Goal: Task Accomplishment & Management: Manage account settings

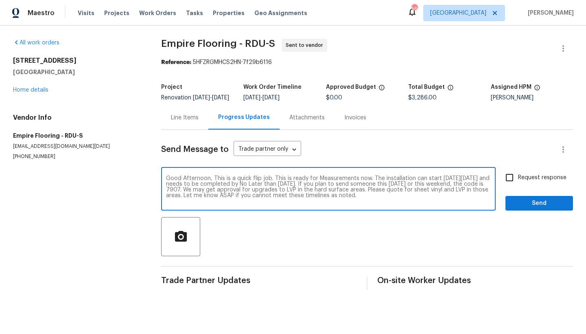
type textarea "Good Afternoon, This is a quick flip job. This is ready for Measurements now. T…"
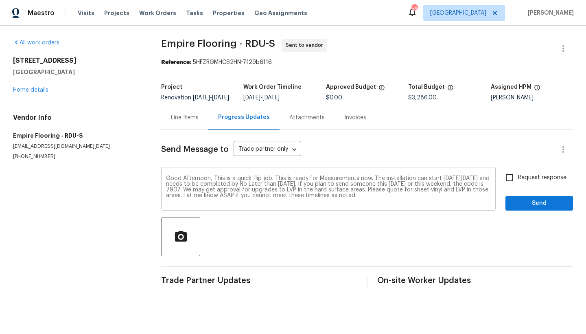
drag, startPoint x: 166, startPoint y: 184, endPoint x: 234, endPoint y: 187, distance: 68.5
click at [234, 187] on div "Good Afternoon, This is a quick flip job. This is ready for Measurements now. T…" at bounding box center [328, 190] width 335 height 42
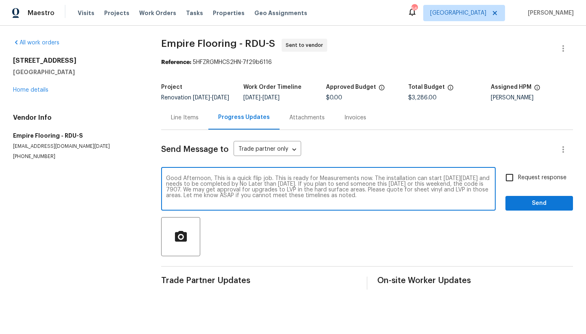
drag, startPoint x: 167, startPoint y: 184, endPoint x: 385, endPoint y: 209, distance: 219.7
click at [385, 204] on textarea "Good Afternoon, This is a quick flip job. This is ready for Measurements now. T…" at bounding box center [328, 189] width 325 height 28
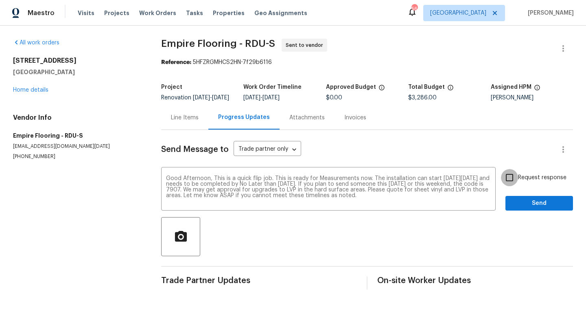
click at [504, 183] on input "Request response" at bounding box center [509, 177] width 17 height 17
checkbox input "true"
click at [523, 211] on button "Send" at bounding box center [540, 203] width 68 height 15
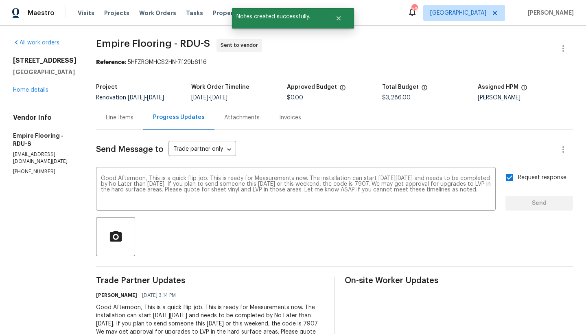
click at [121, 118] on div "Line Items" at bounding box center [120, 118] width 28 height 8
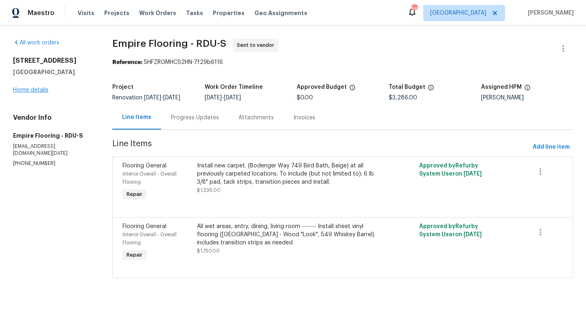
click at [35, 90] on link "Home details" at bounding box center [30, 90] width 35 height 6
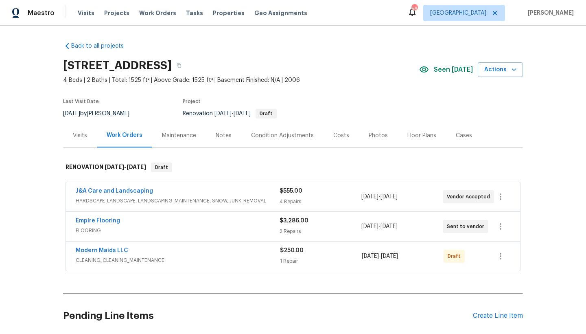
click at [272, 130] on div "Condition Adjustments" at bounding box center [282, 135] width 82 height 24
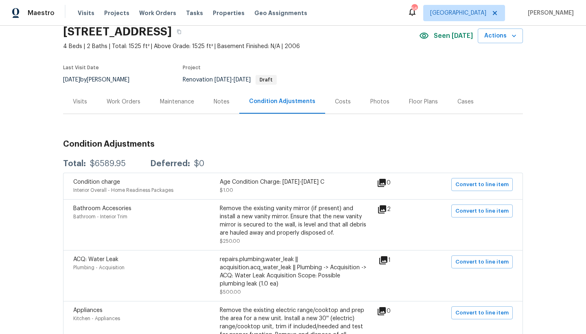
scroll to position [31, 0]
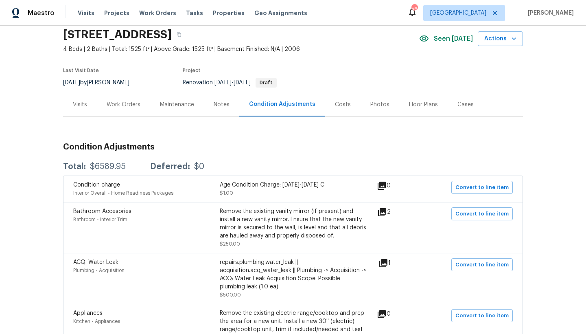
click at [111, 106] on div "Work Orders" at bounding box center [124, 105] width 34 height 8
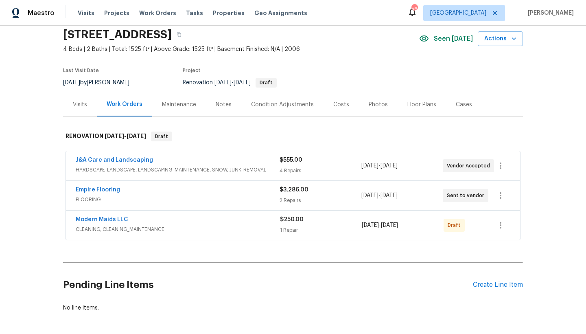
click at [96, 190] on link "Empire Flooring" at bounding box center [98, 190] width 44 height 6
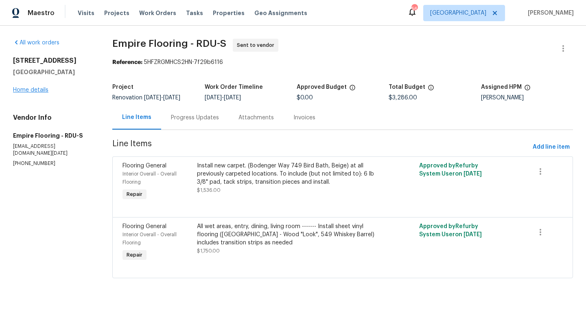
click at [24, 91] on link "Home details" at bounding box center [30, 90] width 35 height 6
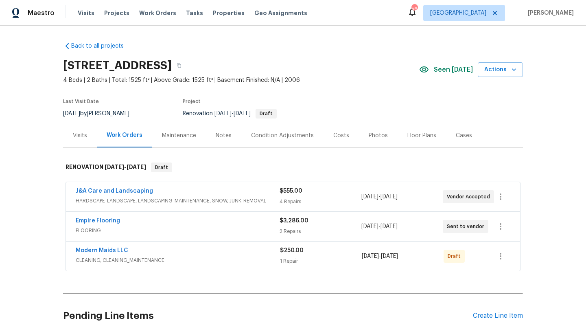
click at [260, 138] on div "Condition Adjustments" at bounding box center [282, 136] width 63 height 8
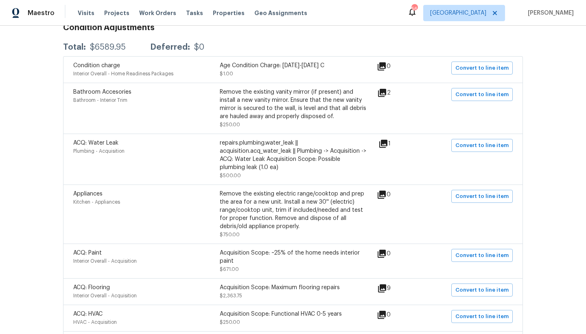
scroll to position [94, 0]
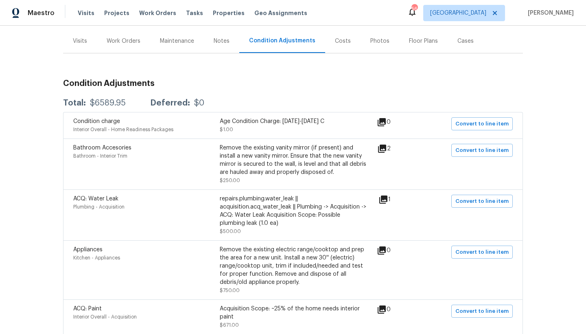
click at [124, 41] on div "Work Orders" at bounding box center [124, 41] width 34 height 8
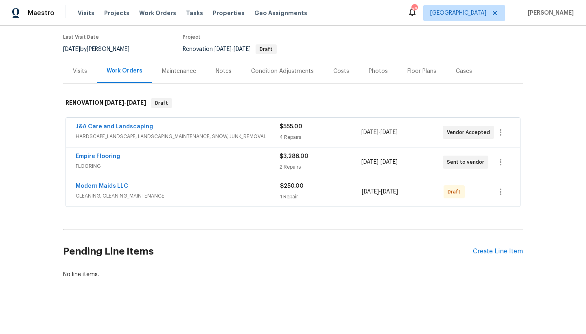
scroll to position [70, 0]
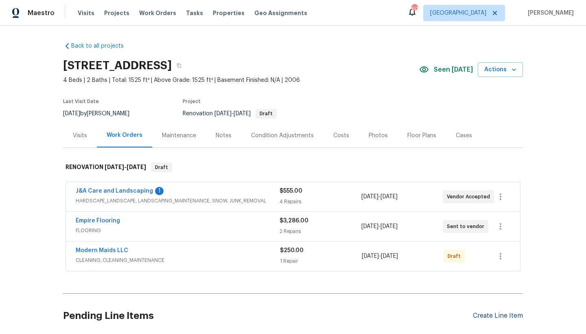
click at [488, 317] on div "Create Line Item" at bounding box center [498, 316] width 50 height 8
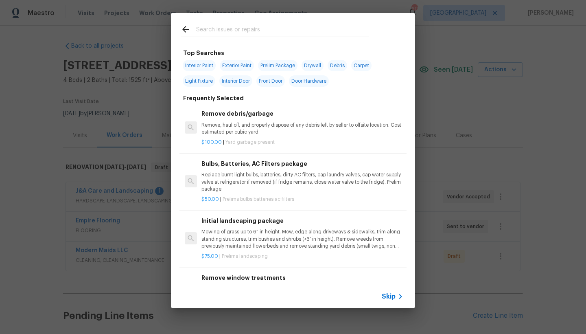
click at [233, 28] on input "text" at bounding box center [282, 30] width 173 height 12
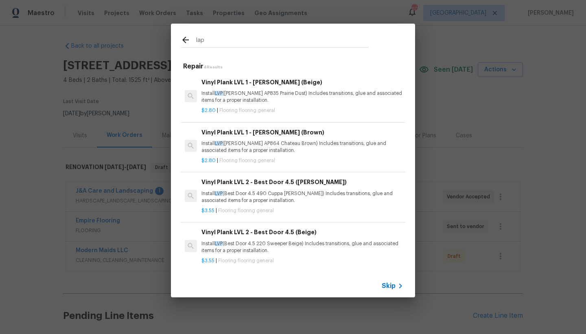
type input "lap"
drag, startPoint x: 233, startPoint y: 28, endPoint x: 185, endPoint y: 39, distance: 49.7
click at [185, 39] on icon at bounding box center [186, 40] width 10 height 10
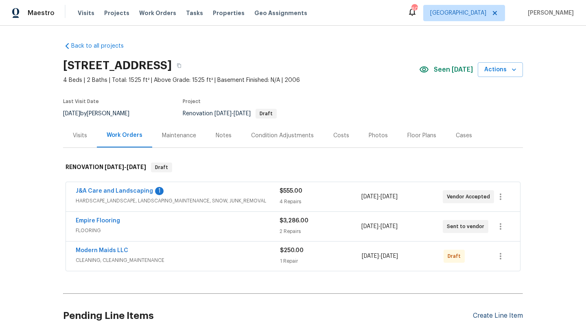
click at [500, 317] on div "Create Line Item" at bounding box center [498, 316] width 50 height 8
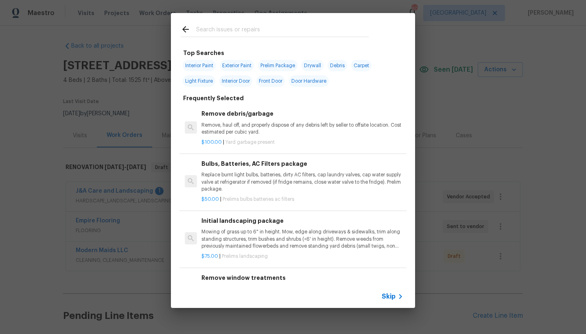
click at [236, 31] on input "text" at bounding box center [282, 30] width 173 height 12
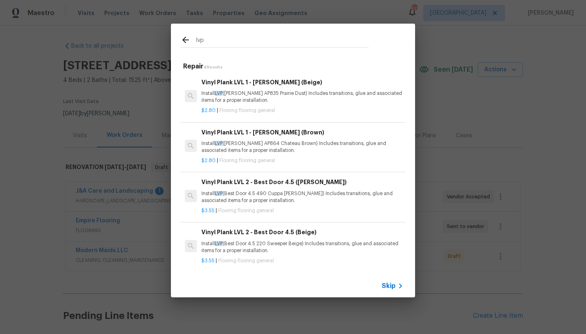
type input "lvp"
click at [226, 88] on div "Vinyl Plank LVL 1 - [PERSON_NAME] (Beige) Install LVP ([PERSON_NAME] AP835 Prai…" at bounding box center [303, 91] width 202 height 26
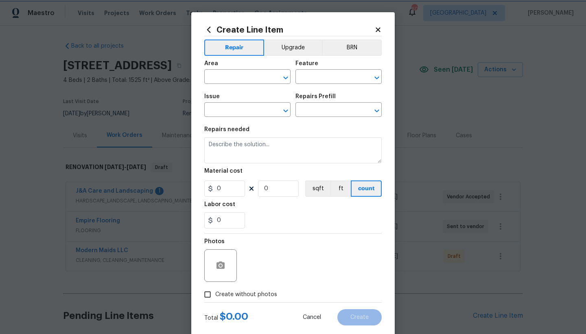
type input "Overall Flooring"
type input "Flooring General"
type input "Vinyl Plank LVL 1 - Knighton (Beige) $2.80"
type textarea "Install LVP (Knighton AP835 Prairie Dust) Includes transitions, glue and associ…"
type input "2.8"
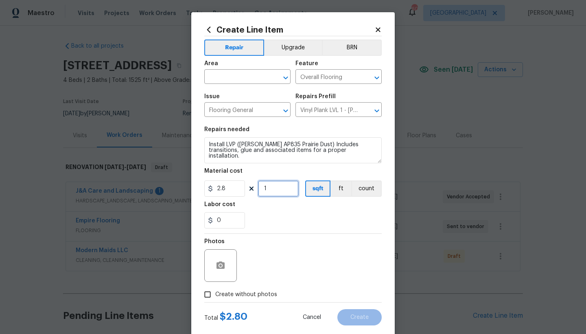
click at [270, 189] on input "1" at bounding box center [278, 188] width 41 height 16
type input "800"
click at [376, 32] on icon at bounding box center [378, 29] width 4 height 4
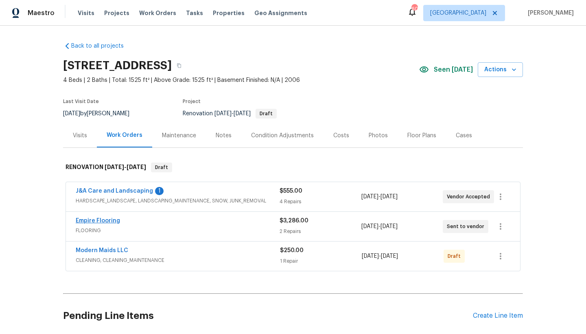
click at [86, 220] on link "Empire Flooring" at bounding box center [98, 221] width 44 height 6
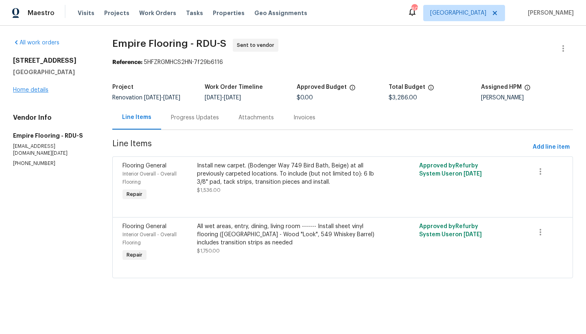
click at [30, 92] on link "Home details" at bounding box center [30, 90] width 35 height 6
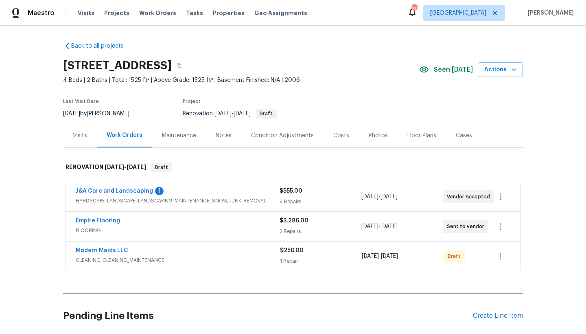
click at [104, 221] on link "Empire Flooring" at bounding box center [98, 221] width 44 height 6
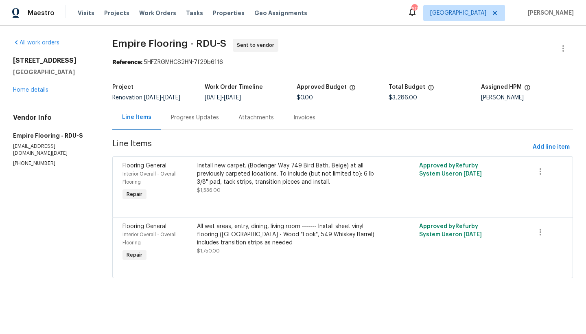
click at [230, 182] on div "Install new carpet. (Bodenger Way 749 Bird Bath, Beige) at all previously carpe…" at bounding box center [287, 174] width 181 height 24
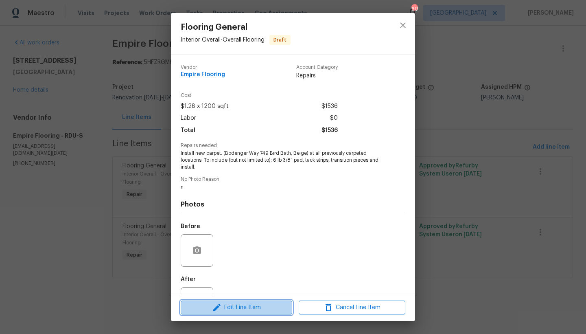
click at [229, 308] on span "Edit Line Item" at bounding box center [236, 307] width 107 height 10
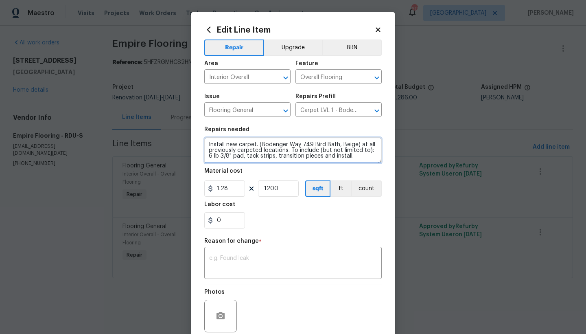
drag, startPoint x: 347, startPoint y: 156, endPoint x: 354, endPoint y: 158, distance: 7.5
click at [347, 156] on textarea "Install new carpet. (Bodenger Way 749 Bird Bath, Beige) at all previously carpe…" at bounding box center [293, 150] width 178 height 26
type textarea "Install new carpet. (Bodenger Way 749 Bird Bath, Beige) at all previously carpe…"
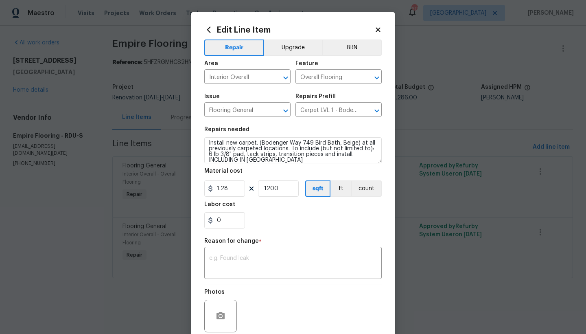
click at [275, 214] on div "0" at bounding box center [293, 220] width 178 height 16
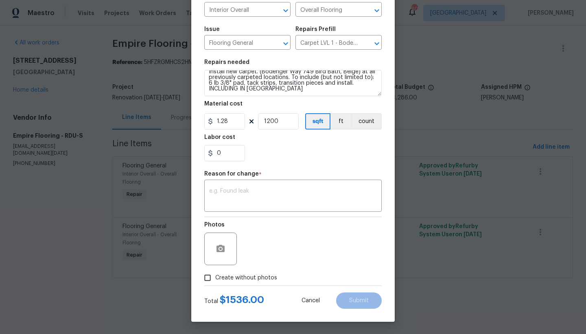
click at [205, 276] on input "Create without photos" at bounding box center [207, 277] width 15 height 15
checkbox input "true"
click at [250, 192] on textarea at bounding box center [293, 196] width 168 height 17
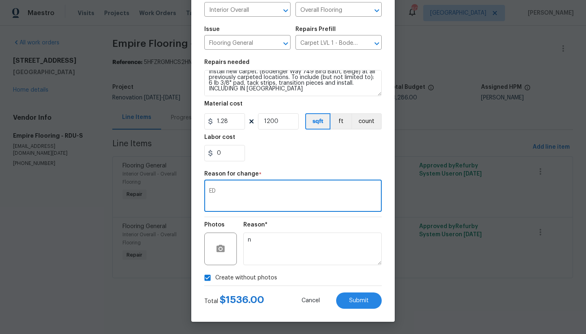
type textarea "E"
type textarea "edit"
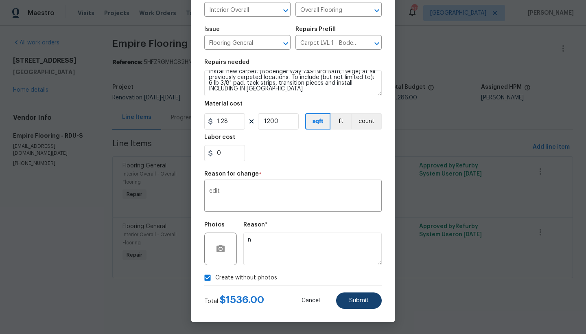
click at [338, 300] on button "Submit" at bounding box center [359, 300] width 46 height 16
type textarea "Install new carpet. (Bodenger Way 749 Bird Bath, Beige) at all previously carpe…"
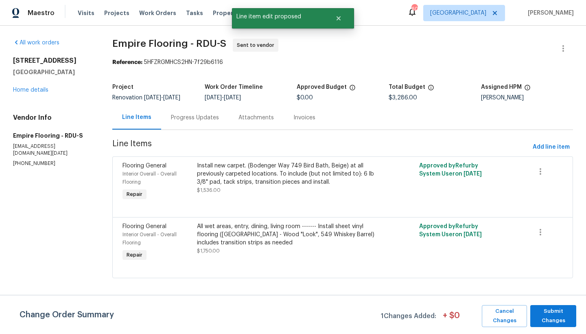
scroll to position [0, 0]
click at [557, 318] on span "Submit Changes" at bounding box center [554, 316] width 38 height 19
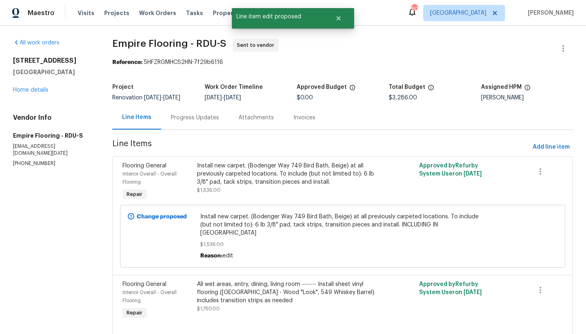
click at [304, 289] on div "All wet areas, entry, dining, living room ------- Install sheet vinyl flooring …" at bounding box center [287, 292] width 181 height 24
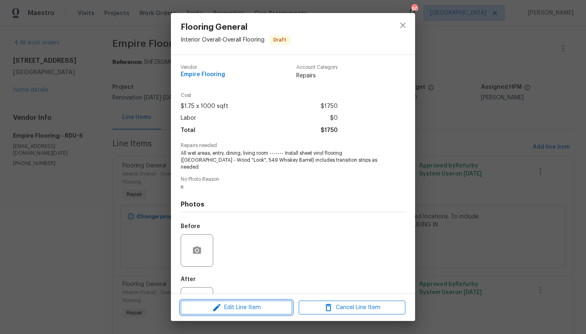
click at [244, 306] on span "Edit Line Item" at bounding box center [236, 307] width 107 height 10
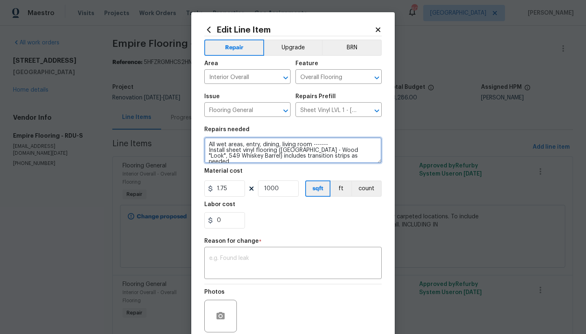
drag, startPoint x: 243, startPoint y: 144, endPoint x: 310, endPoint y: 144, distance: 66.8
click at [310, 144] on textarea "All wet areas, entry, dining, living room ------- Install sheet vinyl flooring …" at bounding box center [293, 150] width 178 height 26
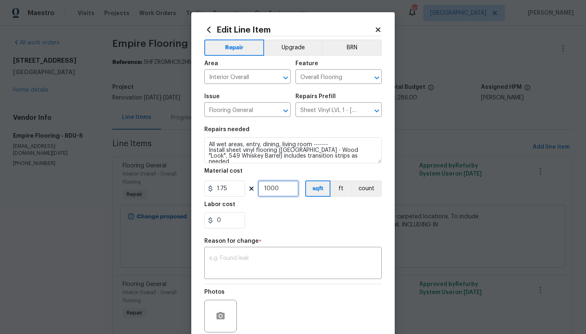
click at [281, 191] on input "1000" at bounding box center [278, 188] width 41 height 16
drag, startPoint x: 281, startPoint y: 190, endPoint x: 249, endPoint y: 190, distance: 32.2
click at [249, 190] on div "1.75 1000 sqft ft count" at bounding box center [293, 188] width 178 height 16
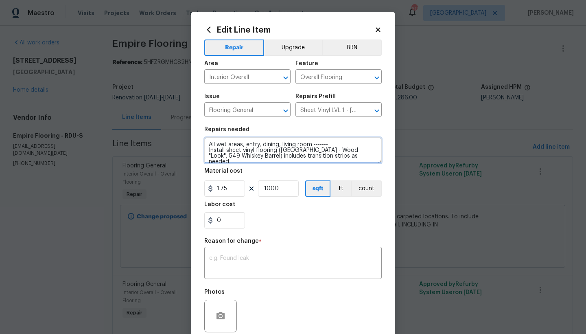
drag, startPoint x: 279, startPoint y: 144, endPoint x: 310, endPoint y: 144, distance: 30.9
click at [310, 144] on textarea "All wet areas, entry, dining, living room ------- Install sheet vinyl flooring …" at bounding box center [293, 150] width 178 height 26
type textarea "All wet areas, entry, dining ------- Install sheet vinyl flooring ([GEOGRAPHIC_…"
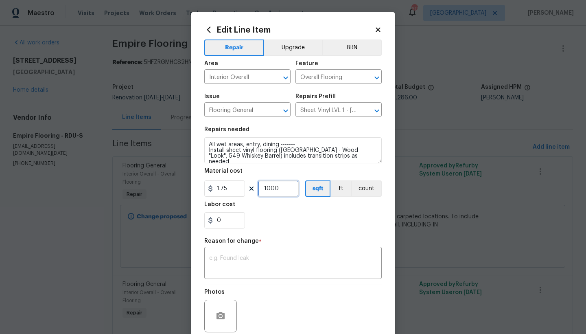
drag, startPoint x: 274, startPoint y: 188, endPoint x: 249, endPoint y: 189, distance: 25.2
click at [249, 189] on div "1.75 1000 sqft ft count" at bounding box center [293, 188] width 178 height 16
type input "700"
click at [261, 223] on div "0" at bounding box center [293, 220] width 178 height 16
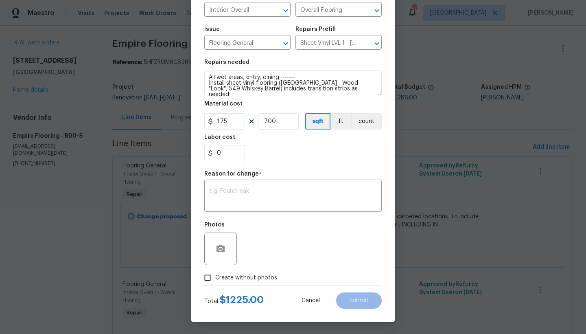
scroll to position [67, 0]
click at [206, 277] on input "Create without photos" at bounding box center [207, 277] width 15 height 15
checkbox input "true"
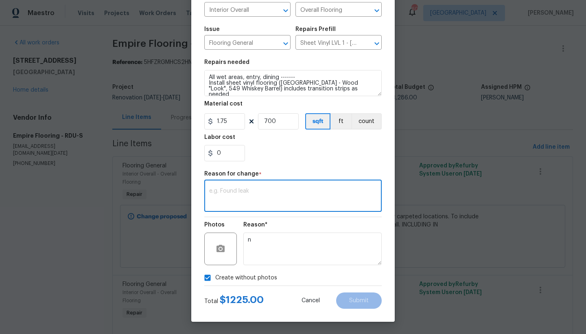
click at [239, 195] on textarea at bounding box center [293, 196] width 168 height 17
type textarea "edit"
click at [344, 302] on button "Submit" at bounding box center [359, 300] width 46 height 16
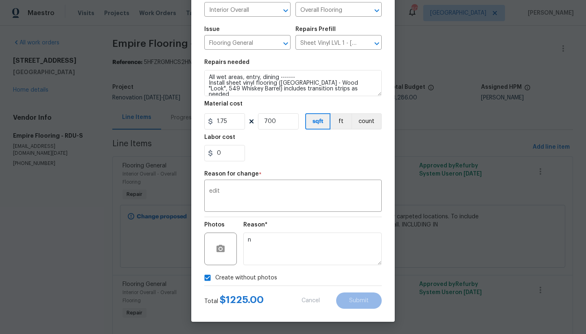
type textarea "All wet areas, entry, dining, living room ------- Install sheet vinyl flooring …"
type input "1000"
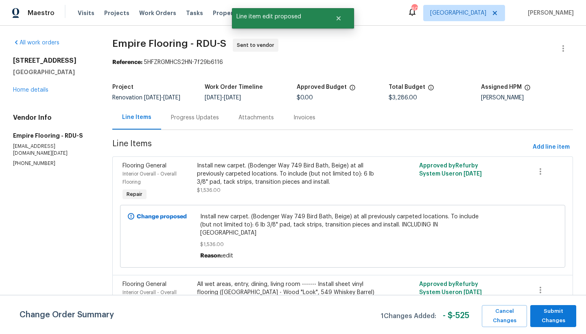
scroll to position [0, 0]
click at [547, 313] on span "Submit Changes" at bounding box center [554, 316] width 38 height 19
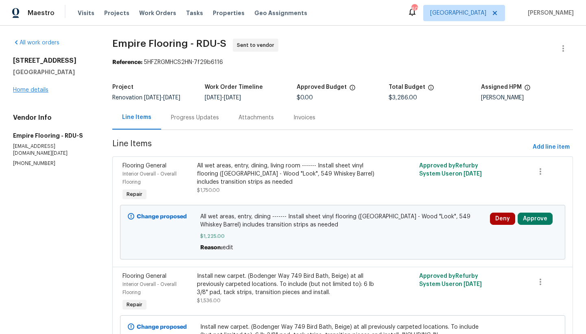
click at [35, 89] on link "Home details" at bounding box center [30, 90] width 35 height 6
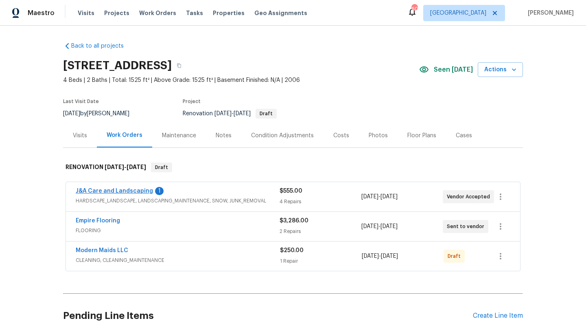
click at [115, 193] on link "J&A Care and Landscaping" at bounding box center [114, 191] width 77 height 6
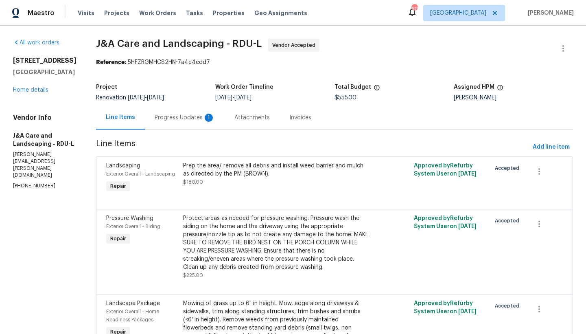
click at [188, 118] on div "Progress Updates 1" at bounding box center [185, 118] width 60 height 8
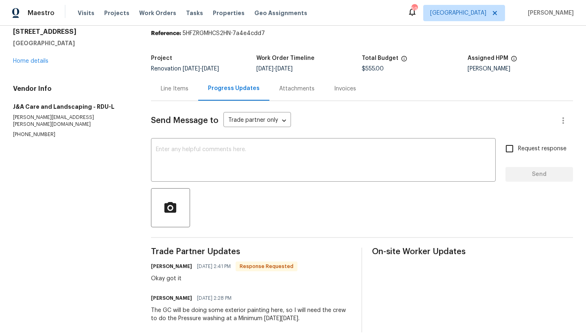
scroll to position [47, 0]
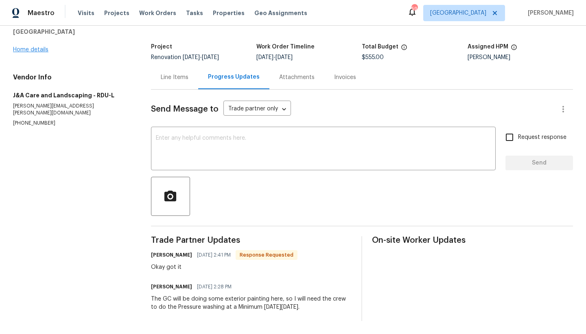
click at [20, 47] on link "Home details" at bounding box center [30, 50] width 35 height 6
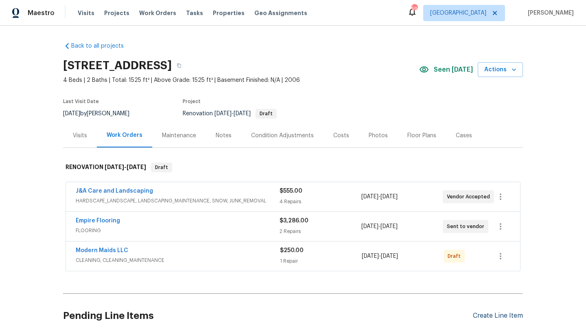
click at [511, 319] on div "Create Line Item" at bounding box center [498, 316] width 50 height 8
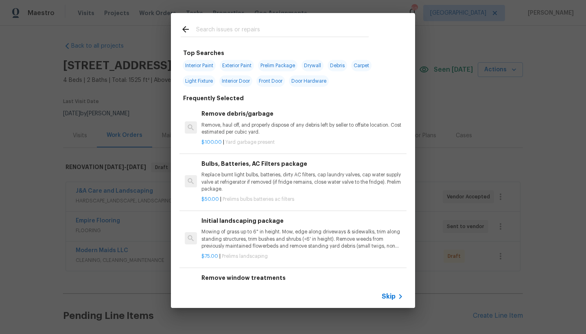
click at [219, 29] on input "text" at bounding box center [282, 30] width 173 height 12
click at [234, 64] on span "Exterior Paint" at bounding box center [237, 65] width 34 height 11
type input "Exterior Paint"
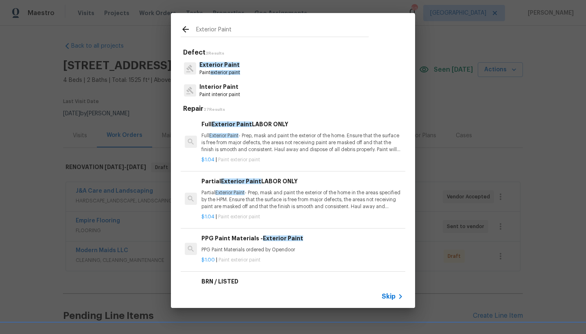
click at [185, 29] on icon at bounding box center [185, 29] width 7 height 7
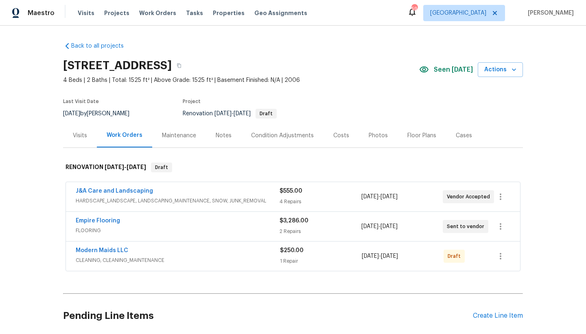
click at [266, 135] on div "Condition Adjustments" at bounding box center [282, 136] width 63 height 8
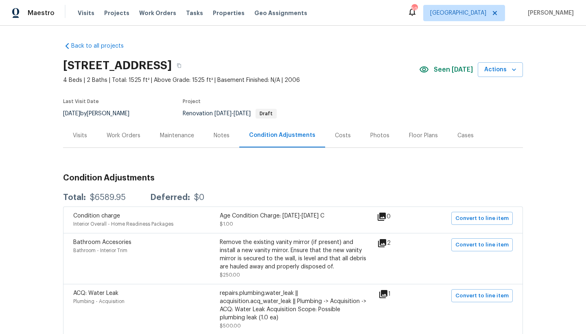
click at [120, 134] on div "Work Orders" at bounding box center [124, 136] width 34 height 8
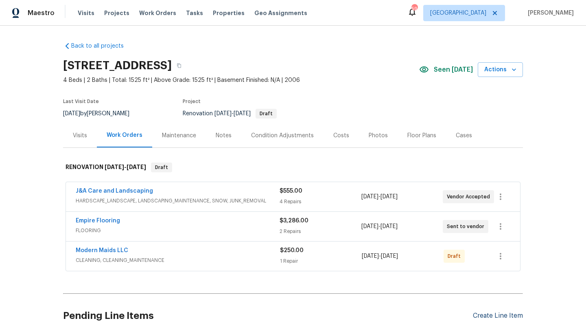
click at [489, 317] on div "Create Line Item" at bounding box center [498, 316] width 50 height 8
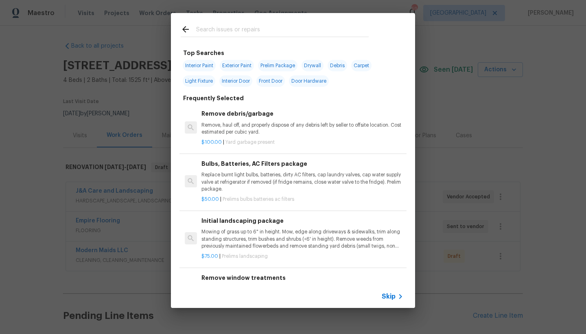
click at [208, 26] on input "text" at bounding box center [282, 30] width 173 height 12
click at [232, 65] on span "Exterior Paint" at bounding box center [237, 65] width 34 height 11
type input "Exterior Paint"
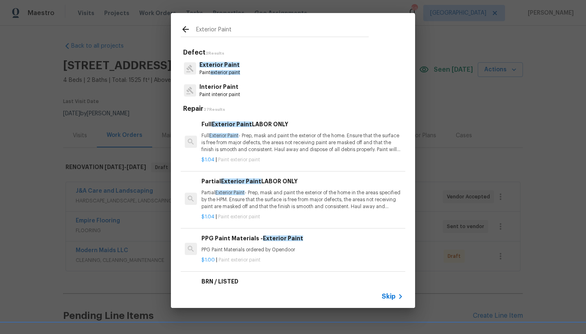
click at [217, 64] on span "Exterior Paint" at bounding box center [219, 65] width 40 height 6
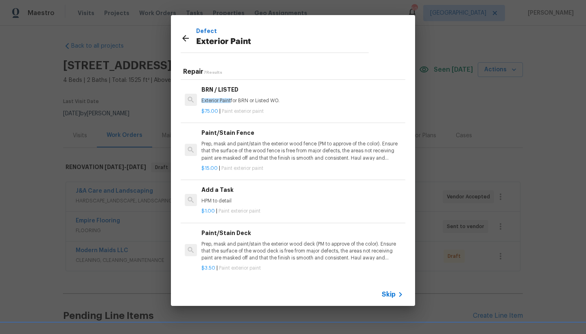
scroll to position [158, 0]
click at [222, 187] on h6 "Add a Task" at bounding box center [303, 189] width 202 height 9
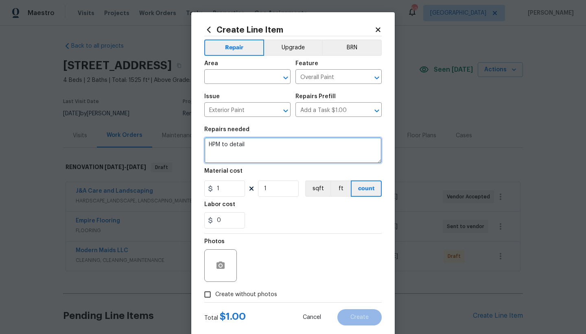
drag, startPoint x: 232, startPoint y: 145, endPoint x: 169, endPoint y: 145, distance: 63.5
click at [170, 145] on div "Create Line Item Repair Upgrade BRN Area ​ Feature Overall Paint ​ Issue Exteri…" at bounding box center [293, 167] width 586 height 334
type textarea "Paint the following Exterior areas: 1. All [MEDICAL_DATA] 2. Garage Door Trim 3…"
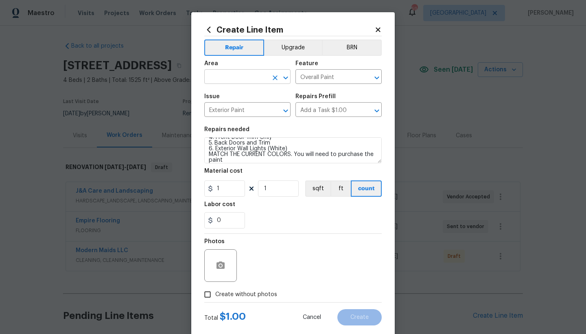
click at [217, 77] on input "text" at bounding box center [236, 77] width 64 height 13
click at [231, 110] on li "Exterior Overall" at bounding box center [245, 108] width 86 height 13
type input "Exterior Overall"
click at [270, 191] on input "1" at bounding box center [278, 188] width 41 height 16
drag, startPoint x: 270, startPoint y: 191, endPoint x: 237, endPoint y: 186, distance: 33.3
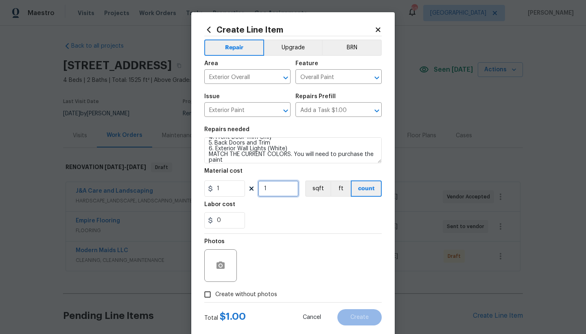
click at [246, 188] on div "1 1 sqft ft count" at bounding box center [293, 188] width 178 height 16
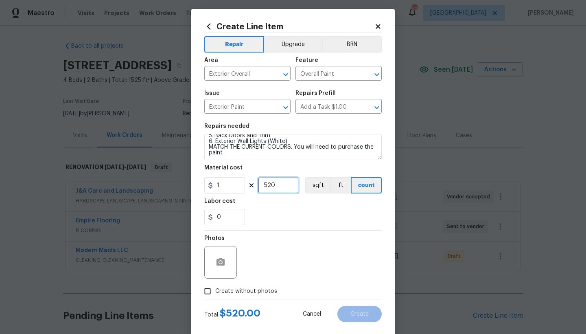
scroll to position [0, 0]
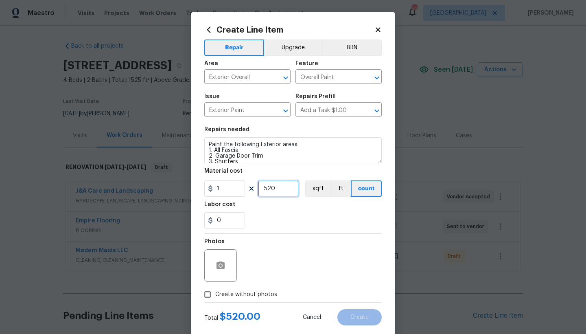
type input "520"
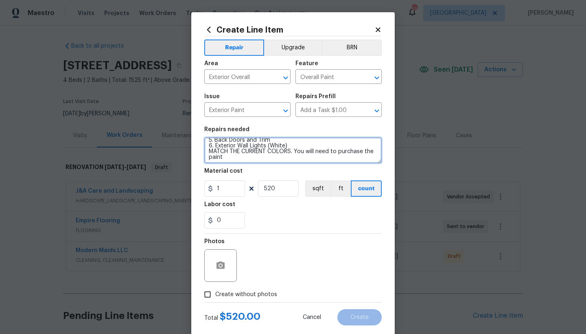
scroll to position [34, 0]
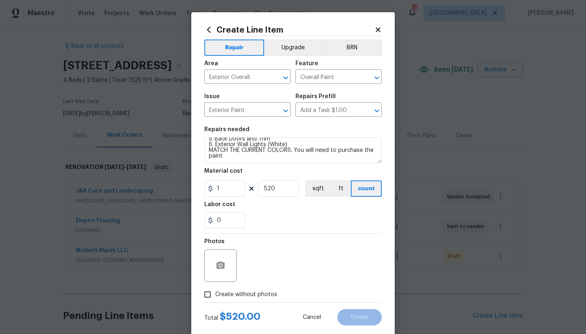
click at [205, 295] on input "Create without photos" at bounding box center [207, 294] width 15 height 15
checkbox input "true"
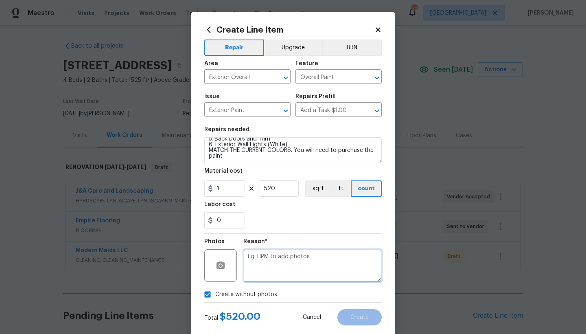
click at [274, 263] on textarea at bounding box center [312, 265] width 138 height 33
type textarea "n"
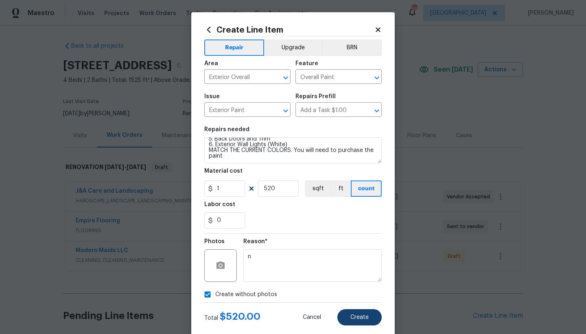
click at [370, 319] on button "Create" at bounding box center [360, 317] width 44 height 16
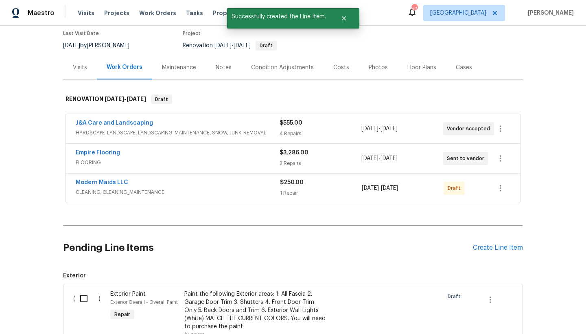
scroll to position [59, 0]
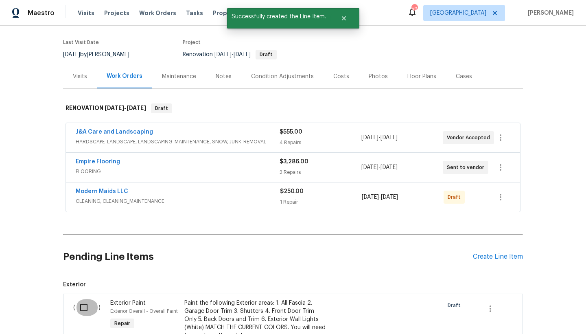
click at [84, 305] on input "checkbox" at bounding box center [86, 307] width 23 height 17
checkbox input "true"
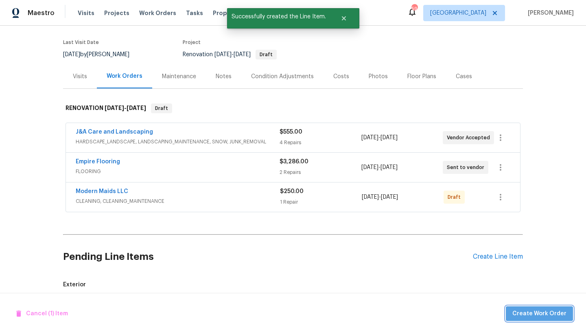
click at [555, 311] on span "Create Work Order" at bounding box center [540, 314] width 54 height 10
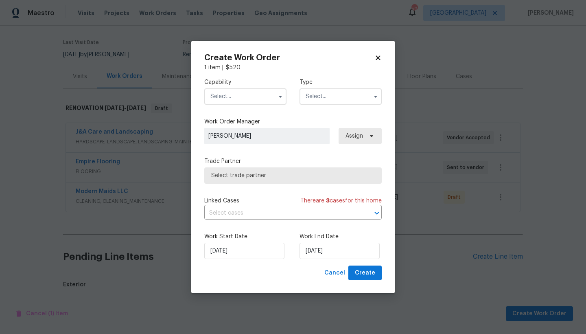
click at [238, 94] on input "text" at bounding box center [245, 96] width 82 height 16
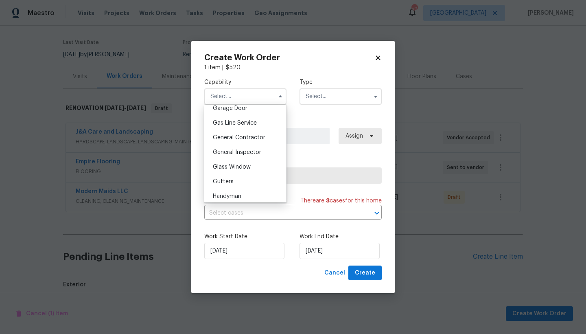
scroll to position [374, 0]
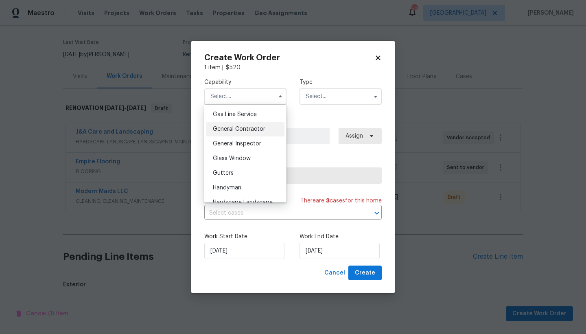
click at [263, 136] on div "General Contractor" at bounding box center [245, 129] width 78 height 15
type input "General Contractor"
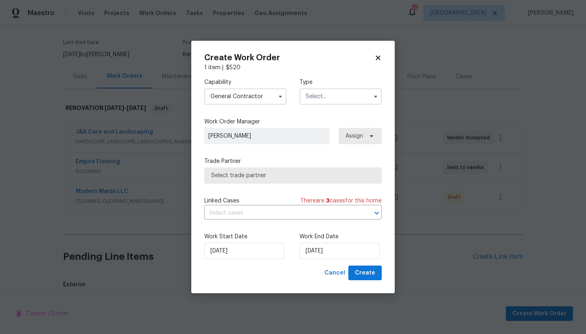
click at [313, 99] on input "text" at bounding box center [341, 96] width 82 height 16
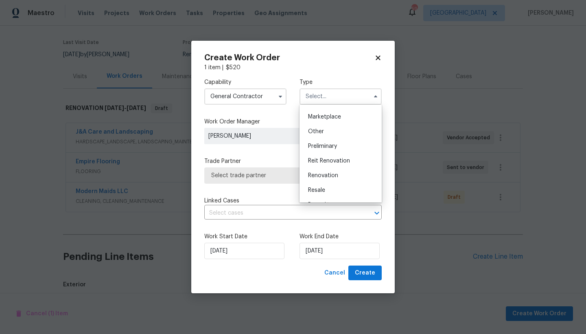
scroll to position [147, 0]
click at [339, 172] on div "Renovation" at bounding box center [341, 172] width 78 height 15
type input "Renovation"
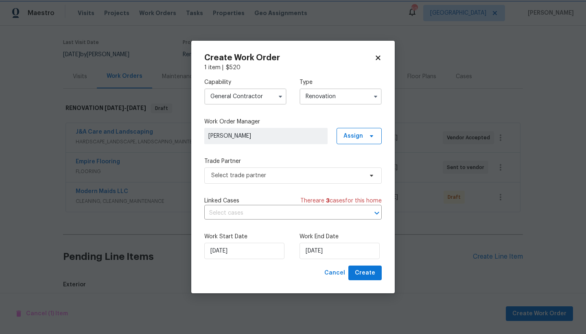
scroll to position [0, 0]
click at [232, 173] on span "Select trade partner" at bounding box center [287, 175] width 152 height 8
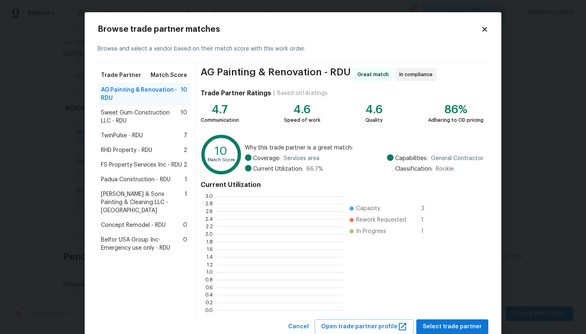
scroll to position [108, 121]
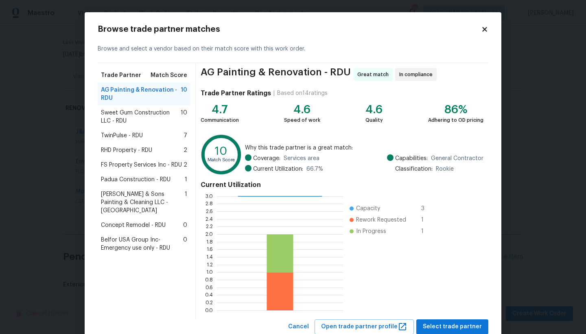
click at [130, 179] on span "Padua Construction - RDU" at bounding box center [136, 179] width 70 height 8
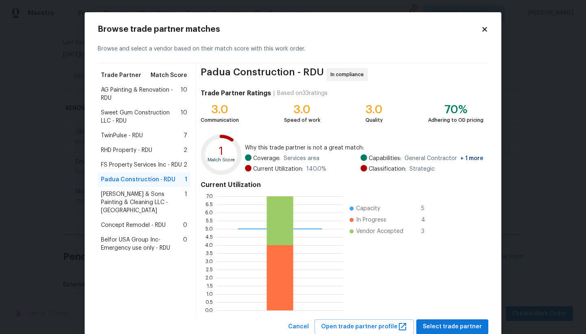
click at [117, 136] on span "TwinPulse - RDU" at bounding box center [122, 136] width 42 height 8
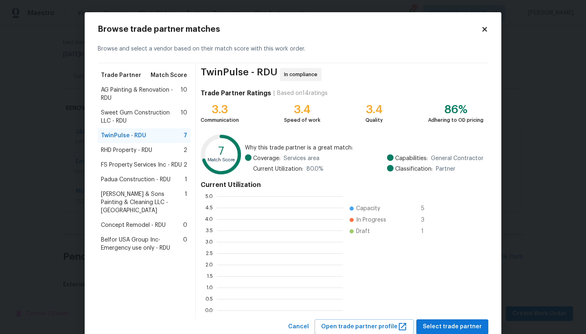
scroll to position [1, 1]
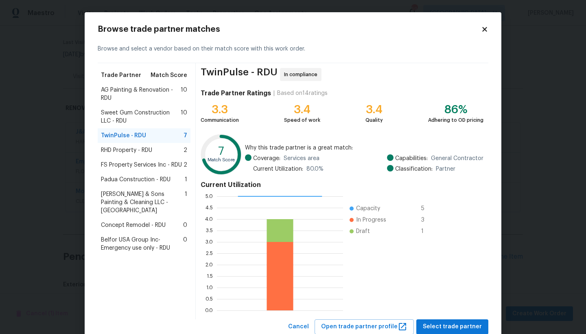
click at [137, 221] on span "Concept Remodel - RDU" at bounding box center [133, 225] width 65 height 8
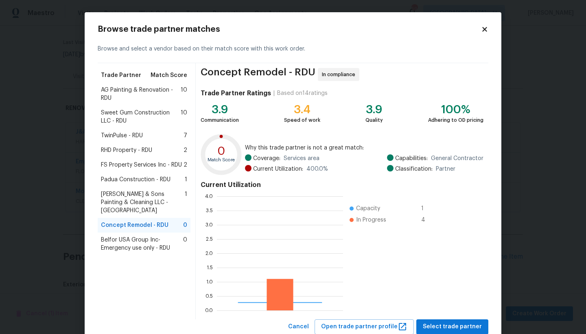
scroll to position [108, 121]
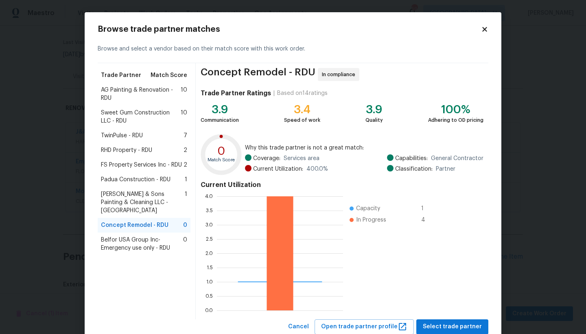
click at [133, 179] on span "Padua Construction - RDU" at bounding box center [136, 179] width 70 height 8
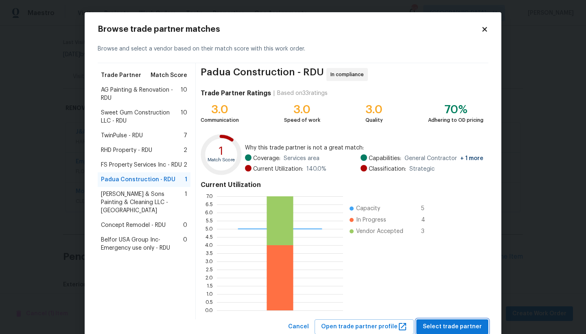
click at [441, 324] on span "Select trade partner" at bounding box center [452, 327] width 59 height 10
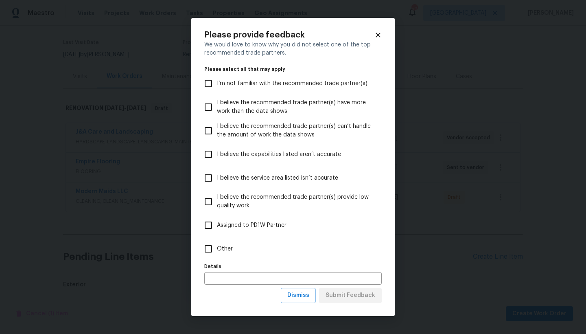
click at [210, 249] on input "Other" at bounding box center [208, 248] width 17 height 17
checkbox input "true"
click at [338, 296] on span "Submit Feedback" at bounding box center [351, 295] width 50 height 10
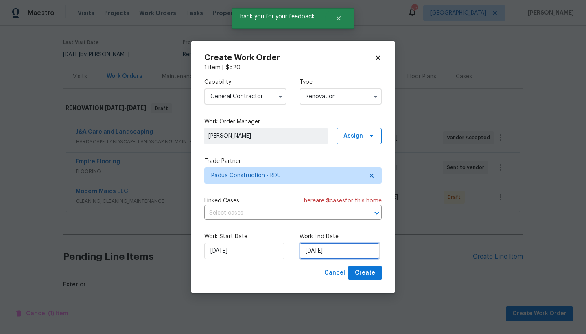
click at [328, 253] on input "[DATE]" at bounding box center [340, 251] width 80 height 16
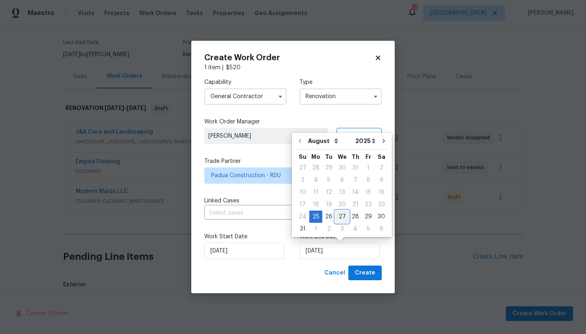
click at [342, 215] on div "27" at bounding box center [341, 216] width 13 height 11
type input "[DATE]"
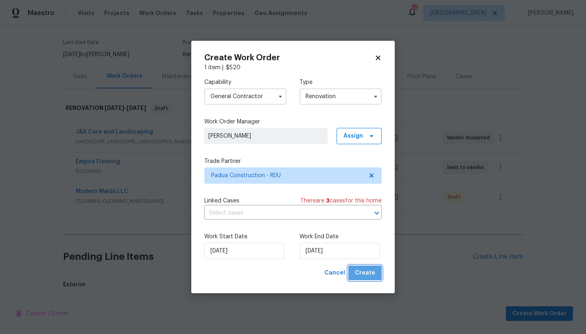
click at [368, 276] on span "Create" at bounding box center [365, 273] width 20 height 10
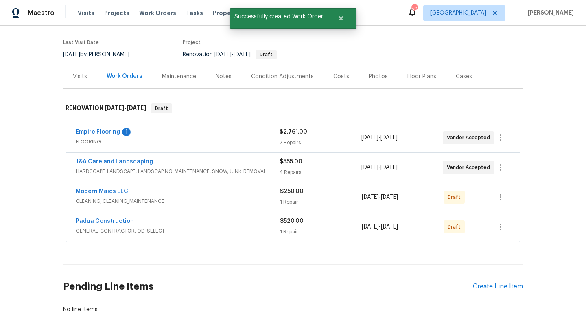
click at [106, 132] on link "Empire Flooring" at bounding box center [98, 132] width 44 height 6
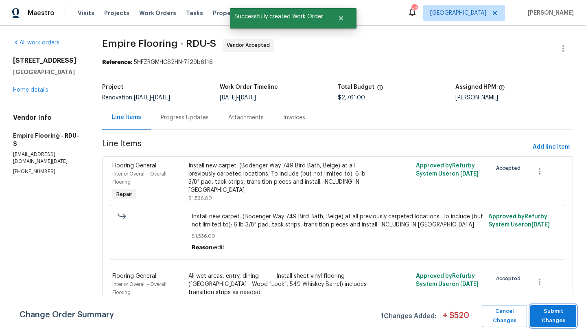
click at [552, 316] on span "Submit Changes" at bounding box center [554, 316] width 38 height 19
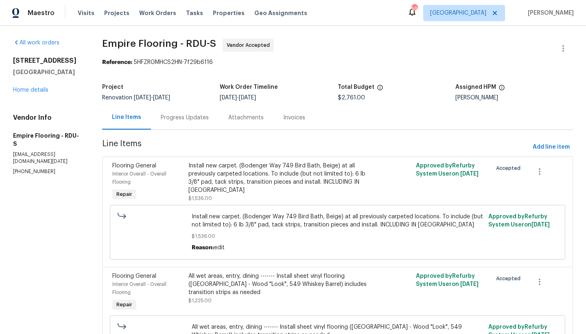
click at [191, 118] on div "Progress Updates" at bounding box center [185, 118] width 48 height 8
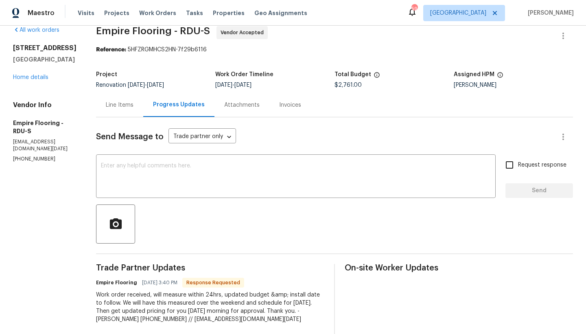
scroll to position [14, 0]
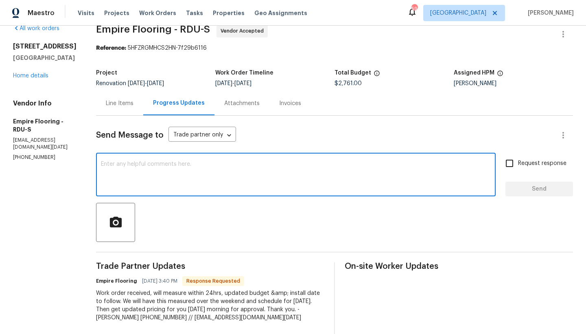
click at [161, 167] on textarea at bounding box center [296, 175] width 390 height 28
click at [162, 167] on textarea at bounding box center [296, 175] width 390 height 28
click at [159, 164] on textarea at bounding box center [296, 175] width 390 height 28
click at [112, 166] on textarea at bounding box center [296, 175] width 390 height 28
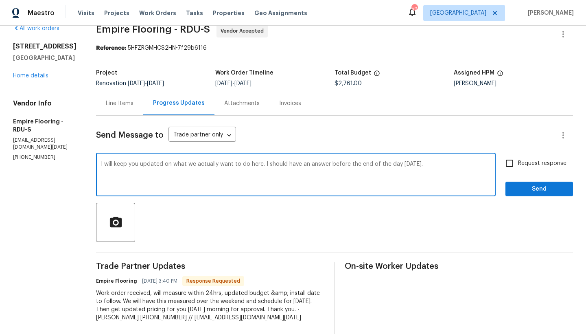
click at [111, 163] on textarea "I will keep you updated on what we actually want to do here. I should have an a…" at bounding box center [296, 175] width 390 height 28
type textarea "Thank you. I will keep you updated on what we actually want to do here. I shoul…"
click at [508, 162] on input "Request response" at bounding box center [509, 163] width 17 height 17
checkbox input "true"
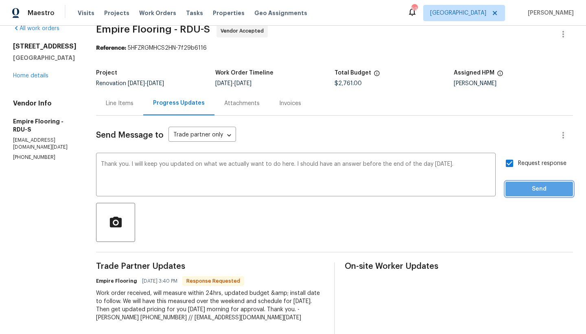
click at [528, 188] on span "Send" at bounding box center [539, 189] width 55 height 10
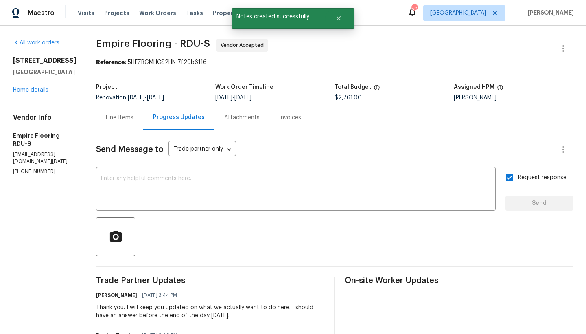
click at [36, 90] on link "Home details" at bounding box center [30, 90] width 35 height 6
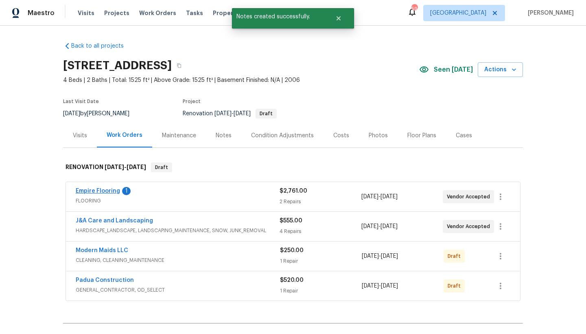
click at [105, 193] on link "Empire Flooring" at bounding box center [98, 191] width 44 height 6
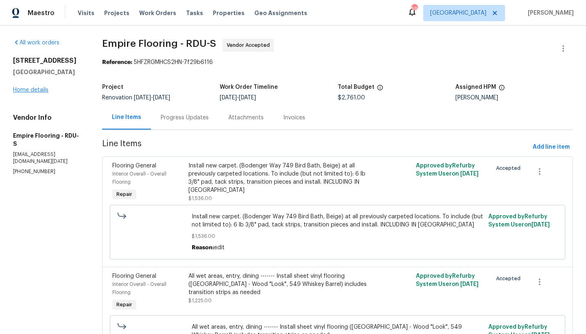
click at [22, 91] on link "Home details" at bounding box center [30, 90] width 35 height 6
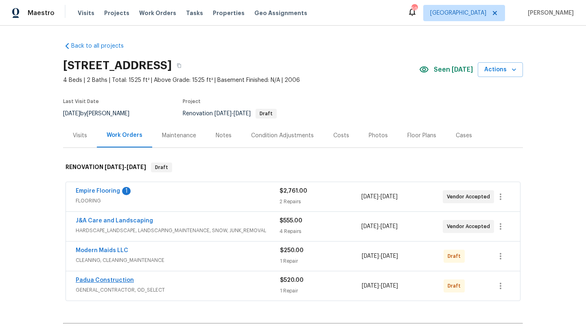
click at [94, 280] on link "Padua Construction" at bounding box center [105, 280] width 58 height 6
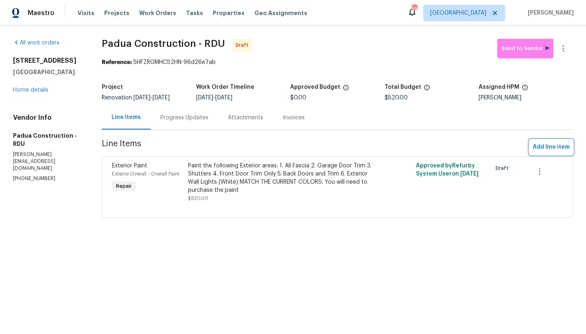
click at [552, 148] on span "Add line item" at bounding box center [551, 147] width 37 height 10
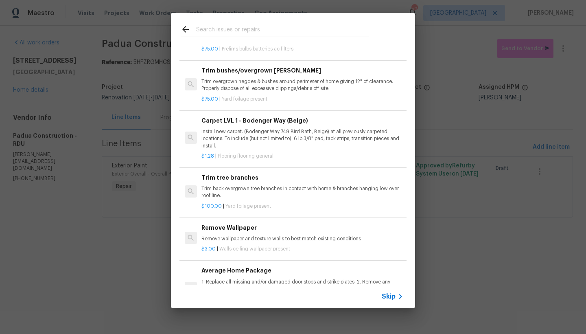
scroll to position [292, 0]
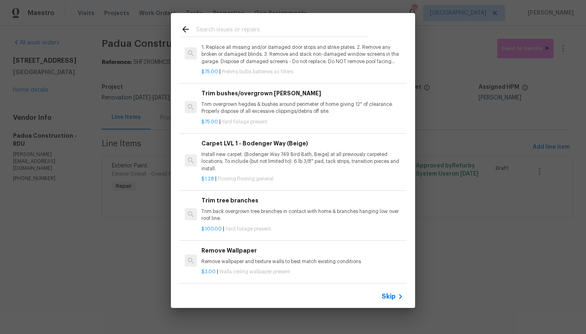
click at [219, 31] on input "text" at bounding box center [282, 30] width 173 height 12
click at [209, 31] on input "text" at bounding box center [282, 30] width 173 height 12
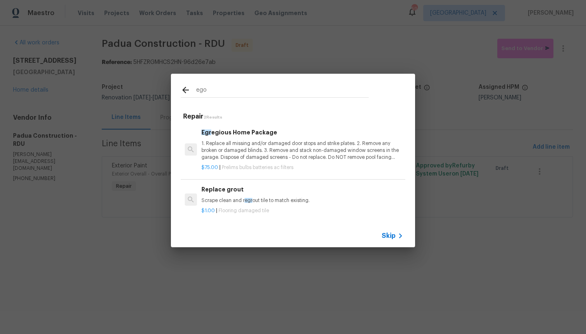
type input "ego"
drag, startPoint x: 209, startPoint y: 31, endPoint x: 230, endPoint y: 140, distance: 111.5
click at [230, 140] on p "1. Replace all missing and/or damaged door stops and strike plates. 2. Remove a…" at bounding box center [303, 150] width 202 height 21
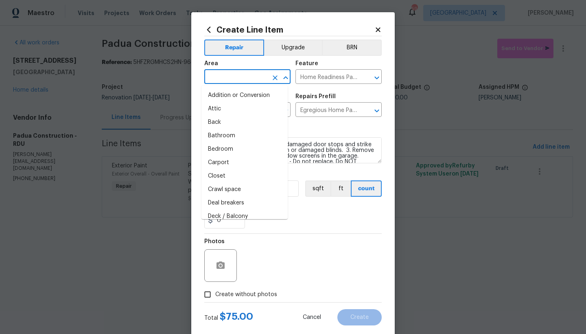
click at [224, 78] on input "text" at bounding box center [236, 77] width 64 height 13
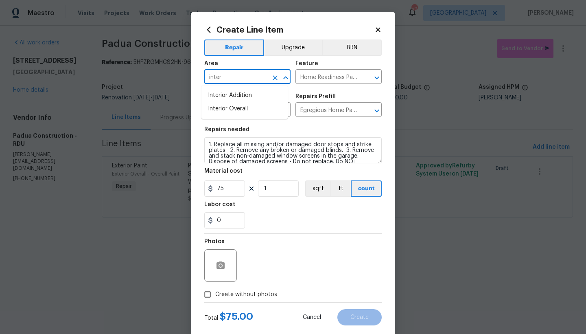
scroll to position [2, 0]
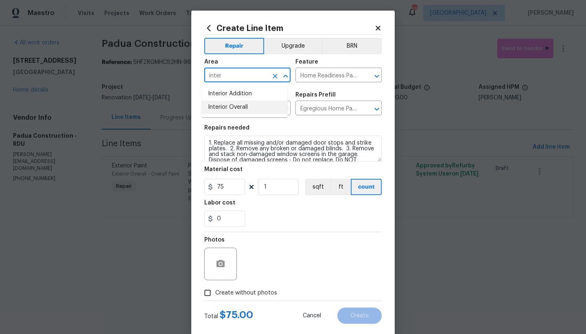
click at [223, 108] on li "Interior Overall" at bounding box center [245, 107] width 86 height 13
type input "Interior Overall"
click at [219, 294] on span "Create without photos" at bounding box center [246, 293] width 62 height 9
click at [215, 294] on input "Create without photos" at bounding box center [207, 292] width 15 height 15
checkbox input "true"
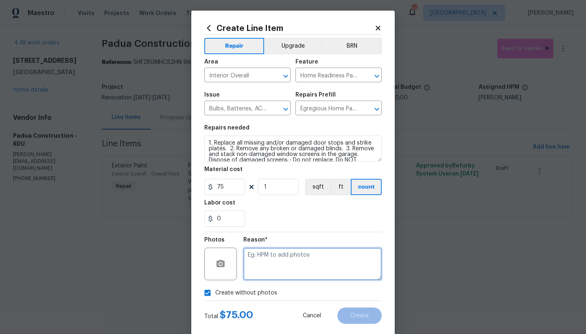
click at [273, 268] on textarea at bounding box center [312, 264] width 138 height 33
type textarea "n"
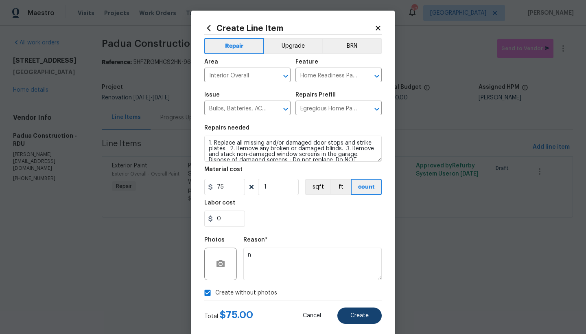
click at [365, 316] on span "Create" at bounding box center [360, 316] width 18 height 6
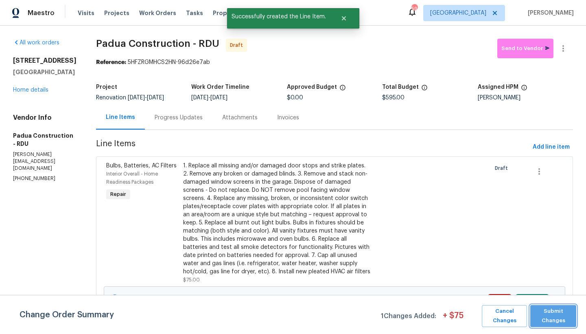
click at [551, 312] on span "Submit Changes" at bounding box center [554, 316] width 38 height 19
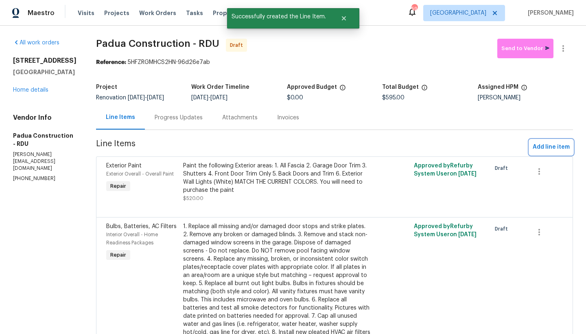
click at [548, 149] on span "Add line item" at bounding box center [551, 147] width 37 height 10
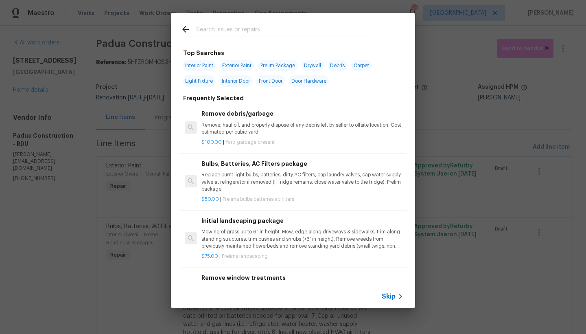
click at [217, 31] on input "text" at bounding box center [282, 30] width 173 height 12
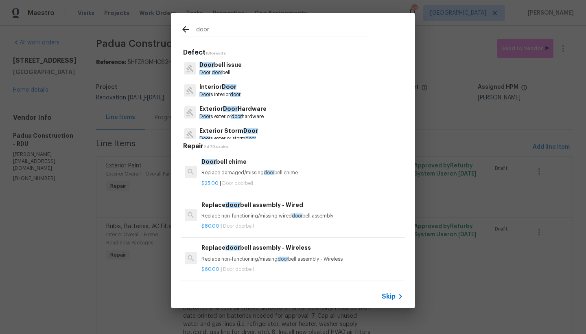
type input "door"
click at [214, 68] on p "Door bell issue" at bounding box center [220, 65] width 42 height 9
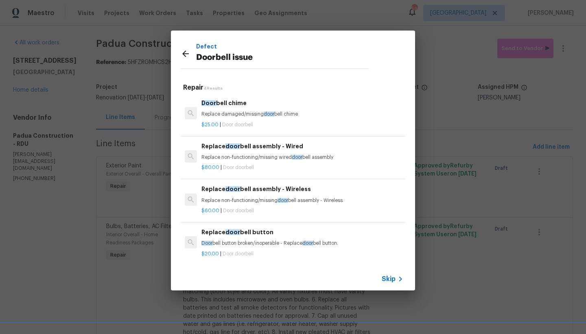
scroll to position [0, 0]
click at [242, 228] on h6 "Replace door bell button" at bounding box center [303, 232] width 202 height 9
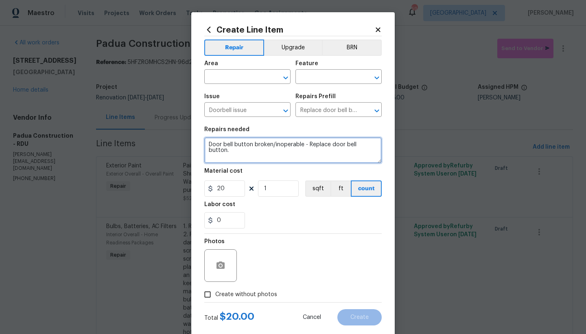
click at [207, 144] on textarea "Door bell button broken/inoperable - Replace door bell button." at bounding box center [293, 150] width 178 height 26
type textarea "REMOVE THE DOORBELL CAMERA ---Door bell button broken/inoperable - Replace door…"
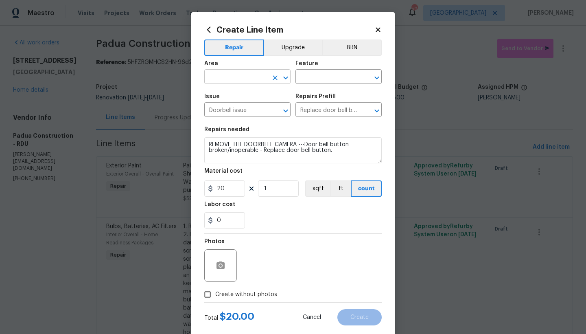
click at [238, 79] on input "text" at bounding box center [236, 77] width 64 height 13
click at [225, 111] on li "Exterior Overall" at bounding box center [245, 108] width 86 height 13
type input "Exterior Overall"
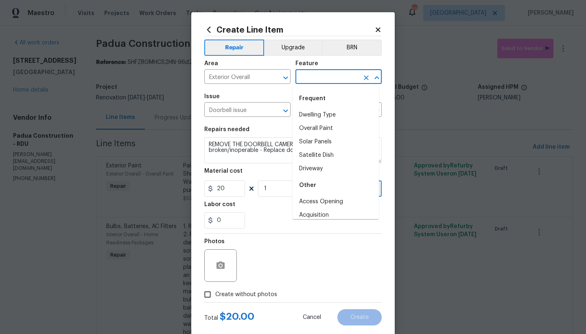
click at [332, 81] on input "text" at bounding box center [328, 77] width 64 height 13
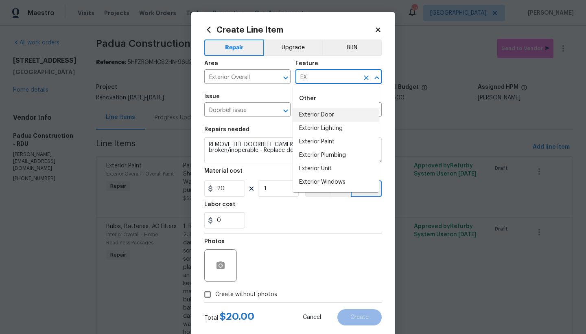
click at [316, 114] on li "Exterior Door" at bounding box center [336, 114] width 86 height 13
type input "Exterior Door"
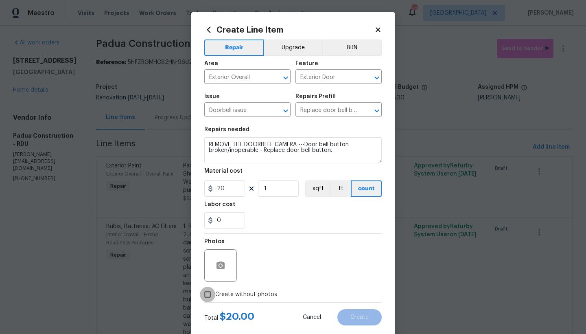
click at [206, 292] on input "Create without photos" at bounding box center [207, 294] width 15 height 15
checkbox input "true"
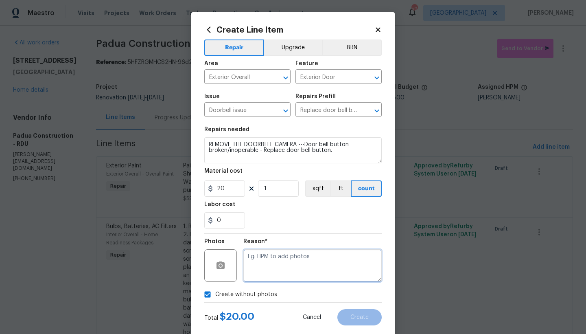
click at [274, 263] on textarea at bounding box center [312, 265] width 138 height 33
type textarea "N"
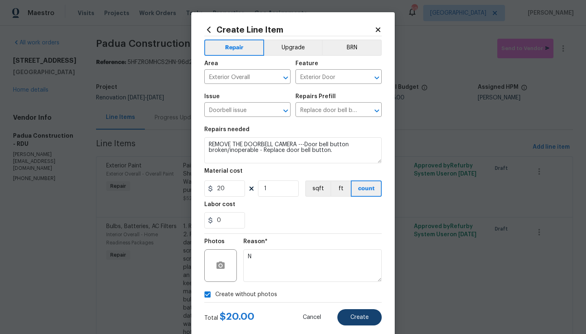
click at [365, 317] on span "Create" at bounding box center [360, 317] width 18 height 6
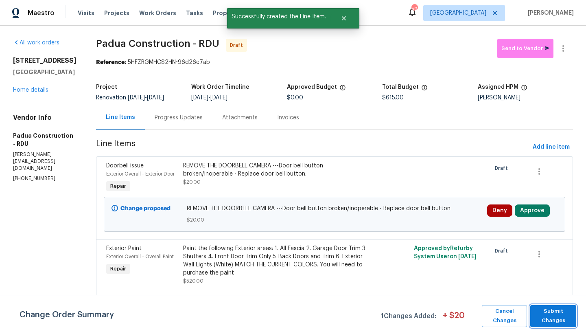
click at [558, 315] on span "Submit Changes" at bounding box center [554, 316] width 38 height 19
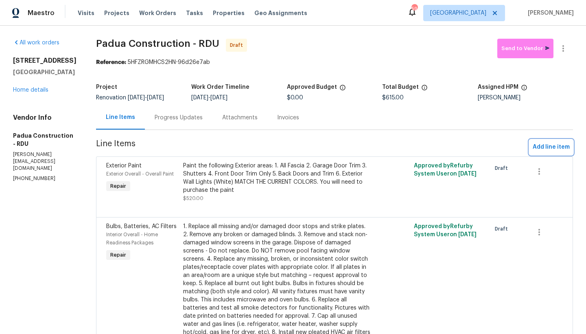
click at [546, 147] on span "Add line item" at bounding box center [551, 147] width 37 height 10
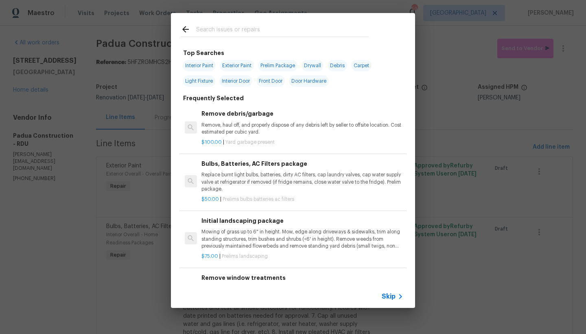
click at [224, 29] on input "text" at bounding box center [282, 30] width 173 height 12
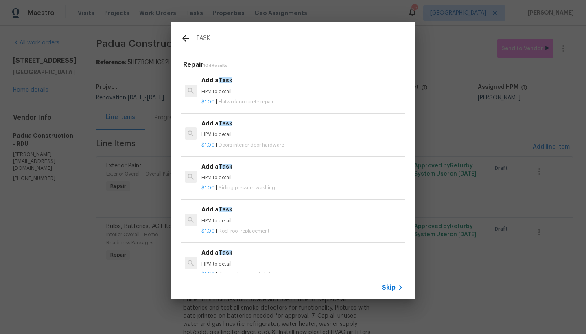
type input "TASK"
click at [243, 185] on span "Siding pressure washing" at bounding box center [247, 187] width 57 height 5
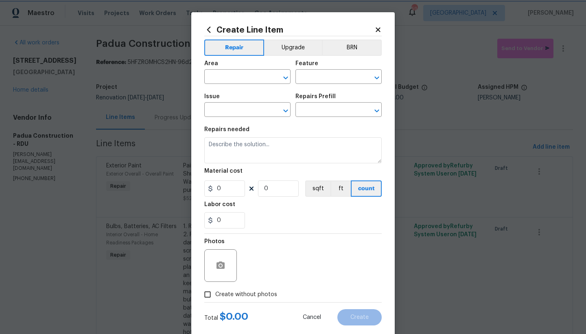
type input "Siding"
type input "Pressure Washing"
type input "Add a Task $1.00"
type textarea "HPM to detail"
type input "1"
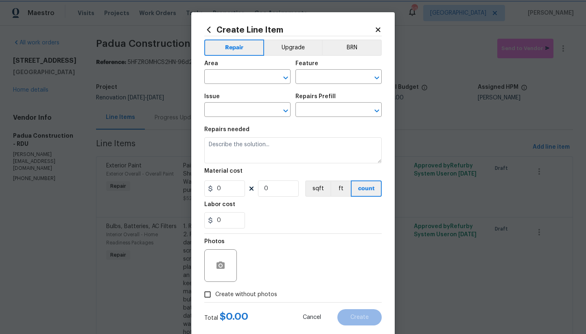
type input "1"
click at [254, 110] on input "Pressure Washing" at bounding box center [236, 110] width 64 height 13
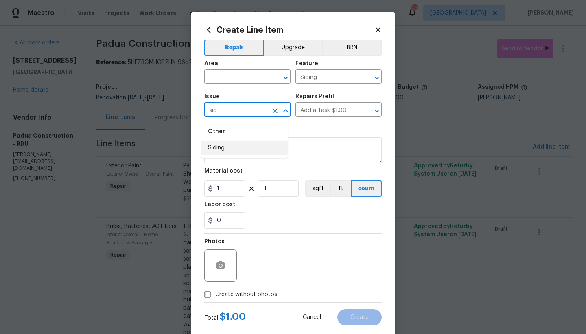
click at [217, 149] on li "Siding" at bounding box center [245, 147] width 86 height 13
type input "Siding"
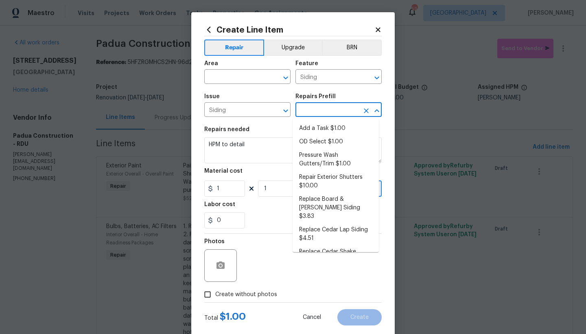
click at [319, 111] on input "text" at bounding box center [328, 110] width 64 height 13
click at [313, 131] on li "Add a Task $1.00" at bounding box center [336, 128] width 86 height 13
type input "Add a Task $1.00"
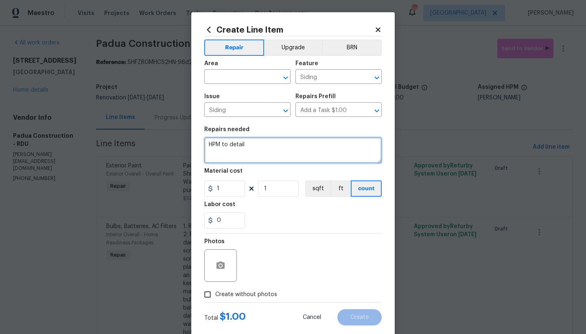
drag, startPoint x: 216, startPoint y: 148, endPoint x: 188, endPoint y: 148, distance: 28.1
click at [188, 148] on div "Create Line Item Repair Upgrade BRN Area ​ Feature Siding ​ Issue Siding ​ Repa…" at bounding box center [293, 167] width 586 height 334
drag, startPoint x: 249, startPoint y: 144, endPoint x: 193, endPoint y: 145, distance: 56.2
click at [193, 145] on div "Create Line Item Repair Upgrade BRN Area ​ Feature Siding ​ Issue Siding ​ Repa…" at bounding box center [293, 175] width 204 height 326
type textarea "Reinstall the Post Caps on all the front porch posts."
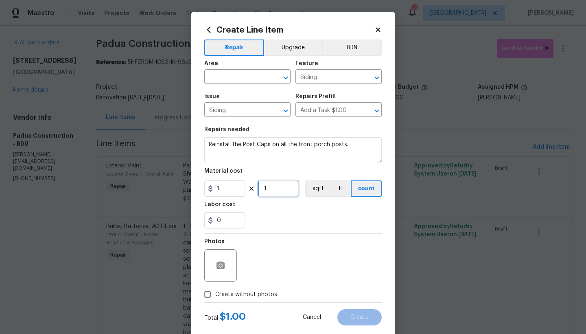
drag, startPoint x: 264, startPoint y: 190, endPoint x: 246, endPoint y: 190, distance: 17.5
click at [258, 190] on input "1" at bounding box center [278, 188] width 41 height 16
type input "75"
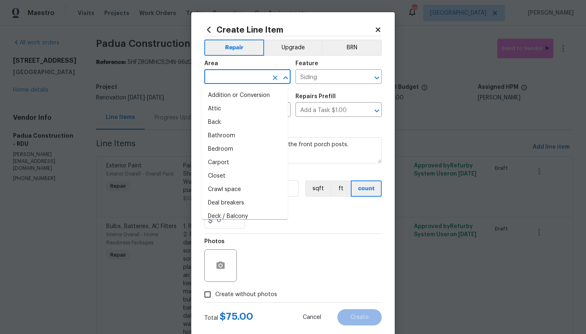
click at [233, 75] on input "text" at bounding box center [236, 77] width 64 height 13
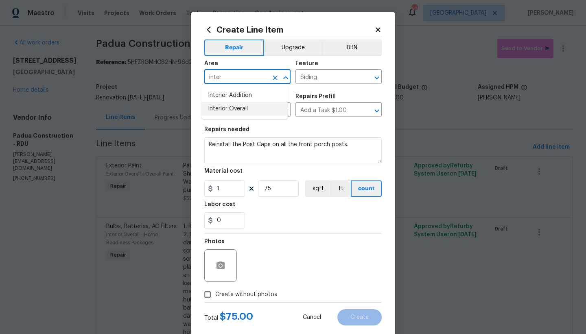
click at [230, 109] on li "Interior Overall" at bounding box center [245, 108] width 86 height 13
type input "Interior Overall"
click at [215, 295] on span "Create without photos" at bounding box center [246, 294] width 62 height 9
click at [215, 295] on input "Create without photos" at bounding box center [207, 294] width 15 height 15
checkbox input "true"
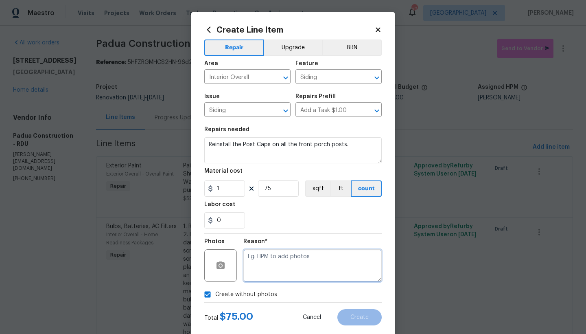
click at [268, 260] on textarea at bounding box center [312, 265] width 138 height 33
type textarea "n"
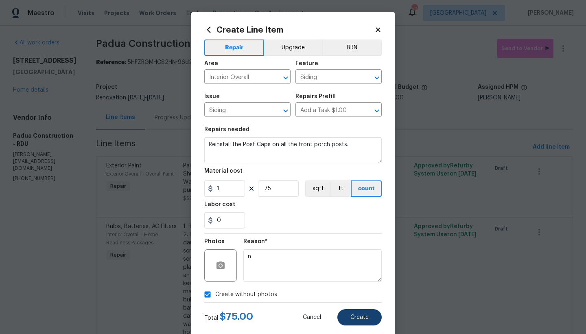
click at [358, 319] on span "Create" at bounding box center [360, 317] width 18 height 6
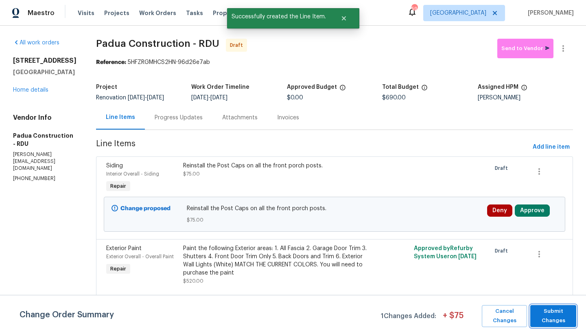
click at [547, 320] on span "Submit Changes" at bounding box center [554, 316] width 38 height 19
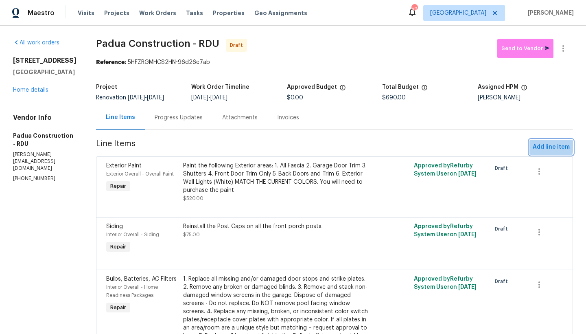
click at [537, 147] on span "Add line item" at bounding box center [551, 147] width 37 height 10
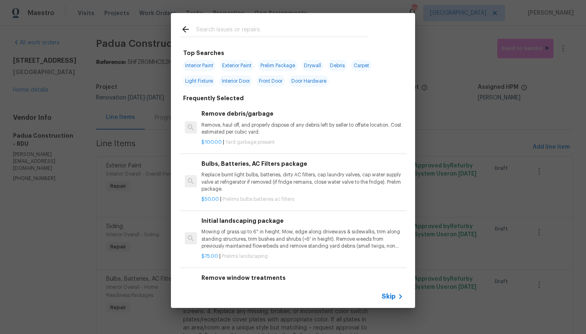
click at [224, 29] on input "text" at bounding box center [282, 30] width 173 height 12
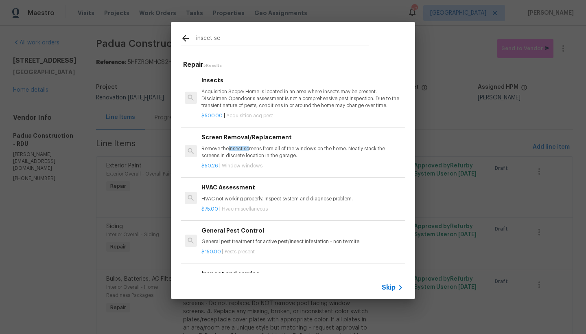
type input "insect sc"
click at [232, 138] on h6 "Screen Removal/Replacement" at bounding box center [303, 137] width 202 height 9
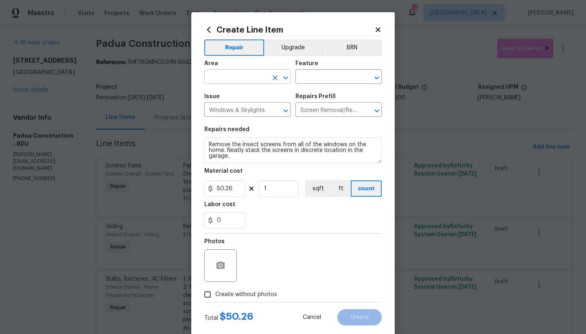
click at [218, 80] on input "text" at bounding box center [236, 77] width 64 height 13
click at [232, 107] on li "Exterior Overall" at bounding box center [245, 108] width 86 height 13
type input "Exterior Overall"
click at [298, 77] on input "text" at bounding box center [328, 77] width 64 height 13
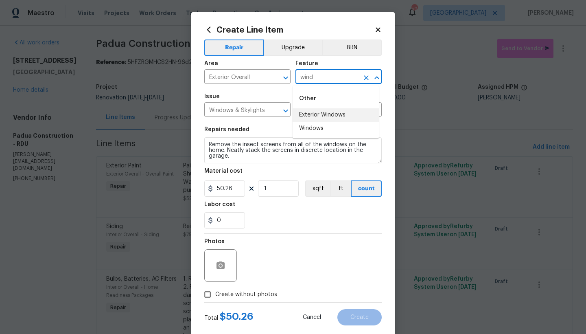
click at [319, 117] on li "Exterior Windows" at bounding box center [336, 114] width 86 height 13
type input "Exterior Windows"
click at [224, 294] on span "Create without photos" at bounding box center [246, 294] width 62 height 9
click at [215, 294] on input "Create without photos" at bounding box center [207, 294] width 15 height 15
checkbox input "true"
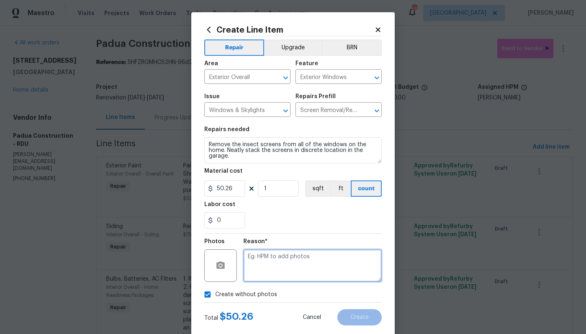
click at [274, 264] on textarea at bounding box center [312, 265] width 138 height 33
type textarea "n"
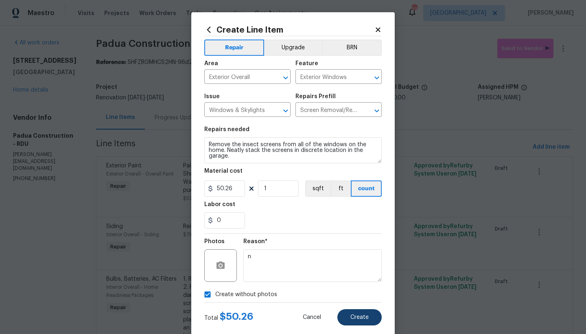
click at [360, 318] on span "Create" at bounding box center [360, 317] width 18 height 6
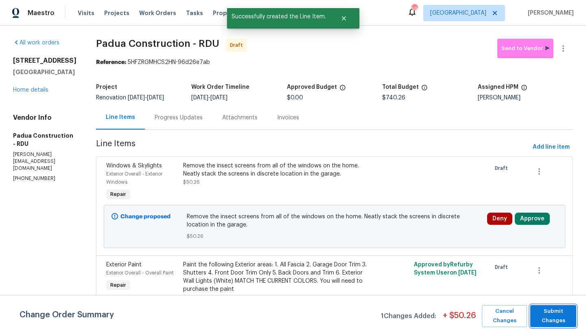
click at [557, 314] on span "Submit Changes" at bounding box center [554, 316] width 38 height 19
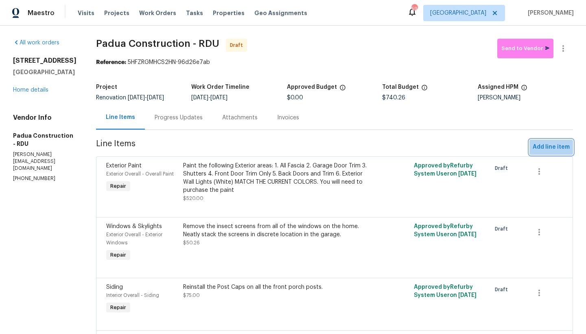
click at [555, 148] on span "Add line item" at bounding box center [551, 147] width 37 height 10
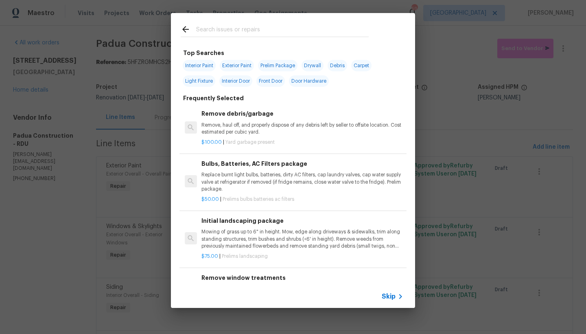
click at [230, 26] on input "text" at bounding box center [282, 30] width 173 height 12
click at [228, 29] on input "text" at bounding box center [282, 30] width 173 height 12
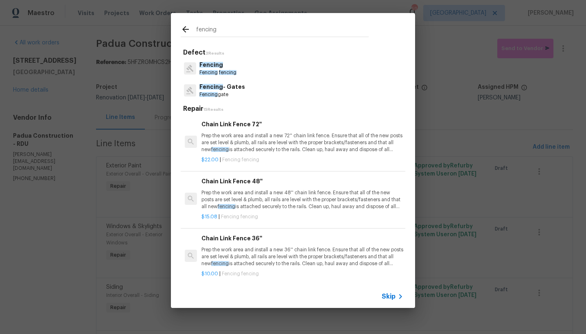
type input "fencing"
click at [218, 64] on span "Fencing" at bounding box center [211, 65] width 24 height 6
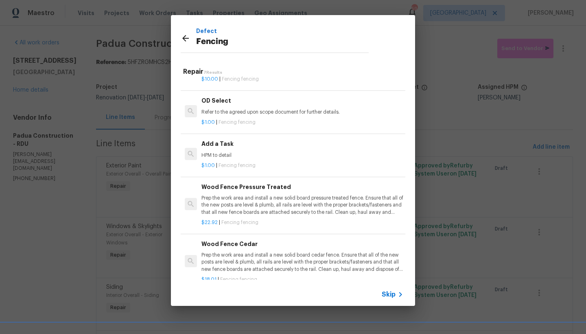
scroll to position [161, 0]
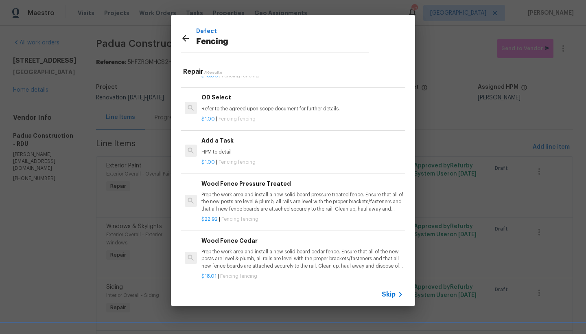
click at [253, 193] on p "Prep the work area and install a new solid board pressure treated fence. Ensure…" at bounding box center [303, 201] width 202 height 21
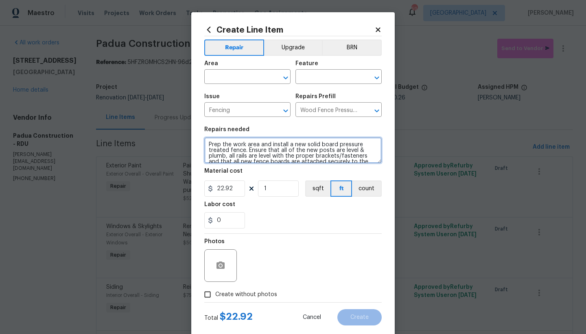
click at [204, 145] on textarea "Prep the work area and install a new solid board pressure treated fence. Ensure…" at bounding box center [293, 150] width 178 height 26
click at [221, 149] on textarea "Prep the work area and install a new solid board pressure treated fence. Ensure…" at bounding box center [293, 150] width 178 height 26
click at [221, 142] on textarea "Prep the work area and install a new solid board pressure treated fence. Ensure…" at bounding box center [293, 150] width 178 height 26
click at [214, 151] on textarea "Front Left and Front Right ------ Prep the work area and install a new solid bo…" at bounding box center [293, 150] width 178 height 26
type textarea "Front Left and Front Right ------ 4-5 boards Prep the work area and install a n…"
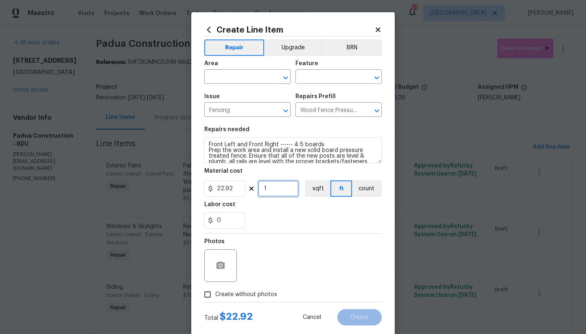
click at [268, 190] on input "1" at bounding box center [278, 188] width 41 height 16
type input "5"
click at [226, 77] on input "text" at bounding box center [236, 77] width 64 height 13
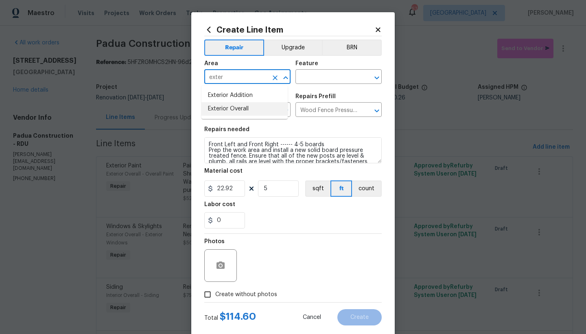
click at [224, 108] on li "Exterior Overall" at bounding box center [245, 108] width 86 height 13
type input "Exterior Overall"
click at [322, 78] on input "text" at bounding box center [328, 77] width 64 height 13
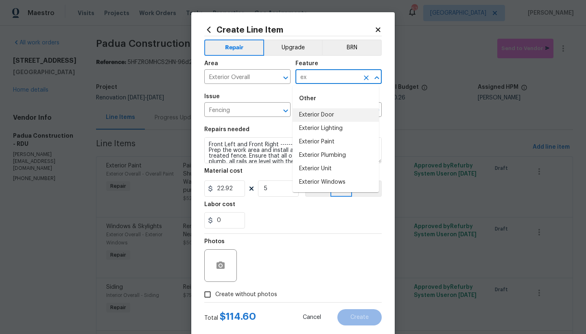
type input "e"
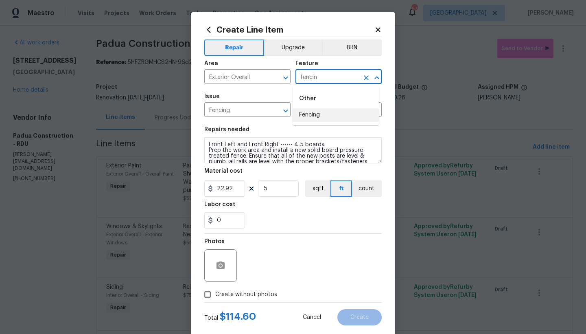
click at [303, 118] on li "Fencing" at bounding box center [336, 114] width 86 height 13
type input "Fencing"
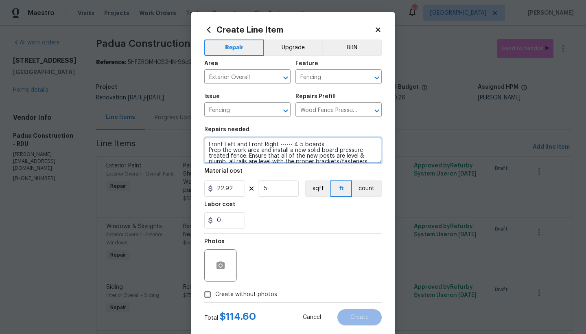
click at [296, 145] on textarea "Front Left and Front Right ------ 4-5 boards Prep the work area and install a n…" at bounding box center [293, 150] width 178 height 26
type textarea "Front Left and Front Right ------ 4-6 boards Prep the work area and install a n…"
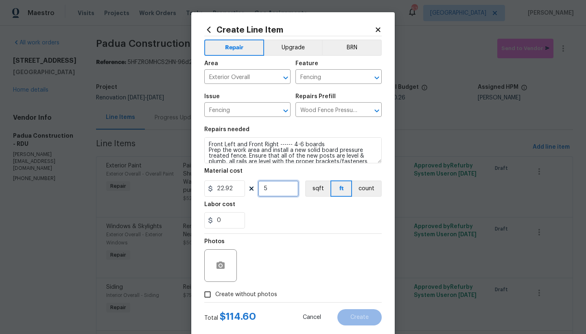
drag, startPoint x: 268, startPoint y: 186, endPoint x: 255, endPoint y: 185, distance: 12.6
click at [262, 186] on input "5" at bounding box center [278, 188] width 41 height 16
type input "6"
click at [276, 227] on div "0" at bounding box center [293, 220] width 178 height 16
click at [206, 294] on input "Create without photos" at bounding box center [207, 294] width 15 height 15
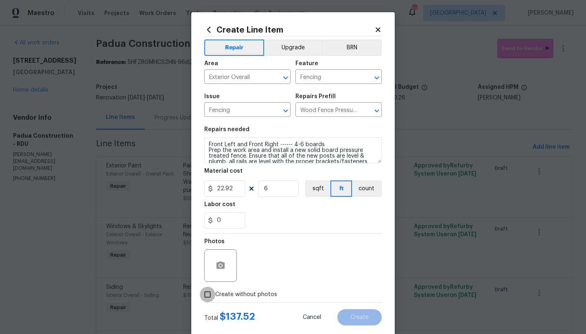
checkbox input "true"
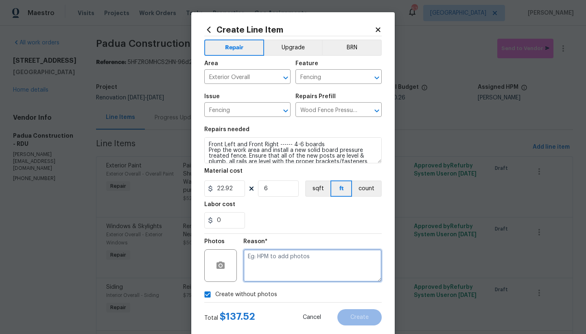
click at [278, 265] on textarea at bounding box center [312, 265] width 138 height 33
type textarea "n"
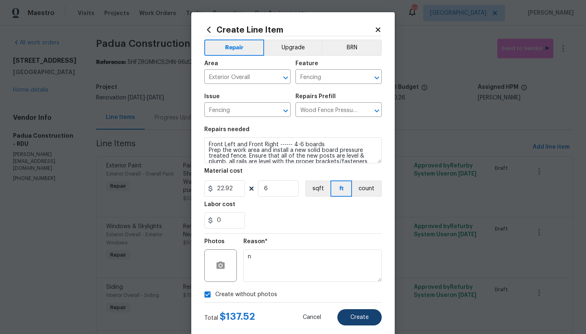
click at [363, 317] on span "Create" at bounding box center [360, 317] width 18 height 6
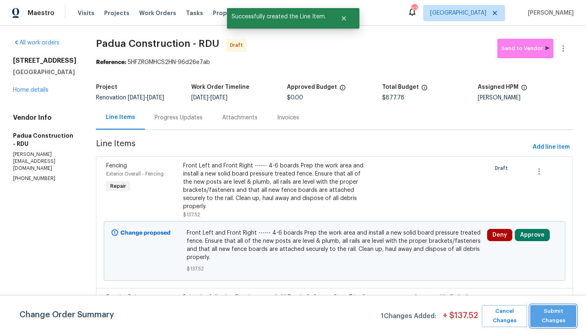
click at [553, 322] on span "Submit Changes" at bounding box center [554, 316] width 38 height 19
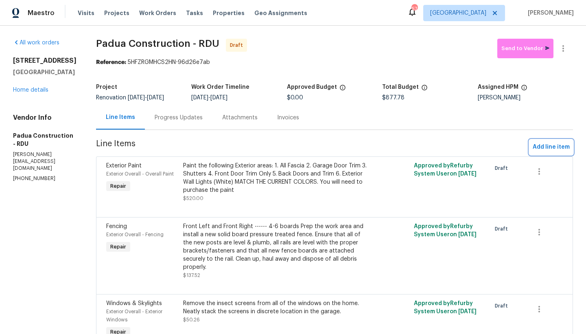
click at [552, 145] on span "Add line item" at bounding box center [551, 147] width 37 height 10
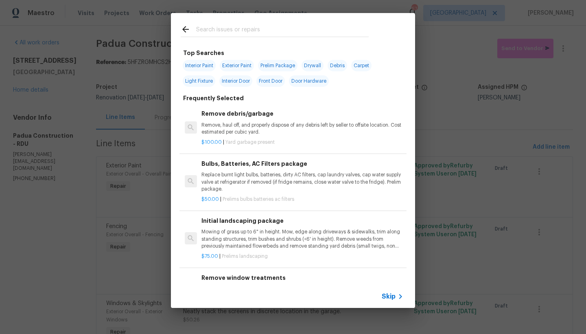
click at [239, 28] on input "text" at bounding box center [282, 30] width 173 height 12
click at [237, 30] on input "text" at bounding box center [282, 30] width 173 height 12
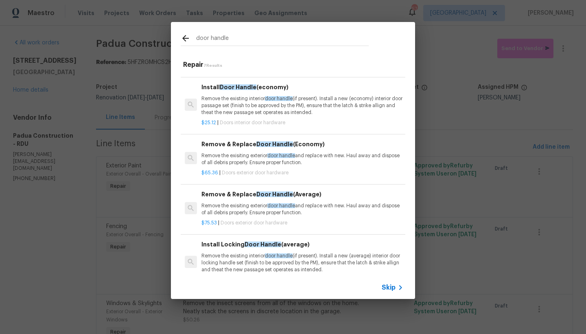
scroll to position [134, 0]
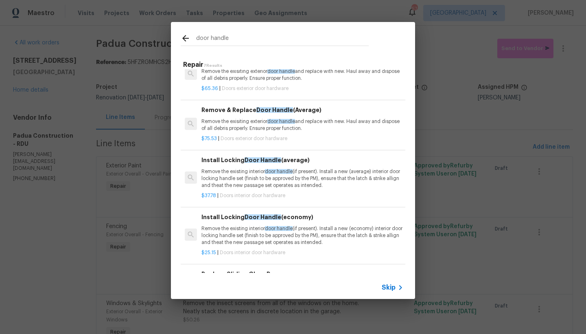
type input "door handle"
click at [230, 166] on div "Install Locking Door Handle (average) Remove the existing interior door handle …" at bounding box center [303, 172] width 202 height 33
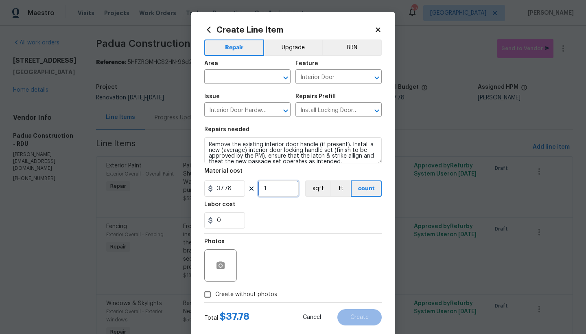
drag, startPoint x: 276, startPoint y: 189, endPoint x: 235, endPoint y: 189, distance: 41.1
click at [235, 189] on div "37.78 1 sqft ft count" at bounding box center [293, 188] width 178 height 16
type input "2"
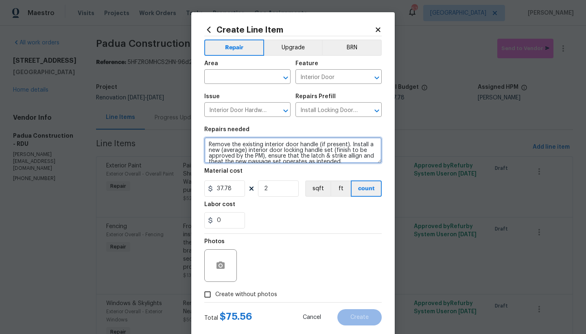
click at [204, 143] on textarea "Remove the existing interior door handle (if present). Install a new (average) …" at bounding box center [293, 150] width 178 height 26
click at [225, 141] on textarea "Remove the existing interior door handle (if present). Install a new (average) …" at bounding box center [293, 150] width 178 height 26
drag, startPoint x: 295, startPoint y: 149, endPoint x: 315, endPoint y: 147, distance: 20.5
click at [315, 147] on textarea "Front and Back Doors ------- Remove the existing interior door handle (if prese…" at bounding box center [293, 150] width 178 height 26
click at [316, 151] on textarea "Front and Back Doors ------- Remove the existing interior door handle (if prese…" at bounding box center [293, 150] width 178 height 26
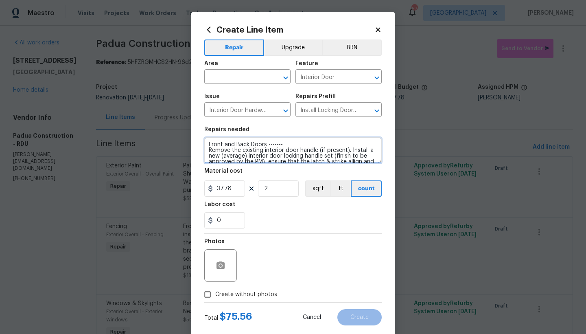
drag, startPoint x: 314, startPoint y: 150, endPoint x: 296, endPoint y: 149, distance: 18.0
click at [297, 149] on textarea "Front and Back Doors ------- Remove the existing interior door handle (if prese…" at bounding box center [293, 150] width 178 height 26
click at [296, 149] on textarea "Front and Back Doors ------- Remove the existing interior door handle (if prese…" at bounding box center [293, 150] width 178 height 26
click at [294, 150] on textarea "Front and Back Doors ------- Remove the existing interior door handle (if prese…" at bounding box center [293, 150] width 178 height 26
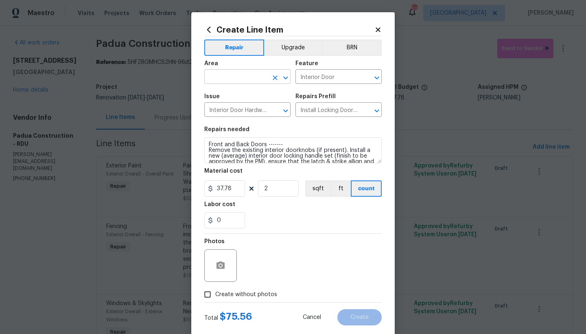
click at [239, 76] on input "text" at bounding box center [236, 77] width 64 height 13
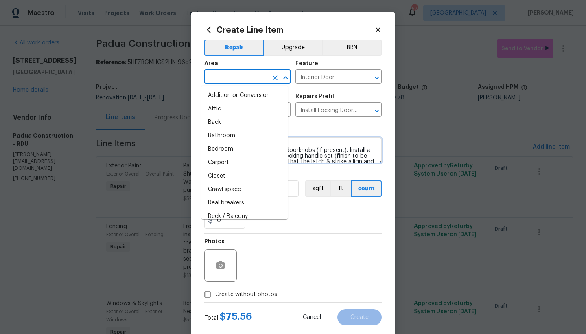
click at [313, 151] on textarea "Front and Back Doors ------- Remove the existing interior doorknobs (if present…" at bounding box center [293, 150] width 178 height 26
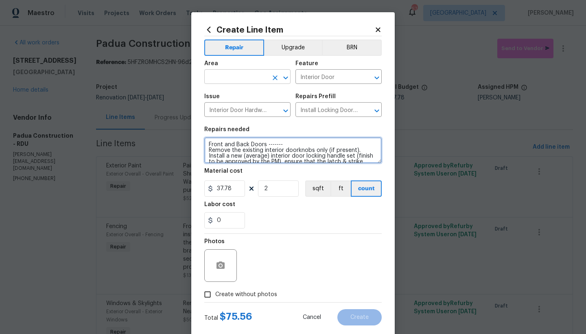
type textarea "Front and Back Doors ------- Remove the existing interior doorknobs only (if pr…"
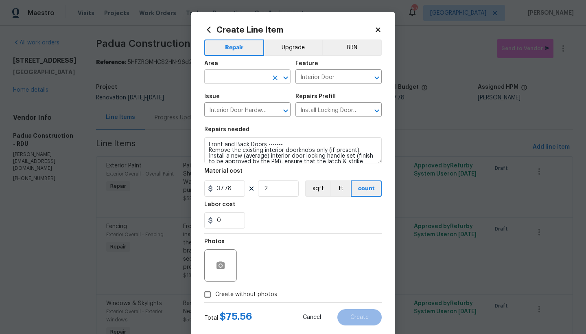
click at [242, 76] on input "text" at bounding box center [236, 77] width 64 height 13
click at [240, 112] on li "Exterior Overall" at bounding box center [245, 108] width 86 height 13
type input "Exterior Overall"
click at [238, 292] on span "Create without photos" at bounding box center [246, 294] width 62 height 9
click at [215, 292] on input "Create without photos" at bounding box center [207, 294] width 15 height 15
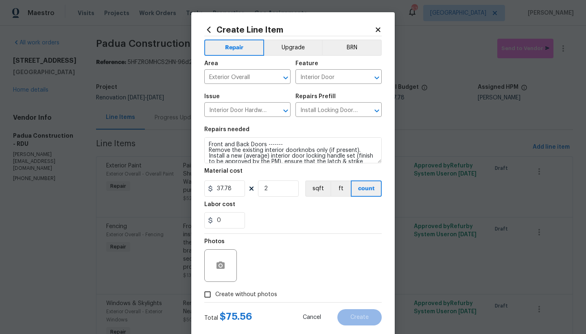
checkbox input "true"
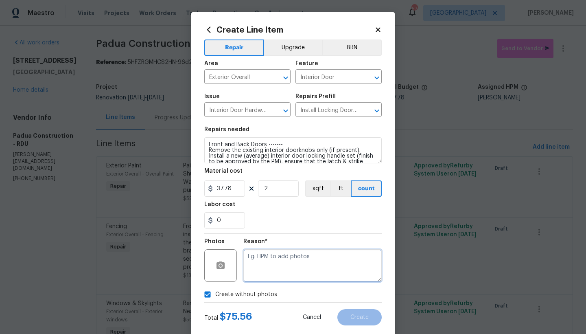
click at [261, 264] on textarea at bounding box center [312, 265] width 138 height 33
type textarea "n"
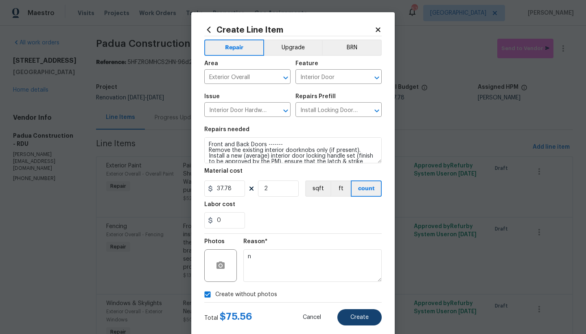
click at [358, 321] on button "Create" at bounding box center [360, 317] width 44 height 16
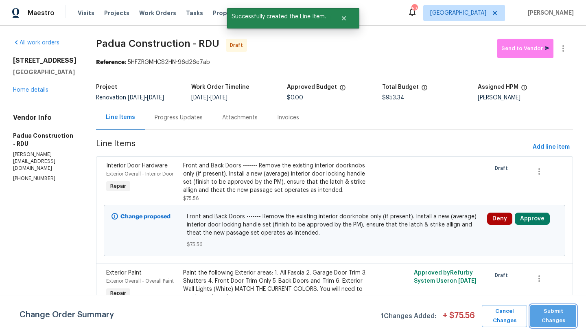
click at [565, 316] on span "Submit Changes" at bounding box center [554, 316] width 38 height 19
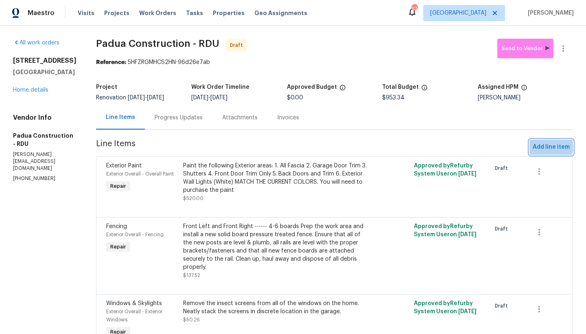
click at [541, 147] on span "Add line item" at bounding box center [551, 147] width 37 height 10
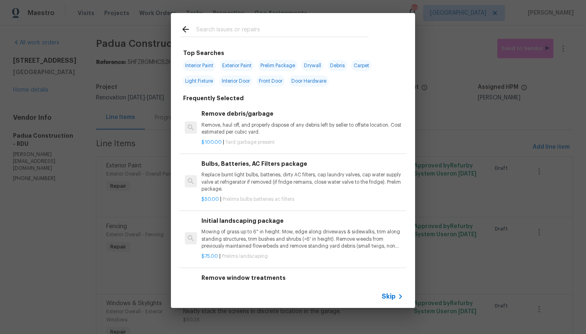
click at [213, 31] on input "text" at bounding box center [282, 30] width 173 height 12
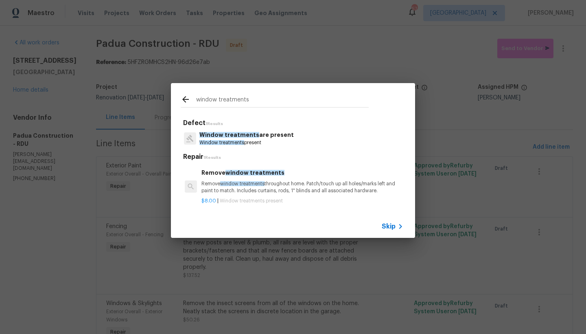
type input "window treatments"
click at [223, 174] on div "Remove window treatments Remove window treatments throughout home. Patch/touch …" at bounding box center [303, 181] width 202 height 26
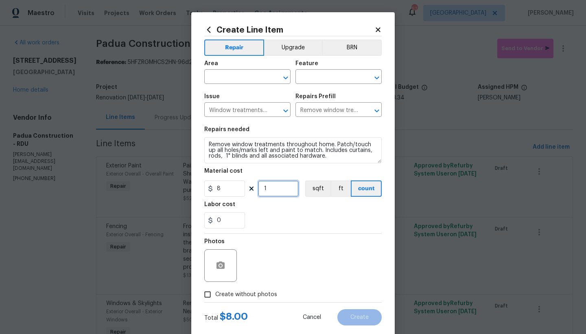
click at [269, 192] on input "1" at bounding box center [278, 188] width 41 height 16
type input "4"
click at [247, 77] on input "text" at bounding box center [236, 77] width 64 height 13
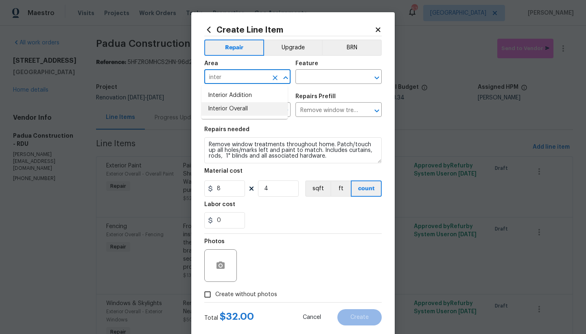
click at [243, 109] on li "Interior Overall" at bounding box center [245, 108] width 86 height 13
type input "Interior Overall"
click at [309, 75] on input "text" at bounding box center [328, 77] width 64 height 13
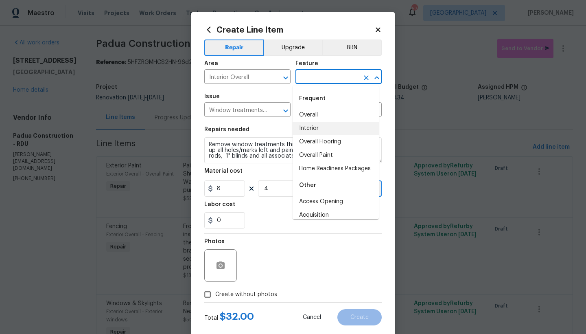
click at [311, 131] on li "Interior" at bounding box center [336, 128] width 86 height 13
type input "Interior"
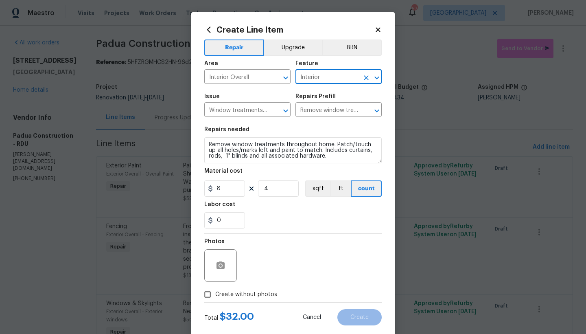
click at [203, 295] on input "Create without photos" at bounding box center [207, 294] width 15 height 15
checkbox input "true"
click at [287, 249] on div "Reason*" at bounding box center [312, 244] width 138 height 11
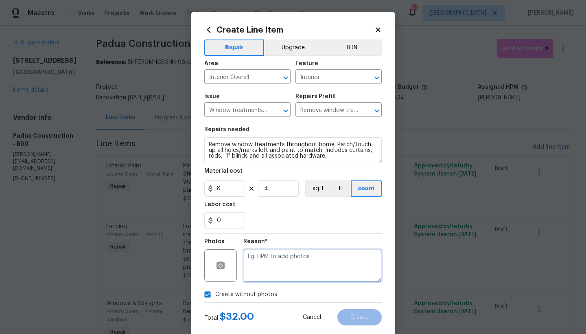
click at [281, 264] on textarea at bounding box center [312, 265] width 138 height 33
type textarea "n"
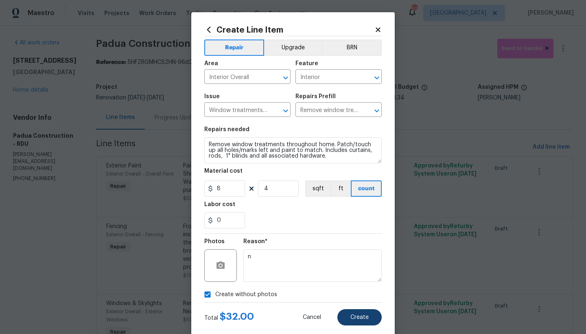
click at [349, 313] on button "Create" at bounding box center [360, 317] width 44 height 16
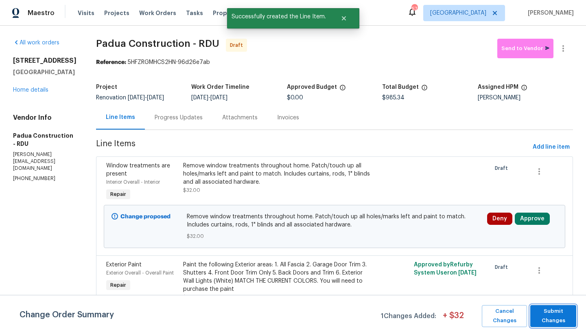
click at [554, 316] on span "Submit Changes" at bounding box center [554, 316] width 38 height 19
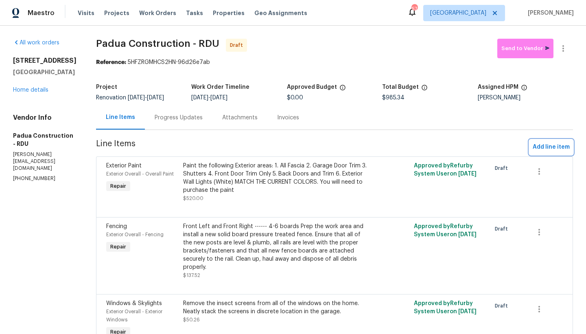
click at [547, 147] on span "Add line item" at bounding box center [551, 147] width 37 height 10
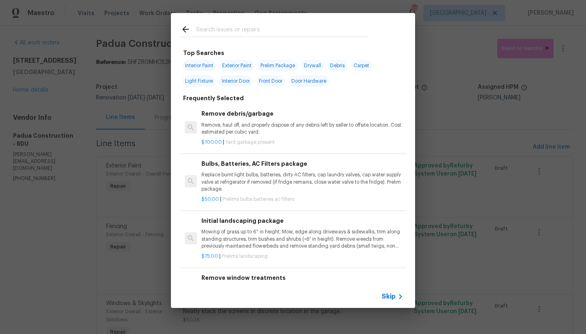
click at [232, 30] on input "text" at bounding box center [282, 30] width 173 height 12
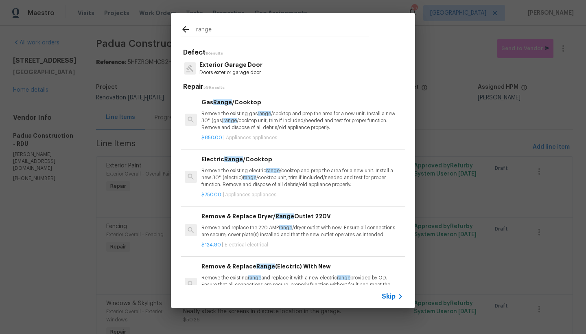
type input "range"
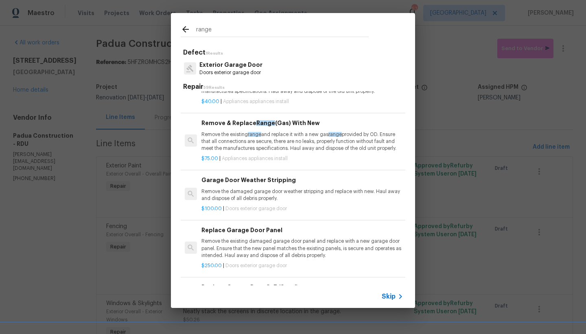
scroll to position [153, 0]
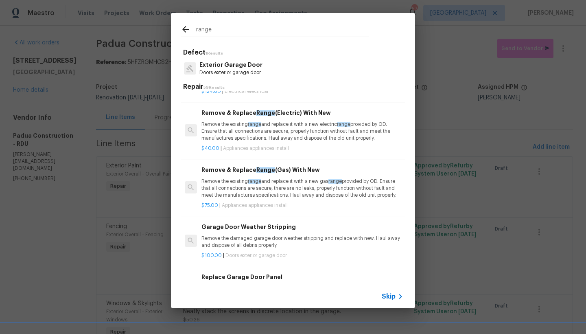
click at [255, 139] on p "Remove the existing range and replace it with a new electric range provided by …" at bounding box center [303, 131] width 202 height 21
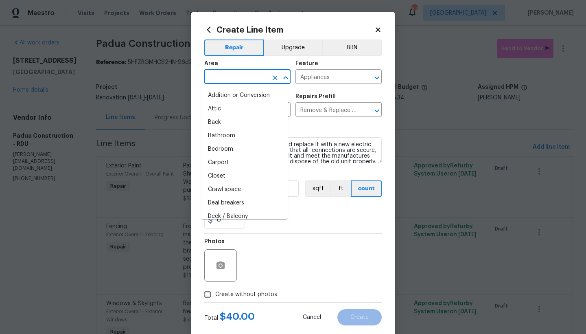
click at [246, 80] on input "text" at bounding box center [236, 77] width 64 height 13
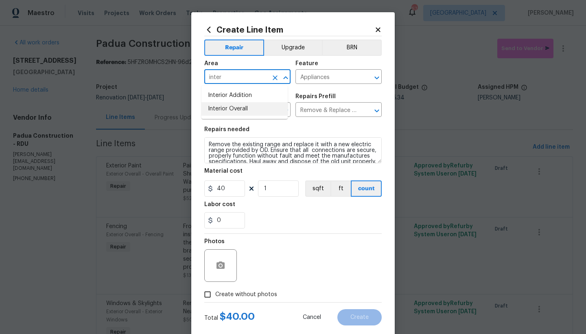
click at [242, 112] on li "Interior Overall" at bounding box center [245, 108] width 86 height 13
type input "Interior Overall"
click at [222, 293] on span "Create without photos" at bounding box center [246, 294] width 62 height 9
click at [215, 293] on input "Create without photos" at bounding box center [207, 294] width 15 height 15
checkbox input "true"
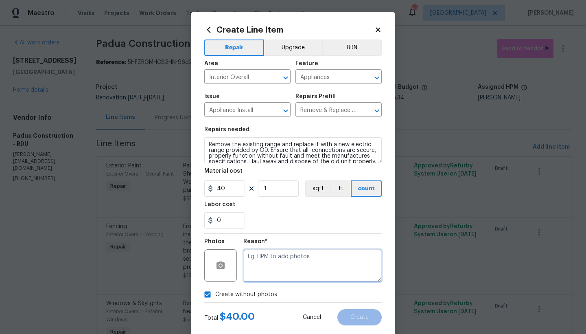
click at [256, 267] on textarea at bounding box center [312, 265] width 138 height 33
type textarea "n"
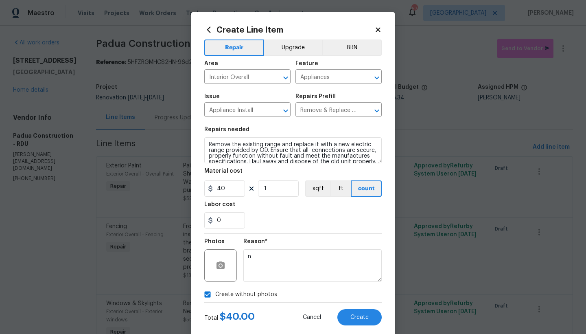
click at [258, 226] on div "0" at bounding box center [293, 220] width 178 height 16
click at [353, 318] on span "Create" at bounding box center [360, 317] width 18 height 6
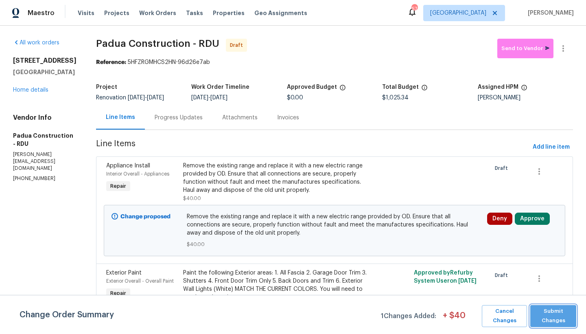
click at [566, 311] on span "Submit Changes" at bounding box center [554, 316] width 38 height 19
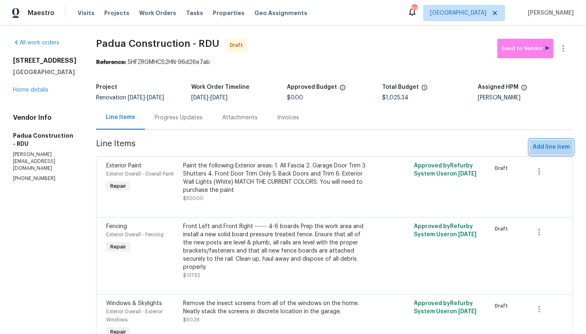
click at [533, 151] on span "Add line item" at bounding box center [551, 147] width 37 height 10
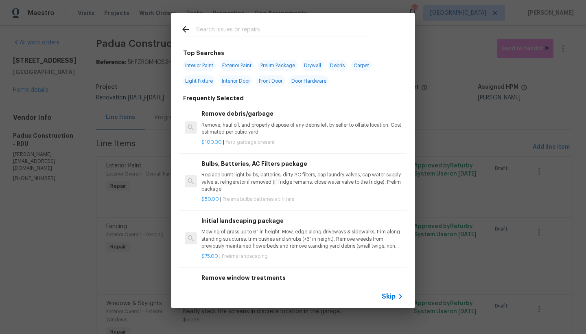
click at [234, 32] on input "text" at bounding box center [282, 30] width 173 height 12
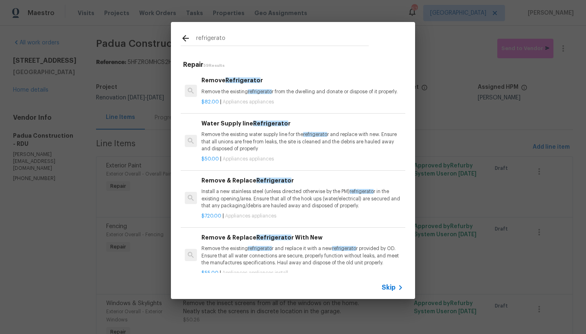
type input "refrigerato"
click at [239, 248] on div "Remove & Replace Refrigerato r With New Remove the existing refrigerato r and r…" at bounding box center [303, 249] width 202 height 33
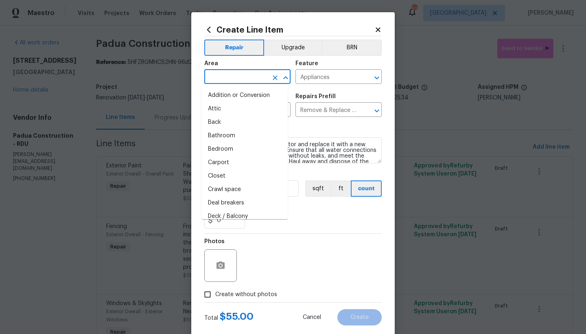
click at [237, 79] on input "text" at bounding box center [236, 77] width 64 height 13
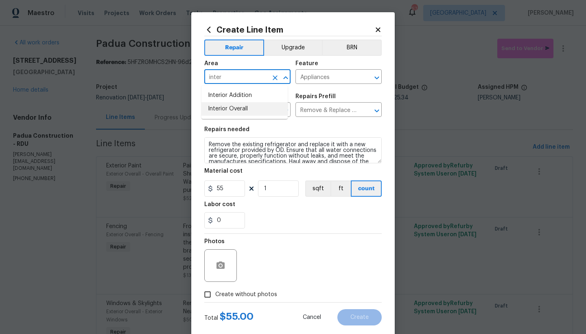
click at [230, 109] on li "Interior Overall" at bounding box center [245, 108] width 86 height 13
type input "Interior Overall"
click at [287, 49] on button "Upgrade" at bounding box center [293, 47] width 58 height 16
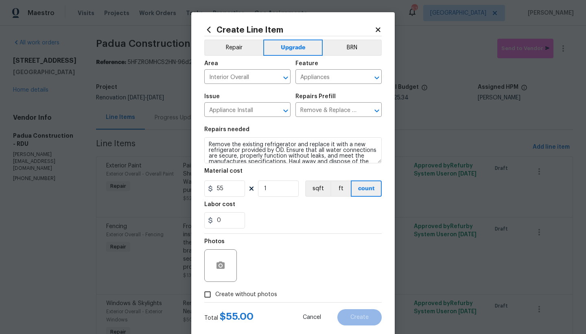
click at [212, 295] on input "Create without photos" at bounding box center [207, 294] width 15 height 15
checkbox input "true"
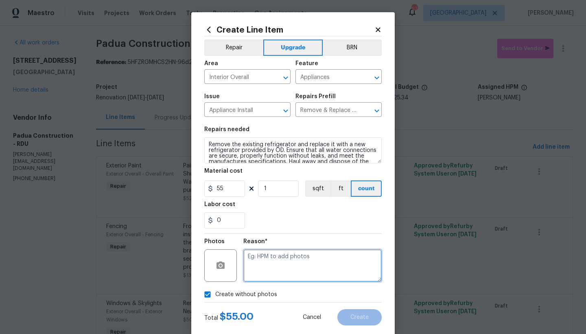
click at [266, 265] on textarea at bounding box center [312, 265] width 138 height 33
type textarea "n"
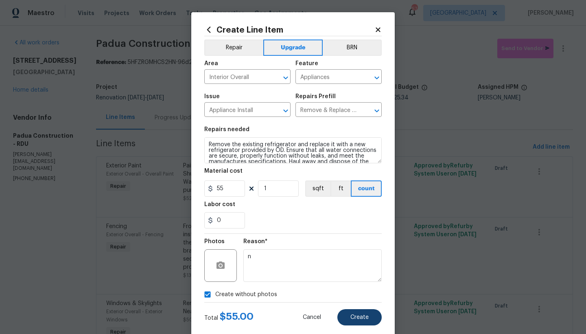
click at [362, 320] on span "Create" at bounding box center [360, 317] width 18 height 6
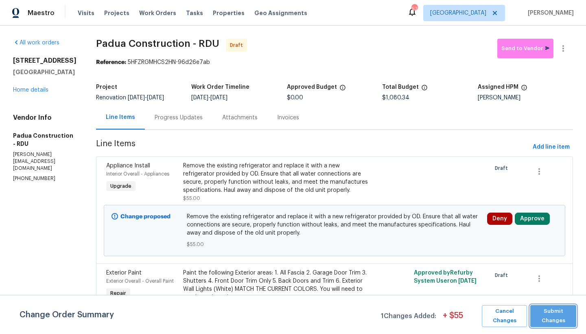
click at [550, 310] on span "Submit Changes" at bounding box center [554, 316] width 38 height 19
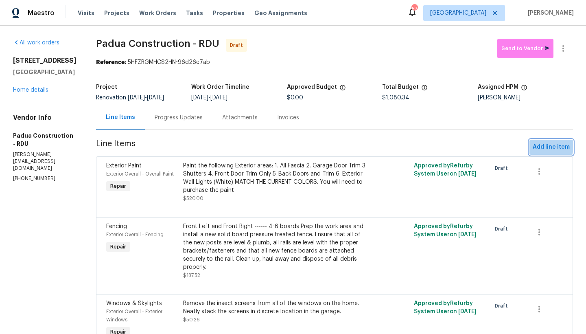
click at [535, 147] on span "Add line item" at bounding box center [551, 147] width 37 height 10
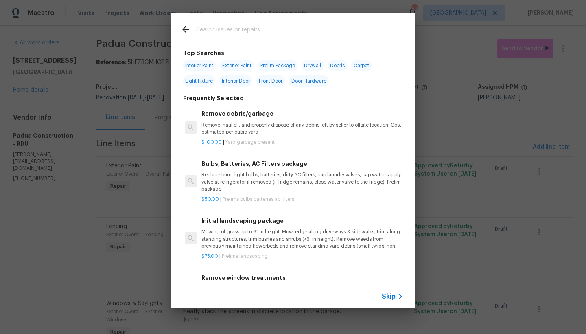
click at [259, 32] on input "text" at bounding box center [282, 30] width 173 height 12
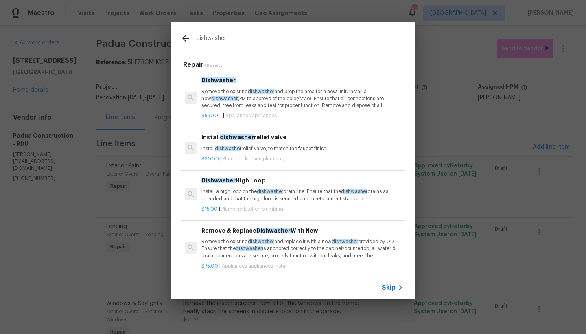
type input "dishwasher"
click at [233, 244] on p "Remove the existing dishwasher and replace it with a new dishwasher provided by…" at bounding box center [303, 248] width 202 height 21
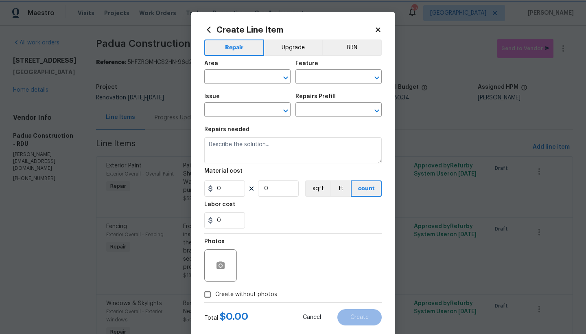
type input "Appliances"
type input "Appliance Install"
type textarea "Remove the existing dishwasher and replace it with a new dishwasher provided by…"
type input "1"
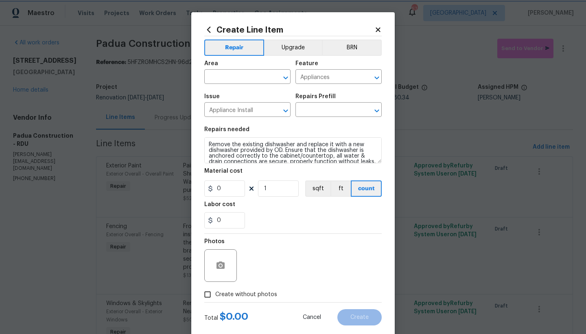
type input "Remove & Replace Dishwasher With New $75.00"
type input "75"
click at [238, 78] on input "text" at bounding box center [236, 77] width 64 height 13
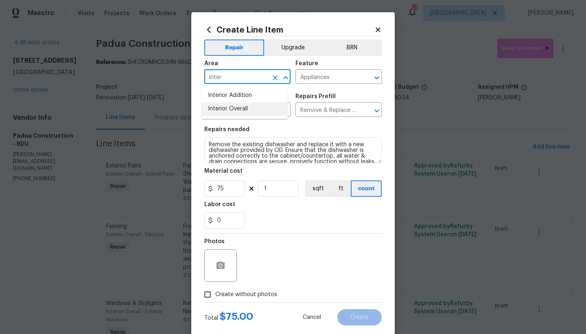
click at [236, 108] on li "Interior Overall" at bounding box center [245, 108] width 86 height 13
type input "Interior Overall"
click at [297, 48] on button "Upgrade" at bounding box center [293, 47] width 58 height 16
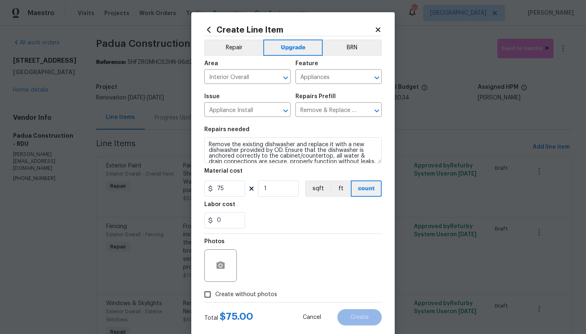
click at [207, 296] on input "Create without photos" at bounding box center [207, 294] width 15 height 15
checkbox input "true"
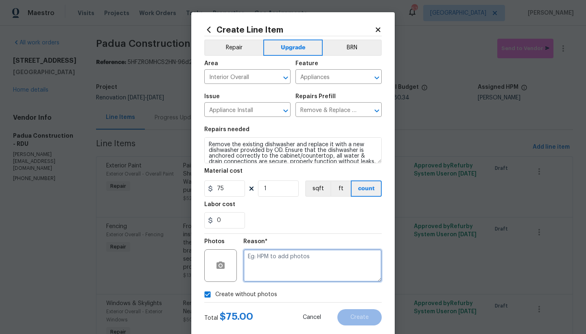
click at [257, 262] on textarea at bounding box center [312, 265] width 138 height 33
type textarea "n"
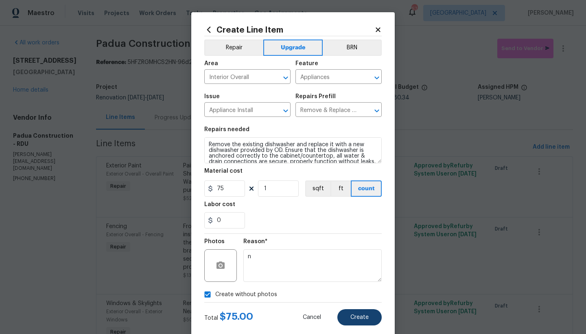
drag, startPoint x: 357, startPoint y: 317, endPoint x: 357, endPoint y: 313, distance: 4.2
click at [356, 317] on span "Create" at bounding box center [360, 317] width 18 height 6
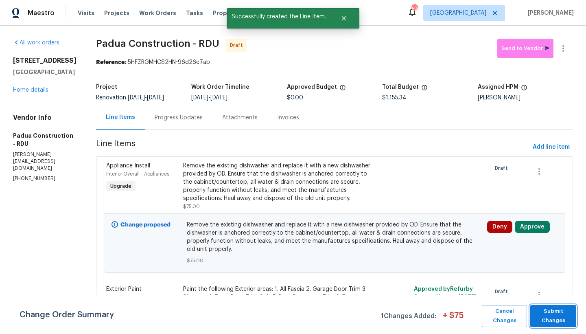
click at [550, 318] on span "Submit Changes" at bounding box center [554, 316] width 38 height 19
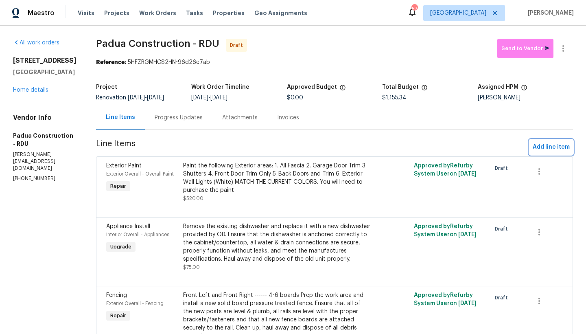
click at [540, 147] on span "Add line item" at bounding box center [551, 147] width 37 height 10
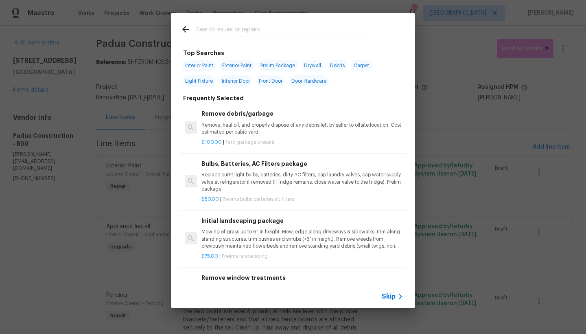
click at [202, 29] on input "text" at bounding box center [282, 30] width 173 height 12
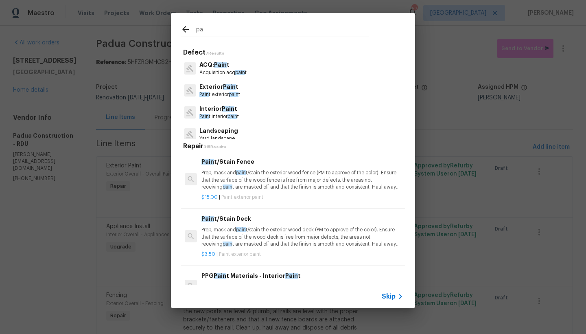
type input "p"
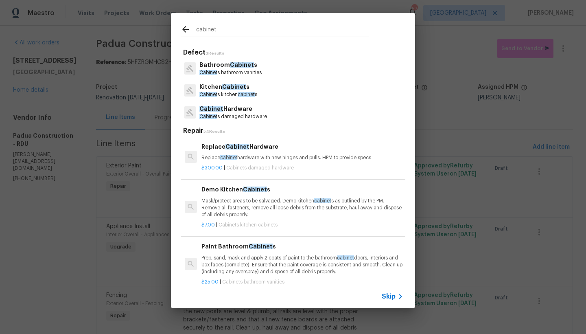
type input "cabinet"
click at [208, 88] on p "Kitchen Cabinet s" at bounding box center [228, 87] width 58 height 9
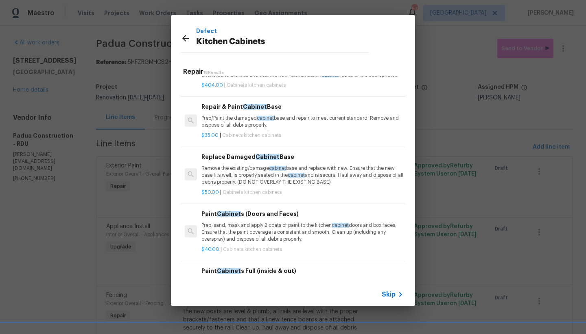
scroll to position [445, 0]
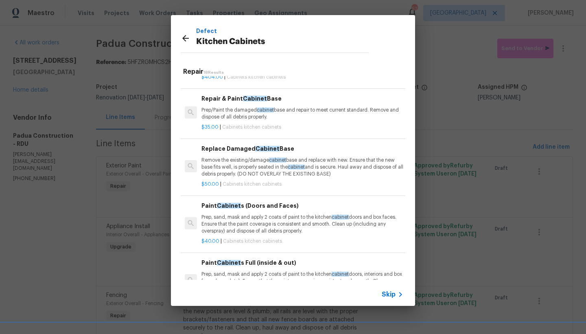
click at [225, 148] on h6 "Replace Damaged Cabinet Base" at bounding box center [303, 148] width 202 height 9
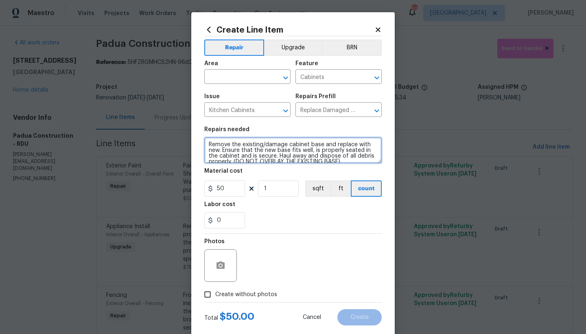
click at [205, 142] on textarea "Remove the existing/damage cabinet base and replace with new. Ensure that the n…" at bounding box center [293, 150] width 178 height 26
click at [227, 141] on textarea "Remove the existing/damage cabinet base and replace with new. Ensure that the n…" at bounding box center [293, 150] width 178 height 26
type textarea "Kitchen and Bathrooms ----- Remove the existing/damage cabinet base and replace…"
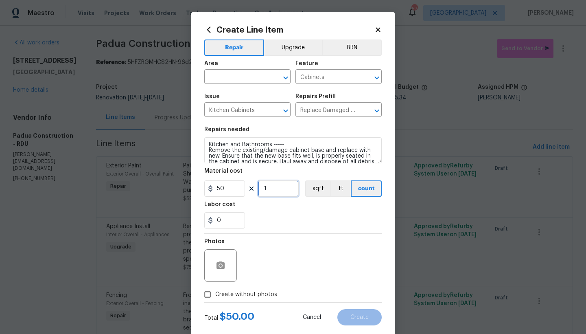
click at [278, 189] on input "1" at bounding box center [278, 188] width 41 height 16
drag, startPoint x: 267, startPoint y: 189, endPoint x: 259, endPoint y: 189, distance: 8.5
click at [261, 189] on input "1" at bounding box center [278, 188] width 41 height 16
type input "4"
click at [275, 217] on div "0" at bounding box center [293, 220] width 178 height 16
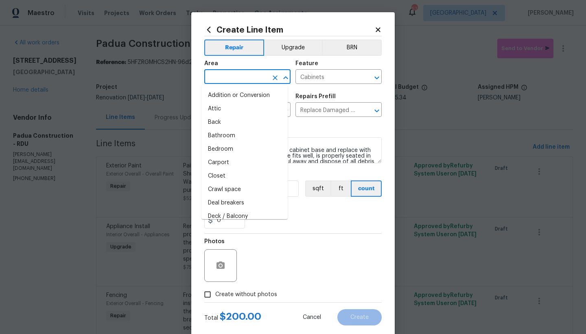
click at [235, 77] on input "text" at bounding box center [236, 77] width 64 height 13
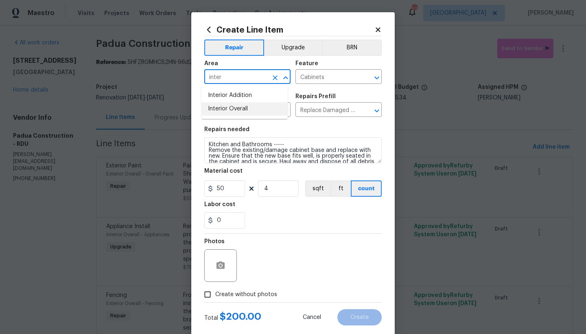
click at [234, 111] on li "Interior Overall" at bounding box center [245, 108] width 86 height 13
type input "Interior Overall"
click at [208, 294] on input "Create without photos" at bounding box center [207, 294] width 15 height 15
checkbox input "true"
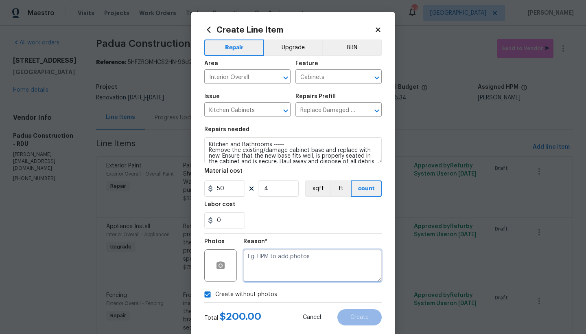
click at [271, 252] on textarea at bounding box center [312, 265] width 138 height 33
type textarea "n"
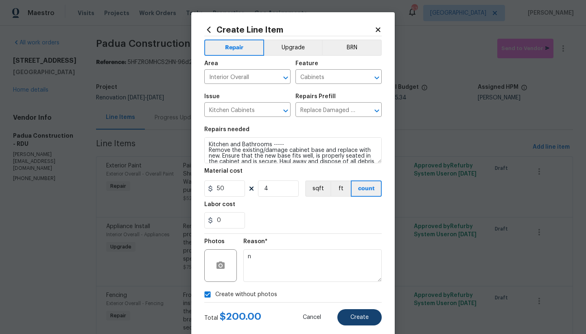
click at [355, 321] on button "Create" at bounding box center [360, 317] width 44 height 16
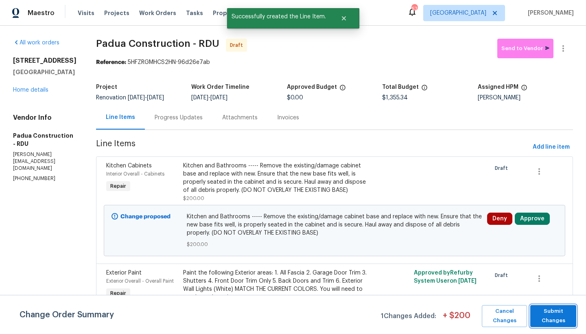
click at [558, 320] on span "Submit Changes" at bounding box center [554, 316] width 38 height 19
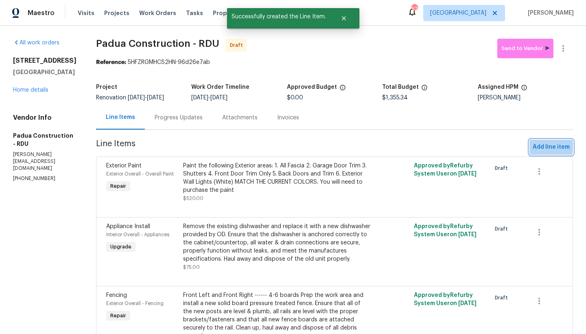
click at [542, 147] on span "Add line item" at bounding box center [551, 147] width 37 height 10
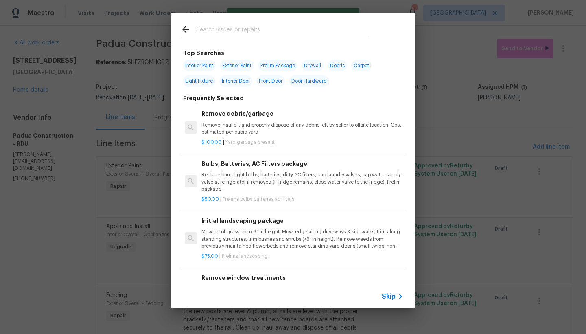
click at [256, 25] on input "text" at bounding box center [282, 30] width 173 height 12
click at [214, 31] on input "text" at bounding box center [282, 30] width 173 height 12
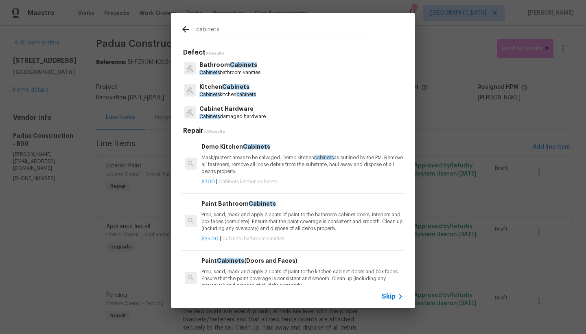
type input "cabinets"
click at [220, 90] on p "Kitchen Cabinets" at bounding box center [227, 87] width 57 height 9
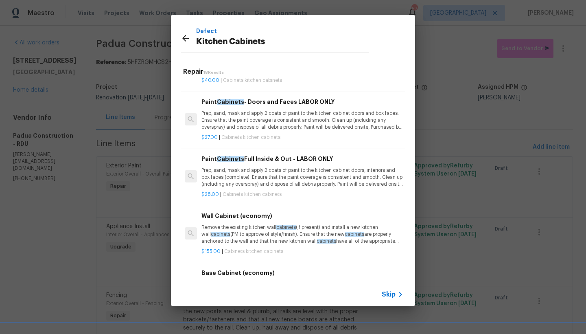
scroll to position [158, 0]
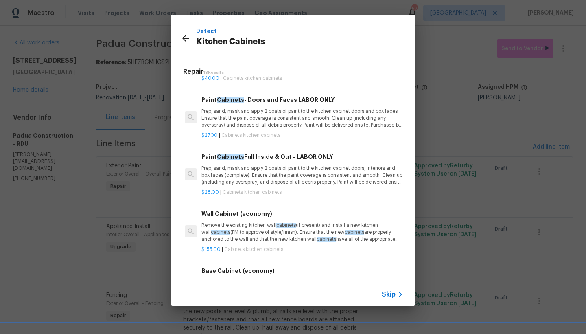
click at [410, 131] on div "Repair 18 Results Demo Kitchen Cabinets Mask/protect areas to be salvaged. Demo…" at bounding box center [293, 172] width 244 height 222
click at [252, 170] on p "Prep, sand, mask and apply 2 coats of paint to the kitchen cabinet doors, inter…" at bounding box center [303, 175] width 202 height 21
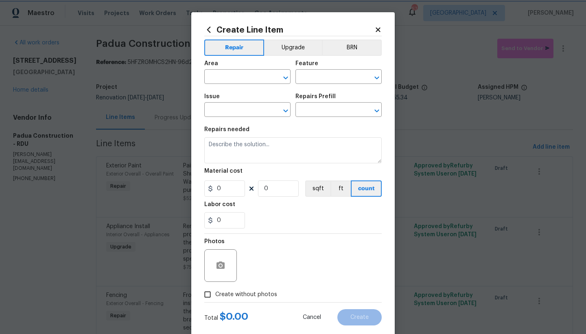
type input "Cabinets"
type input "Kitchen Cabinets"
type input "Paint Cabinets Full Inside & Out - LABOR ONLY $28.00"
type textarea "Prep, sand, mask and apply 2 coats of paint to the kitchen cabinet doors, inter…"
type input "28"
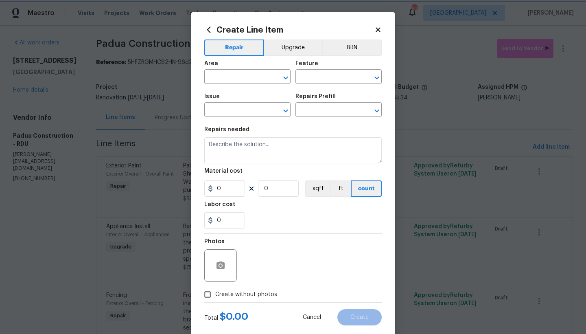
type input "1"
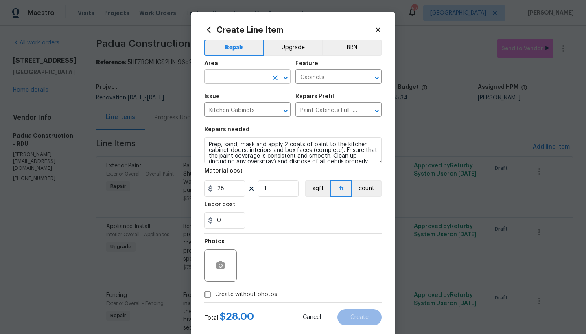
click at [226, 73] on input "text" at bounding box center [236, 77] width 64 height 13
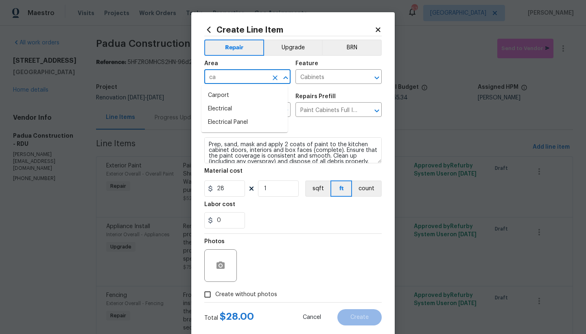
type input "c"
click at [240, 112] on li "Interior Overall" at bounding box center [245, 108] width 86 height 13
type input "Interior Overall"
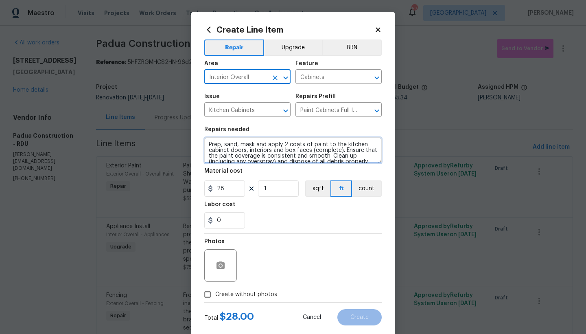
click at [206, 144] on textarea "Prep, sand, mask and apply 2 coats of paint to the kitchen cabinet doors, inter…" at bounding box center [293, 150] width 178 height 26
click at [219, 141] on textarea "Prep, sand, mask and apply 2 coats of paint to the kitchen cabinet doors, inter…" at bounding box center [293, 150] width 178 height 26
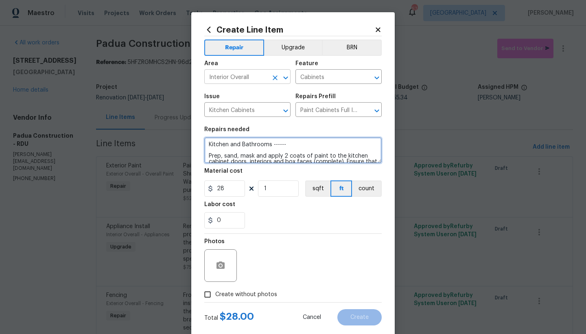
scroll to position [2, 0]
click at [218, 150] on textarea "Kitchen and Bathrooms ------ Prep, sand, mask and apply 2 coats of paint to the…" at bounding box center [293, 150] width 178 height 26
type textarea "Kitchen and Bathrooms ------ Prep, sand, mask and apply 2 coats of paint to the…"
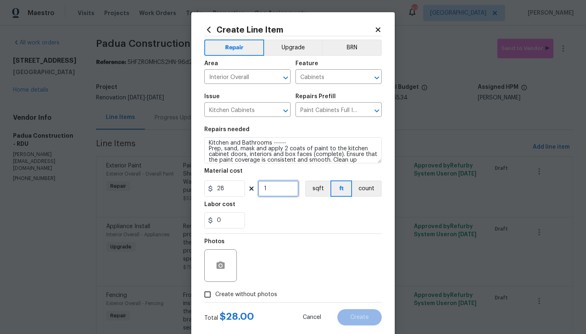
click at [277, 188] on input "1" at bounding box center [278, 188] width 41 height 16
type input "35"
click at [204, 296] on input "Create without photos" at bounding box center [207, 294] width 15 height 15
checkbox input "true"
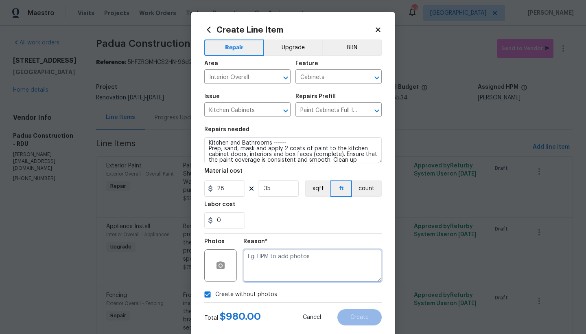
click at [252, 260] on textarea at bounding box center [312, 265] width 138 height 33
type textarea "n"
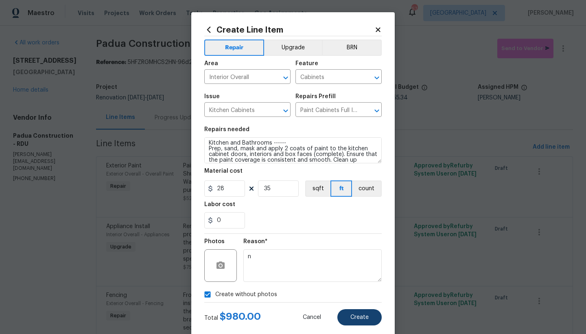
click at [352, 319] on span "Create" at bounding box center [360, 317] width 18 height 6
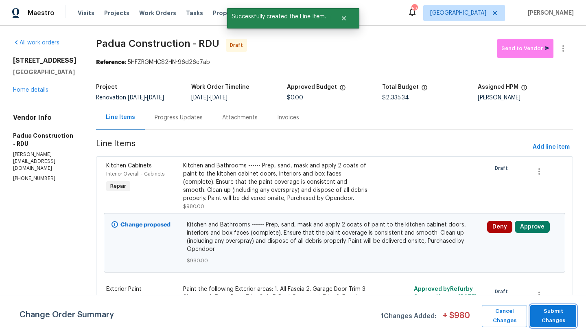
click at [548, 322] on span "Submit Changes" at bounding box center [554, 316] width 38 height 19
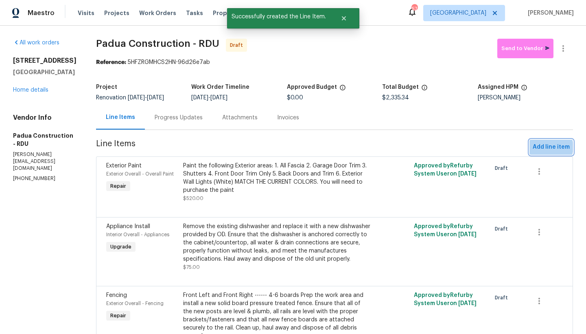
click at [542, 147] on span "Add line item" at bounding box center [551, 147] width 37 height 10
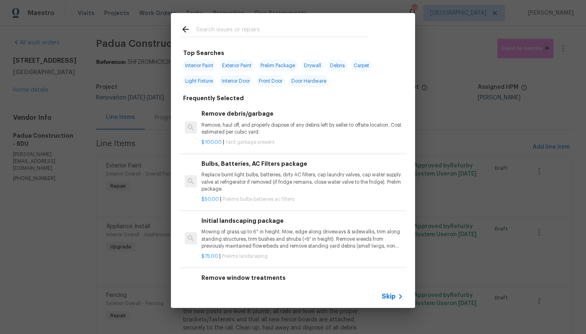
click at [210, 31] on input "text" at bounding box center [282, 30] width 173 height 12
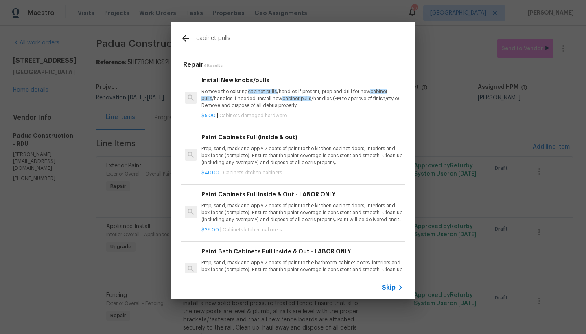
type input "cabinet pulls"
click at [239, 97] on p "Remove the existing cabinet pulls /handles if present; prep and drill for new c…" at bounding box center [303, 98] width 202 height 21
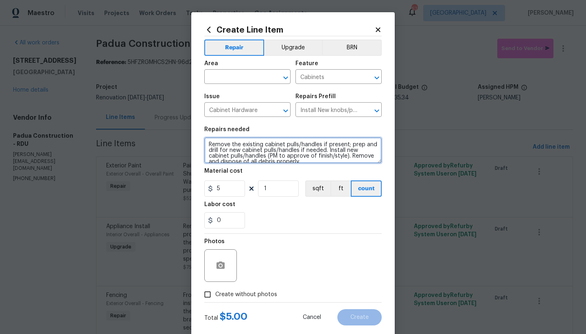
click at [207, 144] on textarea "Remove the existing cabinet pulls/handles if present; prep and drill for new ca…" at bounding box center [293, 150] width 178 height 26
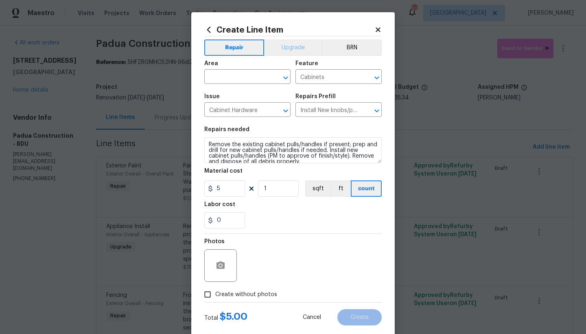
click at [278, 46] on button "Upgrade" at bounding box center [293, 47] width 58 height 16
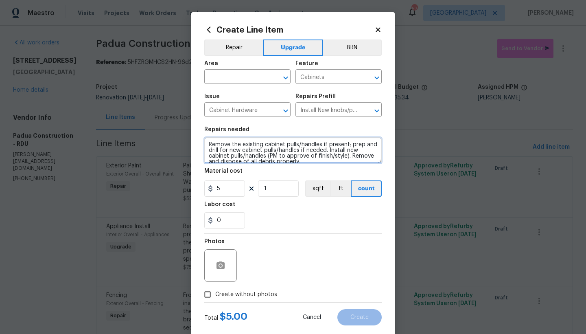
click at [222, 145] on textarea "Remove the existing cabinet pulls/handles if present; prep and drill for new ca…" at bounding box center [293, 150] width 178 height 26
type textarea "Kitchen and Bathrooms ------ Remove the existing cabinet pulls/handles if prese…"
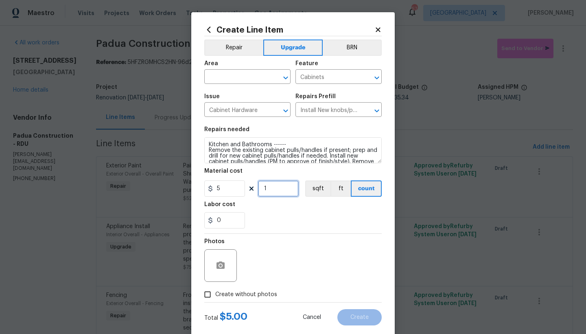
click at [265, 188] on input "1" at bounding box center [278, 188] width 41 height 16
drag, startPoint x: 265, startPoint y: 188, endPoint x: 252, endPoint y: 188, distance: 12.6
click at [252, 188] on div "5 1 sqft ft count" at bounding box center [293, 188] width 178 height 16
type input "50"
click at [218, 76] on input "text" at bounding box center [236, 77] width 64 height 13
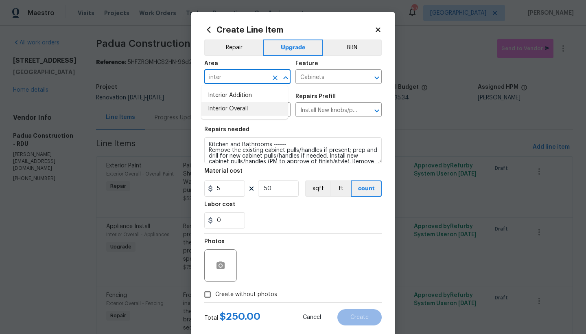
click at [230, 107] on li "Interior Overall" at bounding box center [245, 108] width 86 height 13
type input "Interior Overall"
click at [226, 296] on span "Create without photos" at bounding box center [246, 294] width 62 height 9
click at [215, 296] on input "Create without photos" at bounding box center [207, 294] width 15 height 15
checkbox input "true"
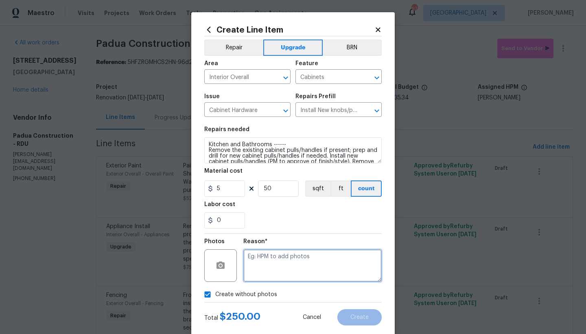
click at [266, 261] on textarea at bounding box center [312, 265] width 138 height 33
type textarea "n"
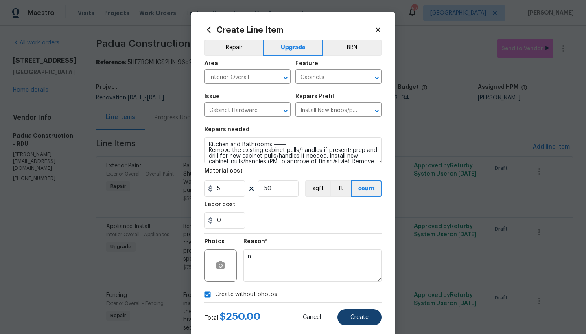
click at [349, 320] on button "Create" at bounding box center [360, 317] width 44 height 16
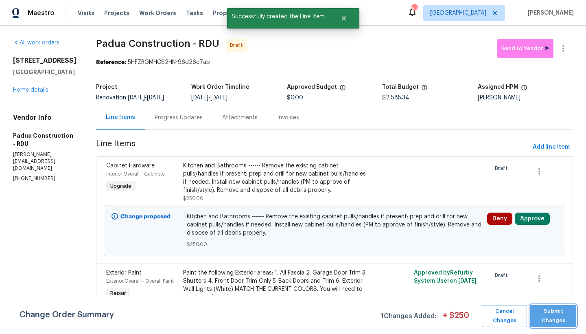
click at [551, 316] on span "Submit Changes" at bounding box center [554, 316] width 38 height 19
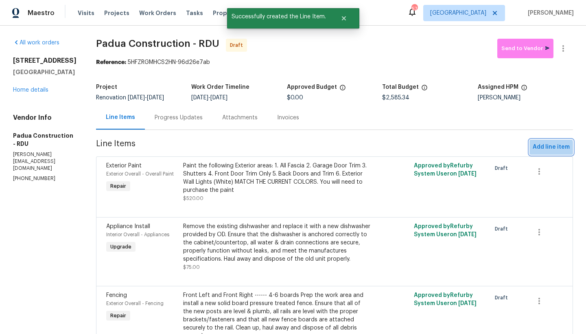
click at [534, 150] on span "Add line item" at bounding box center [551, 147] width 37 height 10
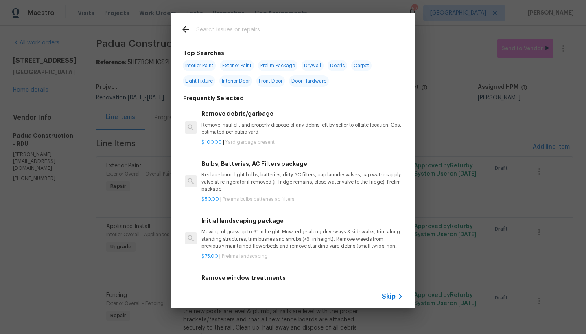
click at [198, 26] on input "text" at bounding box center [282, 30] width 173 height 12
click at [207, 31] on input "text" at bounding box center [282, 30] width 173 height 12
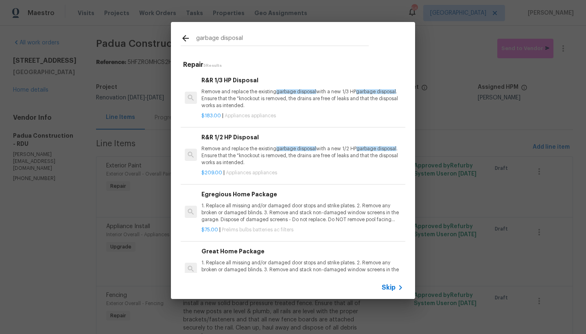
type input "garbage disposal"
click at [241, 152] on p "Remove and replace the existing garbage disposal with a new 1/2 HP garbage disp…" at bounding box center [303, 155] width 202 height 21
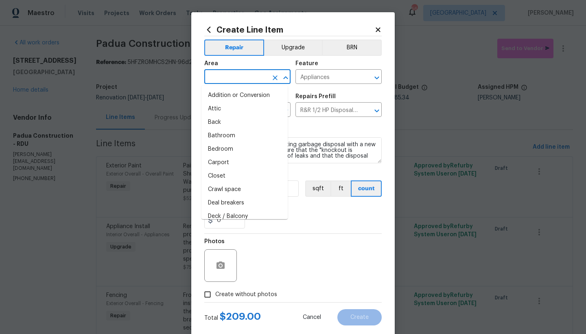
click at [216, 77] on input "text" at bounding box center [236, 77] width 64 height 13
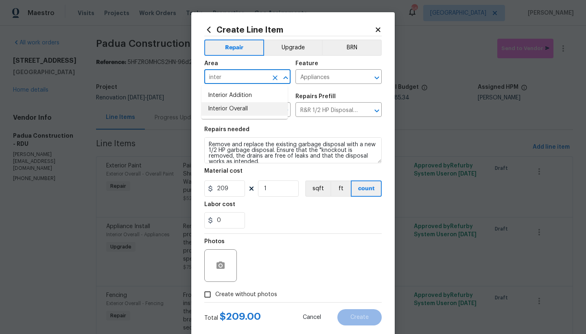
click at [215, 107] on li "Interior Overall" at bounding box center [245, 108] width 86 height 13
type input "Interior Overall"
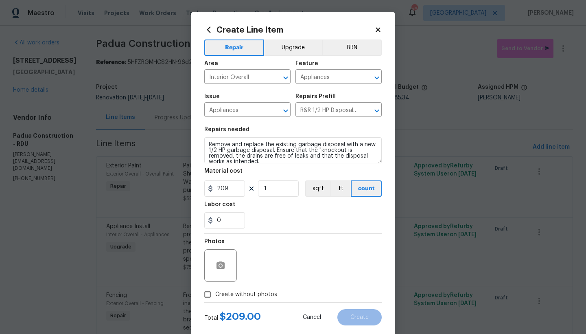
click at [215, 294] on span "Create without photos" at bounding box center [246, 294] width 62 height 9
click at [214, 294] on input "Create without photos" at bounding box center [207, 294] width 15 height 15
checkbox input "true"
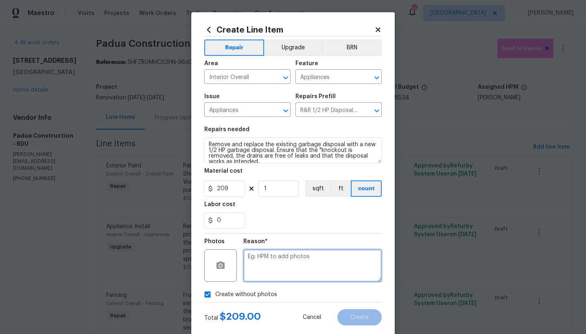
click at [268, 268] on textarea at bounding box center [312, 265] width 138 height 33
type textarea "n"
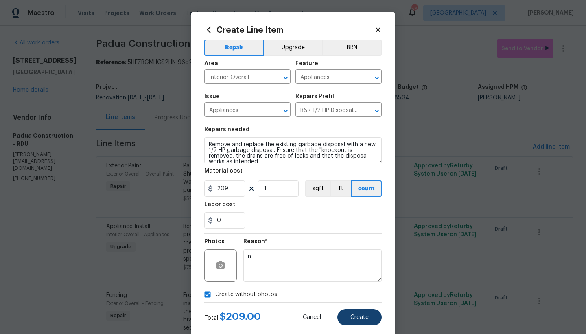
click at [358, 319] on span "Create" at bounding box center [360, 317] width 18 height 6
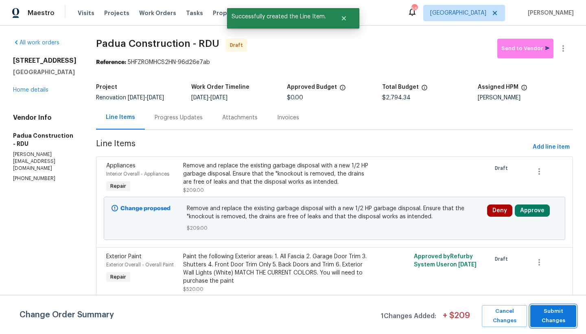
click at [542, 316] on span "Submit Changes" at bounding box center [554, 316] width 38 height 19
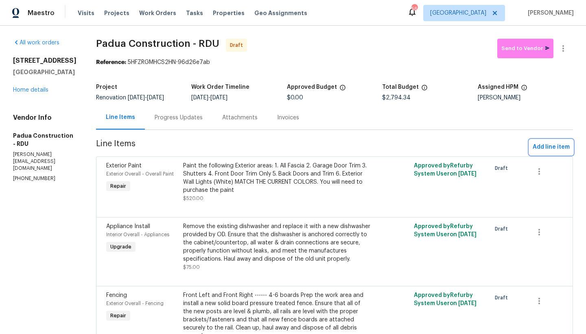
click at [542, 148] on span "Add line item" at bounding box center [551, 147] width 37 height 10
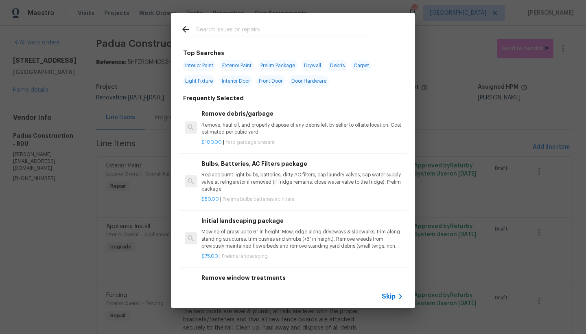
click at [252, 31] on input "text" at bounding box center [282, 30] width 173 height 12
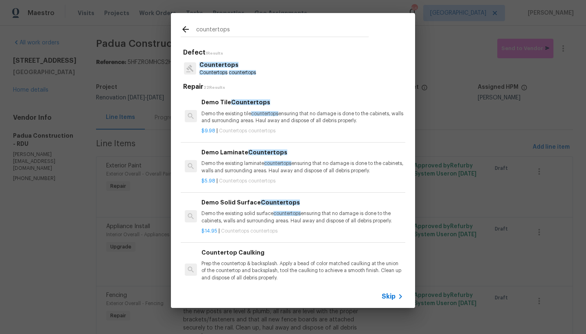
type input "countertops"
click at [217, 64] on span "Countertops" at bounding box center [218, 65] width 39 height 6
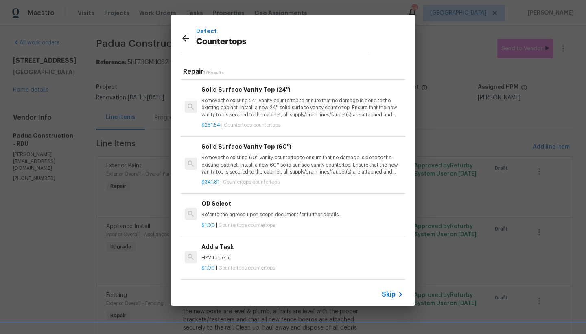
scroll to position [717, 0]
click at [226, 242] on h6 "Add a Task" at bounding box center [303, 246] width 202 height 9
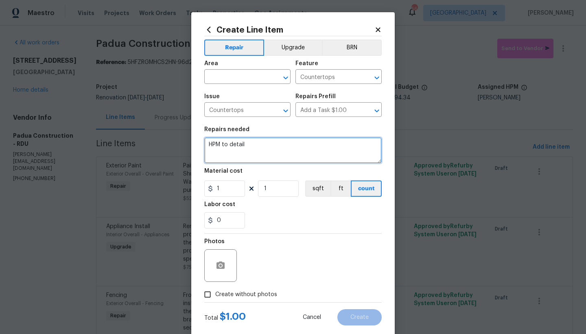
drag, startPoint x: 217, startPoint y: 145, endPoint x: 164, endPoint y: 145, distance: 52.9
click at [164, 145] on div "Create Line Item Repair Upgrade BRN Area ​ Feature Countertops ​ Issue Countert…" at bounding box center [293, 167] width 586 height 334
type textarea "Repair damaged/loose kitchen countertops. Side pieces need to be re-glued or re…"
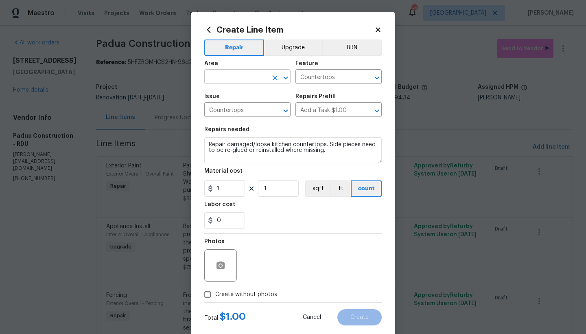
click at [230, 75] on input "text" at bounding box center [236, 77] width 64 height 13
click at [234, 110] on li "Interior Overall" at bounding box center [245, 108] width 86 height 13
type input "Interior Overall"
drag, startPoint x: 273, startPoint y: 186, endPoint x: 244, endPoint y: 186, distance: 28.5
click at [247, 186] on div "1 1 sqft ft count" at bounding box center [293, 188] width 178 height 16
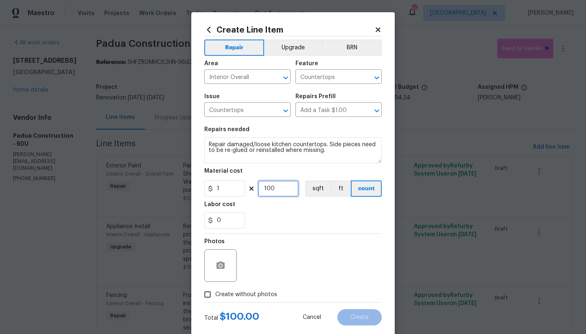
type input "100"
click at [204, 296] on input "Create without photos" at bounding box center [207, 294] width 15 height 15
checkbox input "true"
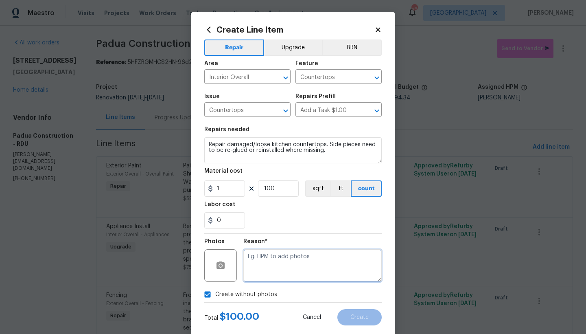
click at [291, 259] on textarea at bounding box center [312, 265] width 138 height 33
type textarea "n"
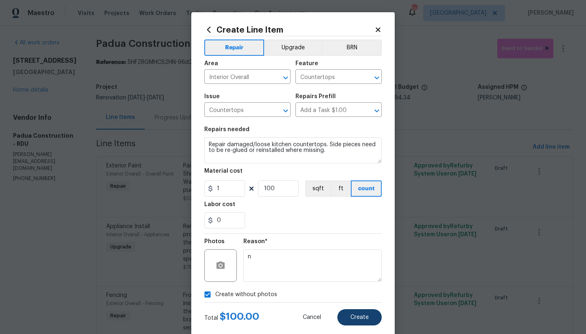
click at [355, 319] on span "Create" at bounding box center [360, 317] width 18 height 6
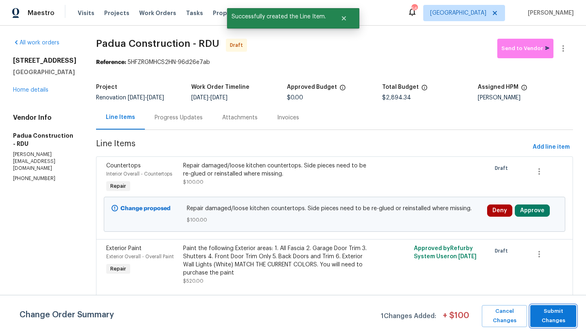
click at [555, 316] on span "Submit Changes" at bounding box center [554, 316] width 38 height 19
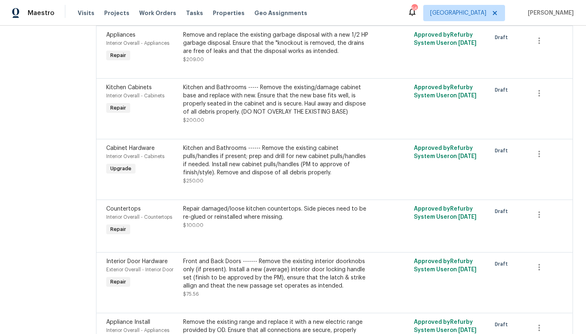
scroll to position [896, 0]
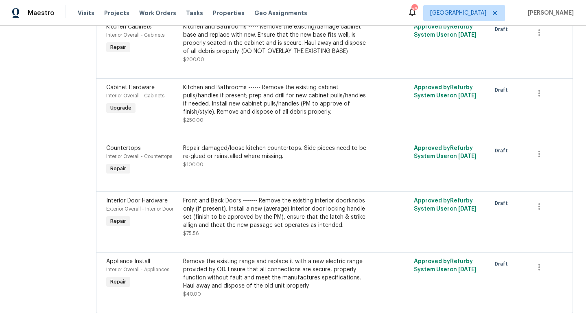
click at [236, 151] on div "Repair damaged/loose kitchen countertops. Side pieces need to be re-glued or re…" at bounding box center [277, 152] width 188 height 16
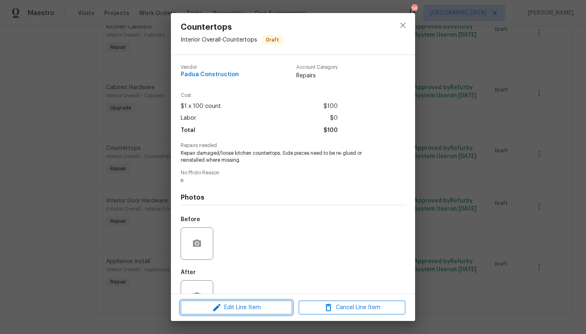
click at [261, 305] on span "Edit Line Item" at bounding box center [236, 307] width 107 height 10
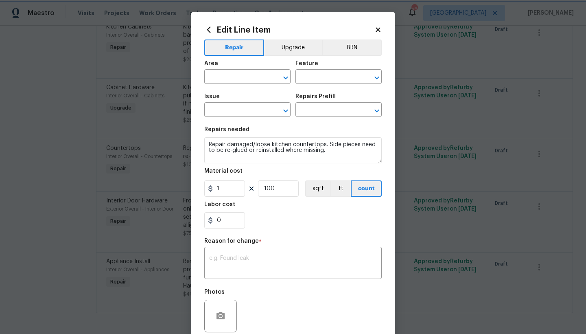
type input "Interior Overall"
type input "Countertops"
type input "Add a Task $1.00"
drag, startPoint x: 277, startPoint y: 188, endPoint x: 252, endPoint y: 188, distance: 25.7
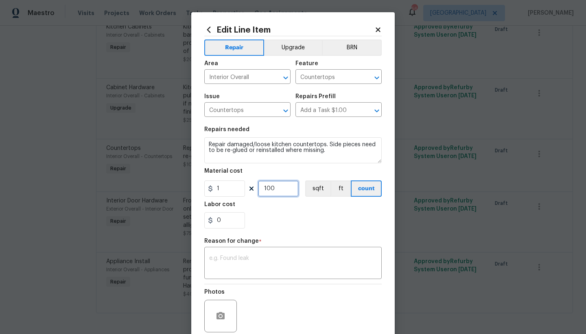
click at [252, 188] on div "1 100 sqft ft count" at bounding box center [293, 188] width 178 height 16
type input "125"
click at [266, 226] on div "0" at bounding box center [293, 220] width 178 height 16
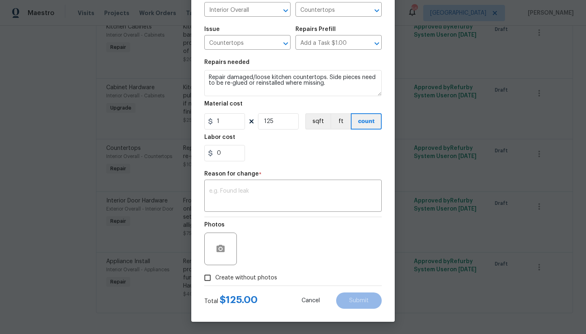
scroll to position [67, 0]
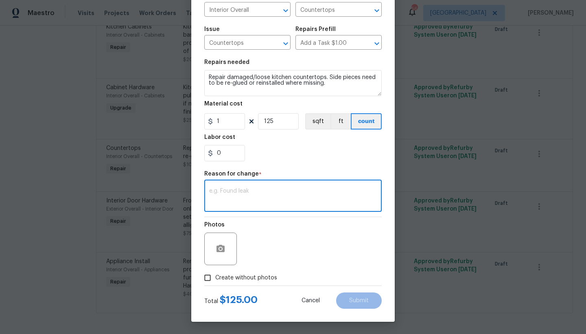
click at [278, 197] on textarea at bounding box center [293, 196] width 168 height 17
type textarea "edit"
click at [204, 277] on input "Create without photos" at bounding box center [207, 277] width 15 height 15
checkbox input "true"
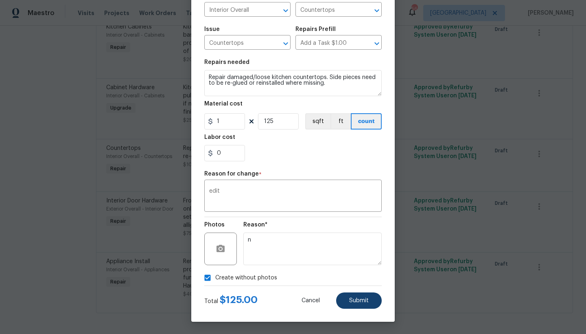
click at [359, 300] on span "Submit" at bounding box center [359, 301] width 20 height 6
type input "100"
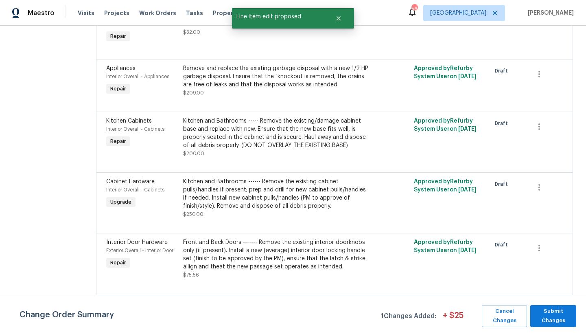
scroll to position [0, 0]
click at [545, 319] on span "Submit Changes" at bounding box center [554, 316] width 38 height 19
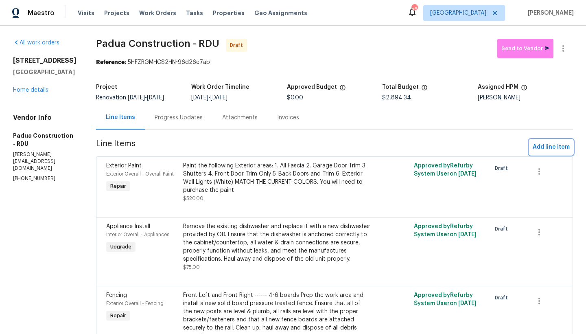
click at [545, 146] on span "Add line item" at bounding box center [551, 147] width 37 height 10
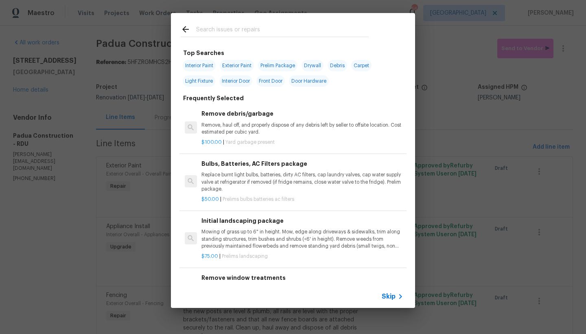
click at [250, 31] on input "text" at bounding box center [282, 30] width 173 height 12
click at [249, 28] on input "text" at bounding box center [282, 30] width 173 height 12
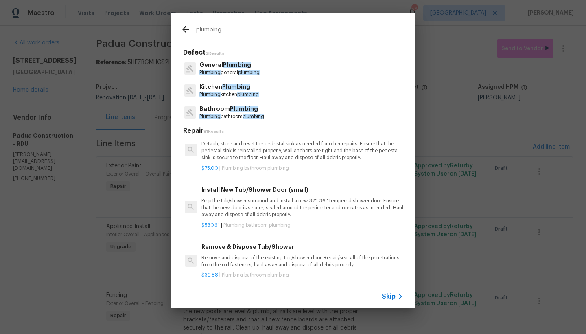
scroll to position [597, 0]
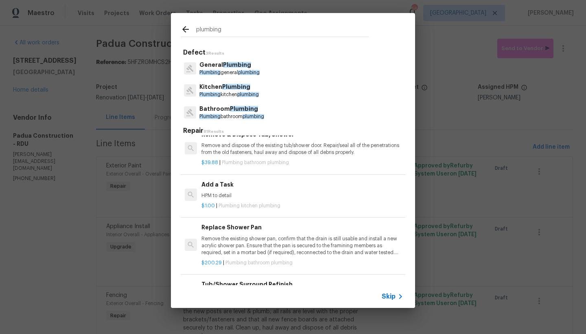
type input "plumbing"
click at [219, 182] on h6 "Add a Task" at bounding box center [303, 184] width 202 height 9
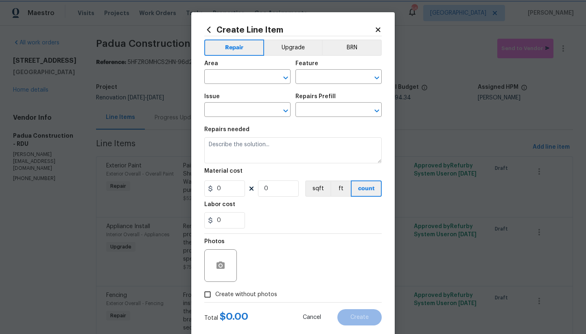
type input "Plumbing"
type input "Kitchen Plumbing"
type input "Add a Task $1.00"
type textarea "HPM to detail"
type input "1"
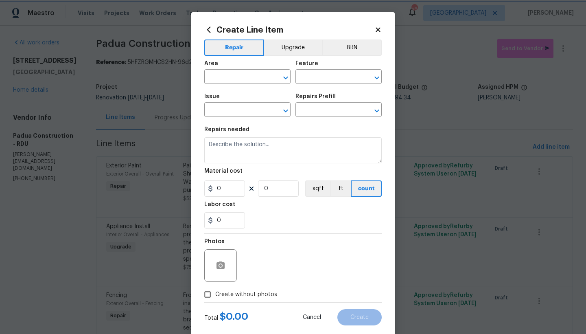
type input "1"
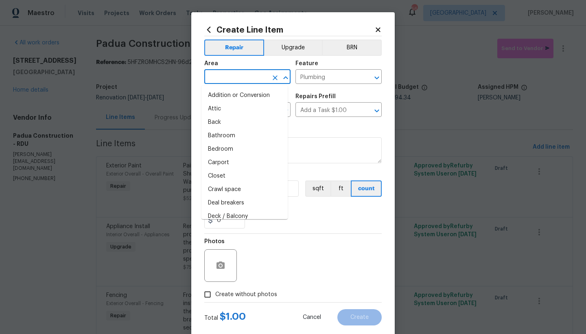
click at [228, 78] on input "text" at bounding box center [236, 77] width 64 height 13
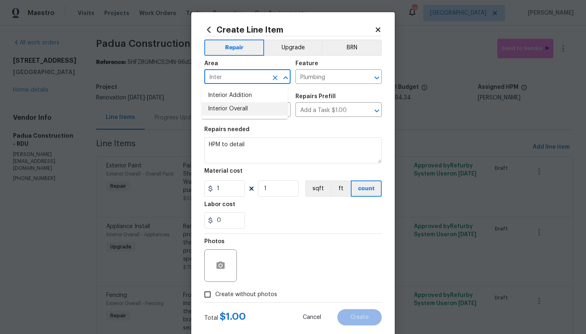
click at [246, 108] on li "Interior Overall" at bounding box center [245, 108] width 86 height 13
type input "Interior Overall"
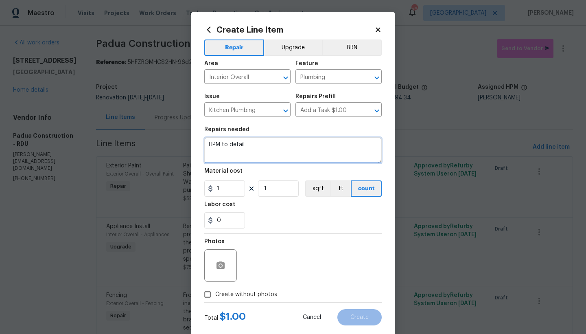
drag, startPoint x: 219, startPoint y: 146, endPoint x: 190, endPoint y: 147, distance: 28.9
click at [191, 147] on div "Create Line Item Repair Upgrade BRN Area Interior Overall ​ Feature Plumbing ​ …" at bounding box center [293, 175] width 204 height 326
type textarea "Install a cap over sink sprayer hole."
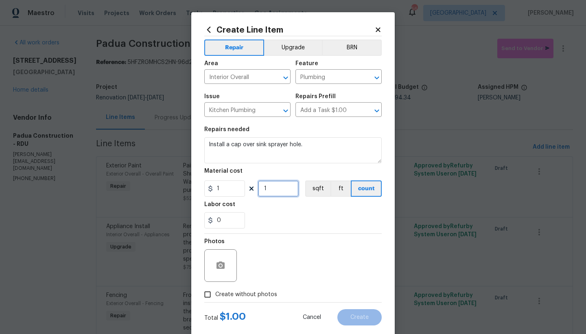
drag, startPoint x: 272, startPoint y: 188, endPoint x: 244, endPoint y: 186, distance: 27.4
click at [246, 186] on div "1 1 sqft ft count" at bounding box center [293, 188] width 178 height 16
type input "20"
click at [205, 293] on input "Create without photos" at bounding box center [207, 294] width 15 height 15
checkbox input "true"
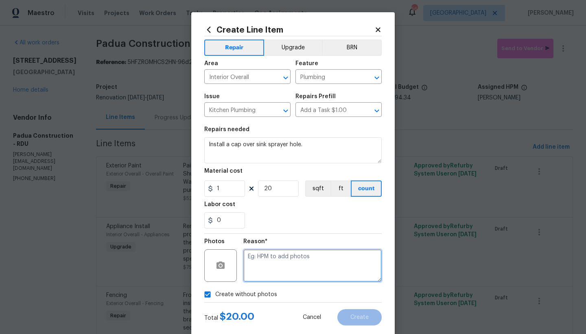
click at [282, 261] on textarea at bounding box center [312, 265] width 138 height 33
type textarea "n"
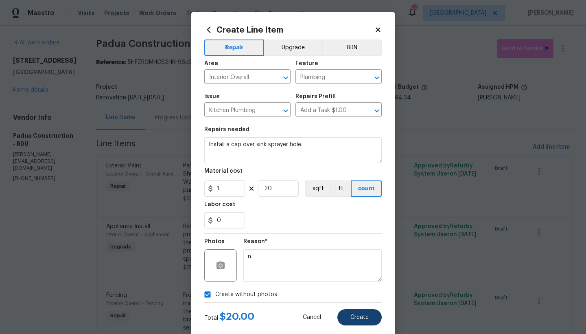
click at [347, 317] on button "Create" at bounding box center [360, 317] width 44 height 16
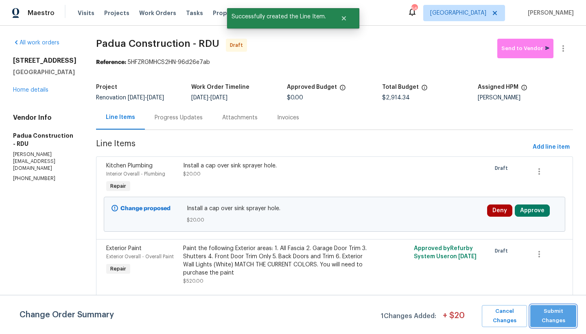
click at [552, 318] on span "Submit Changes" at bounding box center [554, 316] width 38 height 19
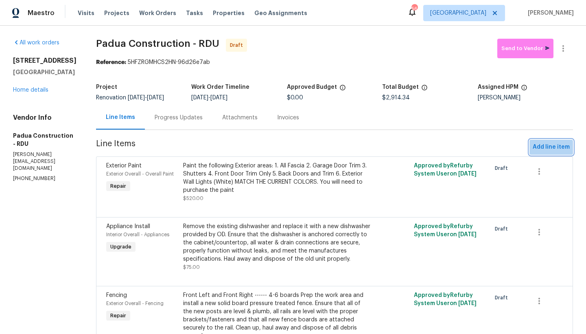
click at [552, 150] on span "Add line item" at bounding box center [551, 147] width 37 height 10
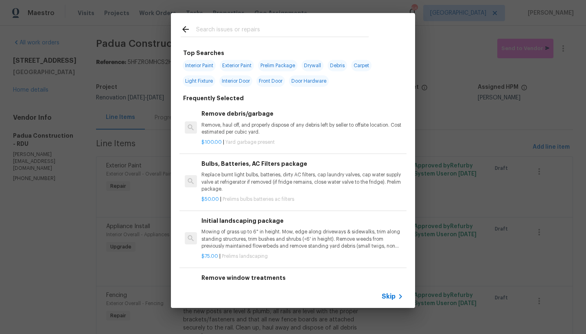
click at [224, 29] on input "text" at bounding box center [282, 30] width 173 height 12
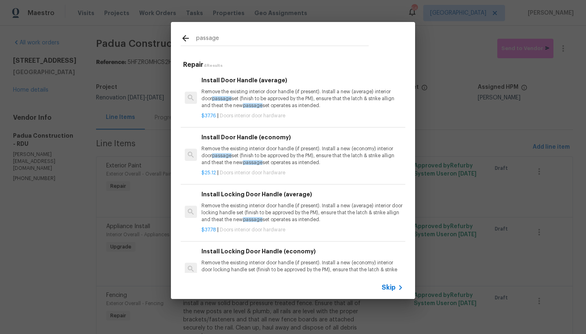
type input "passage"
click at [237, 153] on p "Remove the existing interior door handle (if present). Install a new (economy) …" at bounding box center [303, 155] width 202 height 21
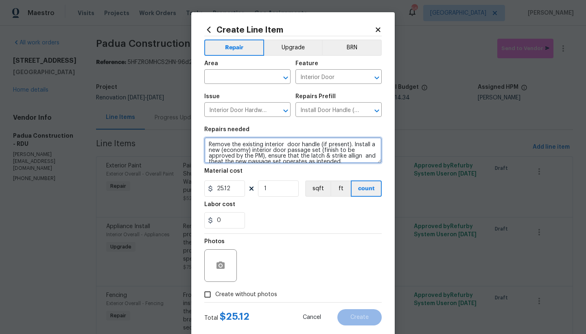
click at [205, 142] on textarea "Remove the existing interior door handle (if present). Install a new (economy) …" at bounding box center [293, 150] width 178 height 26
click at [216, 142] on textarea "Remove the existing interior door handle (if present). Install a new (economy) …" at bounding box center [293, 150] width 178 height 26
type textarea "Kitchen Pantry Door ------ Remove the existing interior door handle (if present…"
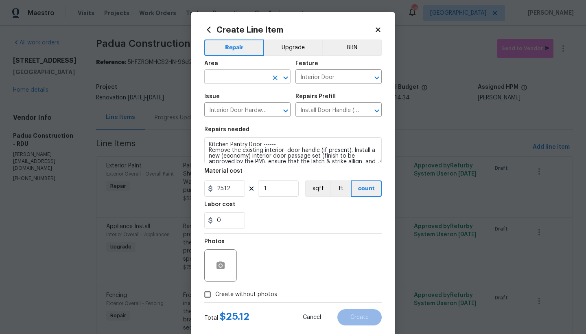
click at [235, 77] on input "text" at bounding box center [236, 77] width 64 height 13
click at [218, 109] on li "Interior Overall" at bounding box center [245, 108] width 86 height 13
type input "Interior Overall"
click at [207, 294] on input "Create without photos" at bounding box center [207, 294] width 15 height 15
checkbox input "true"
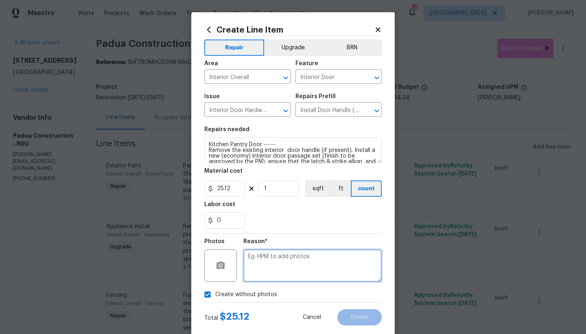
click at [298, 265] on textarea at bounding box center [312, 265] width 138 height 33
type textarea "n"
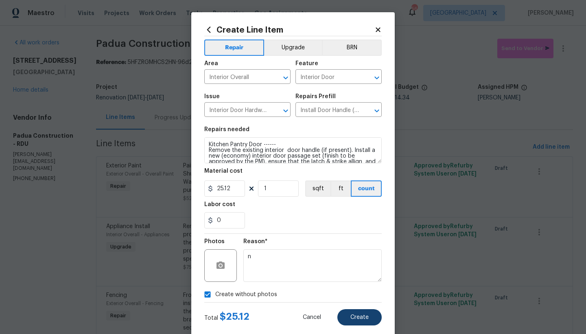
click at [360, 319] on span "Create" at bounding box center [360, 317] width 18 height 6
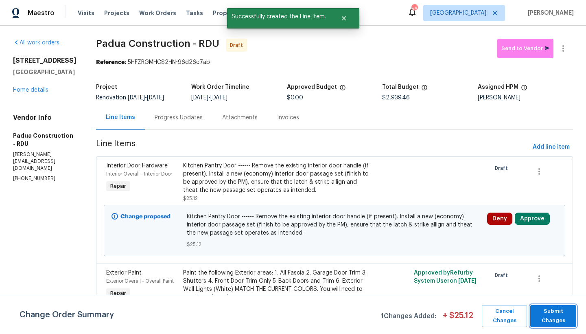
click at [565, 320] on span "Submit Changes" at bounding box center [554, 316] width 38 height 19
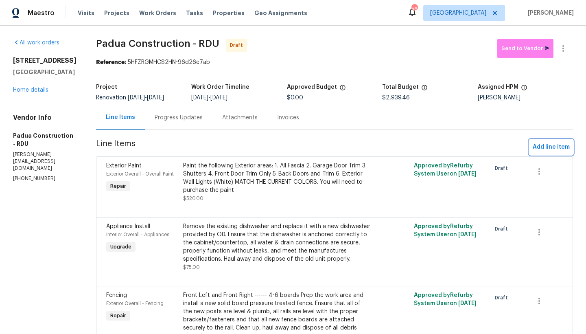
click at [542, 148] on span "Add line item" at bounding box center [551, 147] width 37 height 10
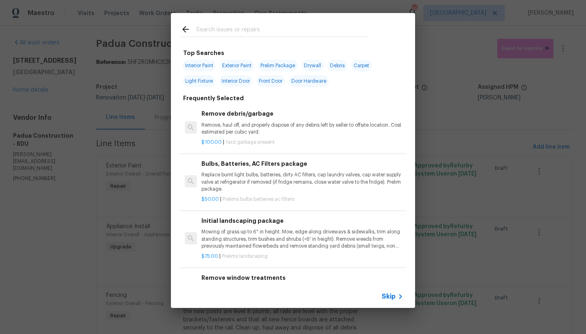
click at [214, 28] on input "text" at bounding box center [282, 30] width 173 height 12
click at [214, 31] on input "text" at bounding box center [282, 30] width 173 height 12
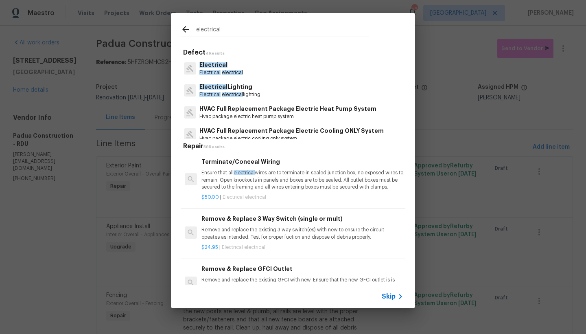
type input "electrical"
click at [213, 68] on p "Electrical" at bounding box center [221, 65] width 44 height 9
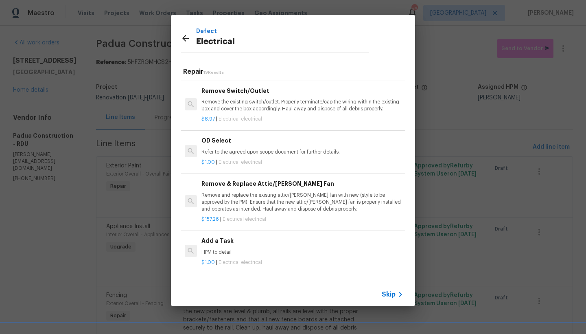
scroll to position [415, 0]
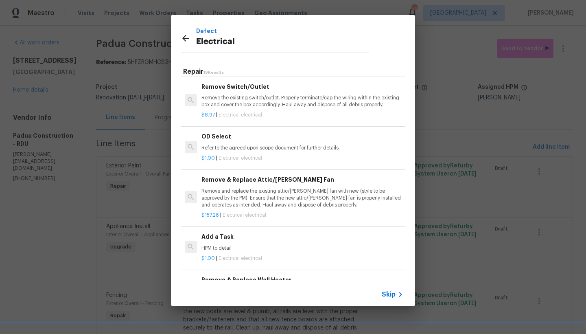
click at [270, 103] on p "Remove the existing switch/outlet. Properly terminate/cap the wiring within the…" at bounding box center [303, 101] width 202 height 14
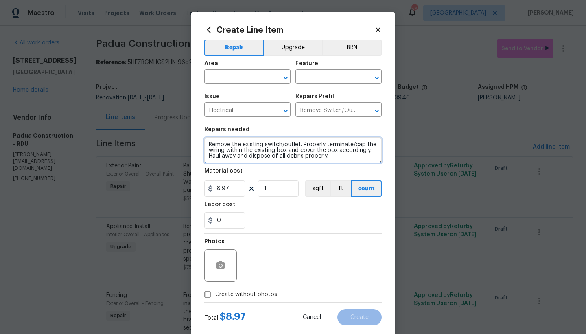
drag, startPoint x: 229, startPoint y: 143, endPoint x: 294, endPoint y: 144, distance: 64.7
click at [294, 144] on textarea "Remove the existing switch/outlet. Properly terminate/cap the wiring within the…" at bounding box center [293, 150] width 178 height 26
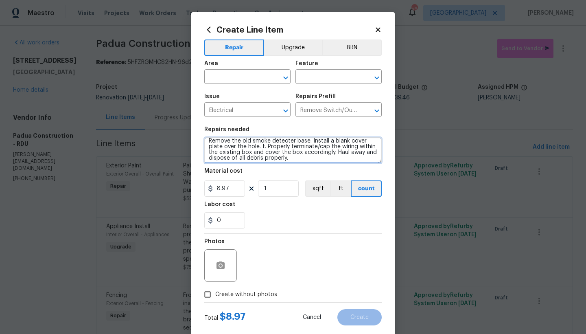
drag, startPoint x: 258, startPoint y: 150, endPoint x: 334, endPoint y: 163, distance: 77.2
click at [333, 164] on section "Repairs needed Remove the old smoke detecter base. Install a blank cover plate …" at bounding box center [293, 178] width 178 height 112
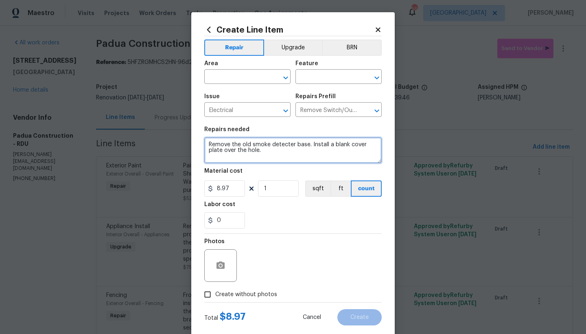
scroll to position [0, 0]
type textarea "Remove the old smoke detecter base. Install a blank cover plate over the hole."
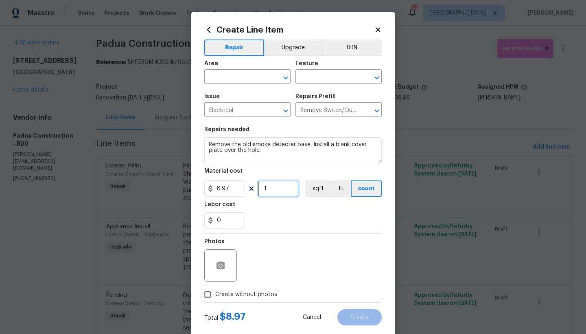
drag, startPoint x: 266, startPoint y: 190, endPoint x: 259, endPoint y: 189, distance: 7.3
click at [259, 189] on input "1" at bounding box center [278, 188] width 41 height 16
type input "3"
click at [283, 219] on div "0" at bounding box center [293, 220] width 178 height 16
click at [228, 79] on input "text" at bounding box center [236, 77] width 64 height 13
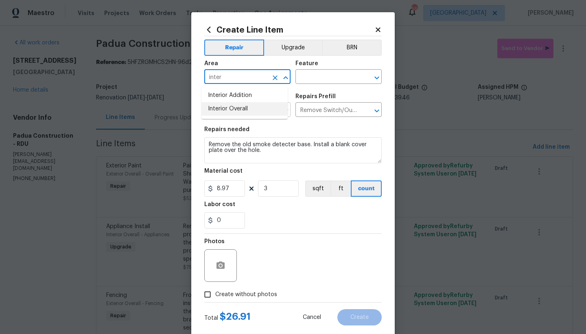
click at [210, 108] on li "Interior Overall" at bounding box center [245, 108] width 86 height 13
type input "Interior Overall"
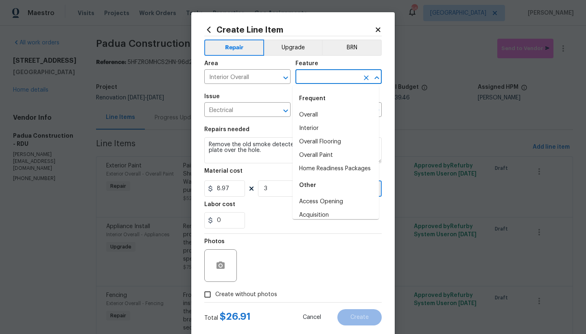
click at [313, 79] on input "text" at bounding box center [328, 77] width 64 height 13
click at [316, 128] on li "Interior" at bounding box center [336, 128] width 86 height 13
type input "Interior"
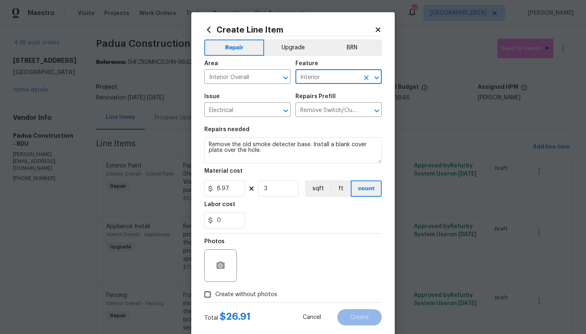
click at [207, 294] on input "Create without photos" at bounding box center [207, 294] width 15 height 15
checkbox input "true"
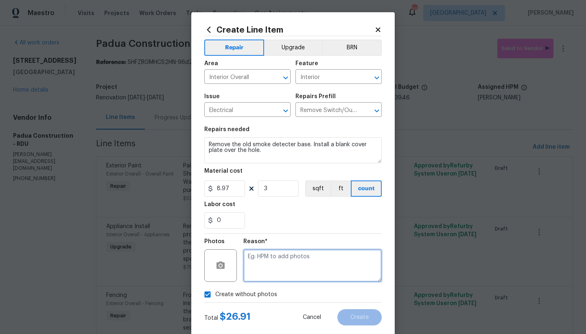
click at [274, 264] on textarea at bounding box center [312, 265] width 138 height 33
type textarea "n"
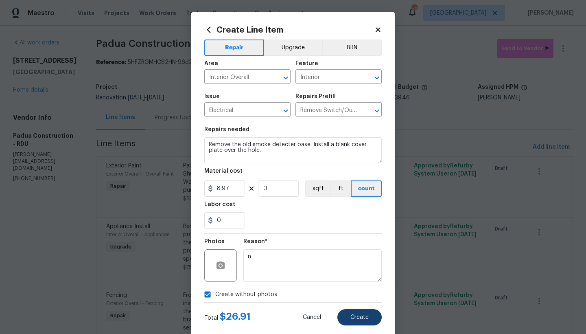
click at [364, 319] on span "Create" at bounding box center [360, 317] width 18 height 6
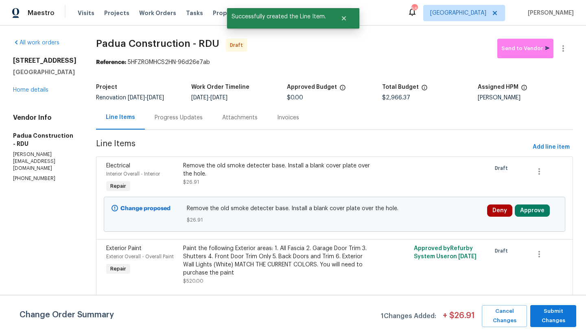
click at [252, 197] on div "Change proposed Remove the old smoke detecter base. Install a blank cover plate…" at bounding box center [335, 214] width 462 height 35
click at [250, 214] on div "Remove the old smoke detecter base. Install a blank cover plate over the hole. …" at bounding box center [335, 214] width 296 height 20
click at [557, 317] on span "Submit Changes" at bounding box center [554, 316] width 38 height 19
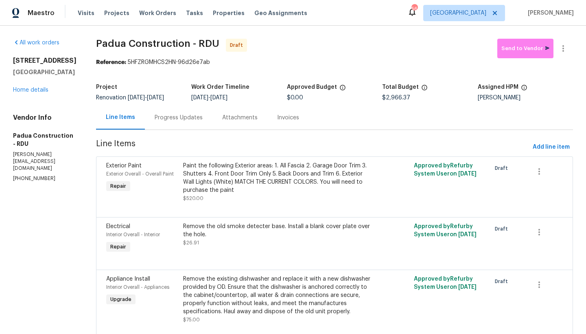
click at [219, 231] on div "Remove the old smoke detecter base. Install a blank cover plate over the hole." at bounding box center [277, 230] width 188 height 16
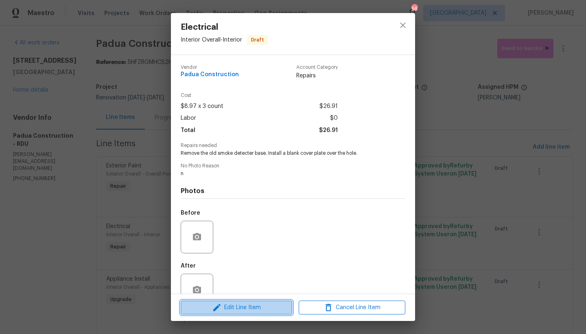
click at [225, 308] on span "Edit Line Item" at bounding box center [236, 307] width 107 height 10
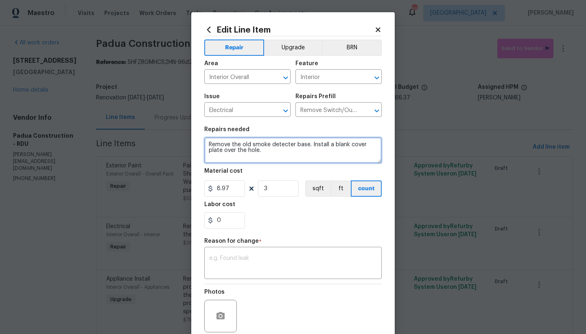
click at [207, 143] on textarea "Remove the old smoke detecter base. Install a blank cover plate over the hole." at bounding box center [293, 150] width 178 height 26
click at [219, 144] on textarea "Remove the old smoke detecter base. Install a blank cover plate over the hole." at bounding box center [293, 150] width 178 height 26
type textarea "Hallway ------ Remove the old smoke detecter base. Install a blank cover plate …"
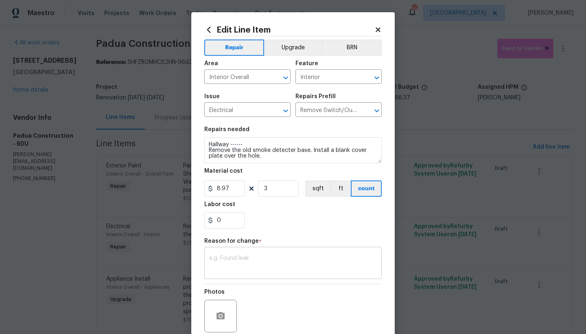
click at [232, 257] on textarea at bounding box center [293, 263] width 168 height 17
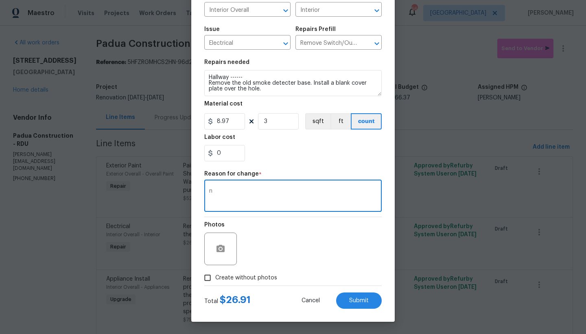
scroll to position [67, 0]
type textarea "n"
click at [212, 276] on input "Create without photos" at bounding box center [207, 277] width 15 height 15
checkbox input "true"
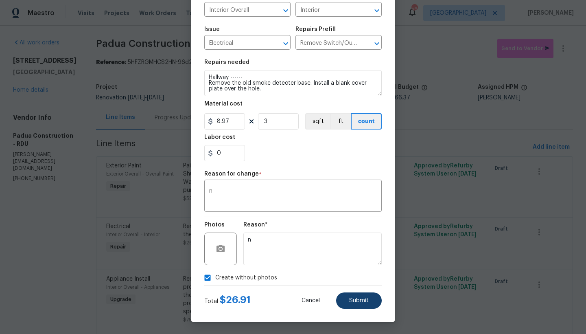
click at [350, 300] on span "Submit" at bounding box center [359, 301] width 20 height 6
type textarea "Remove the old smoke detecter base. Install a blank cover plate over the hole."
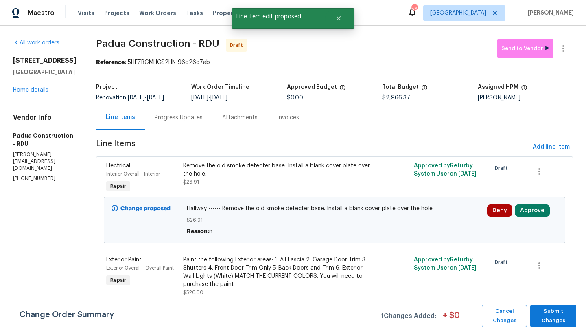
scroll to position [0, 0]
click at [558, 313] on span "Submit Changes" at bounding box center [554, 316] width 38 height 19
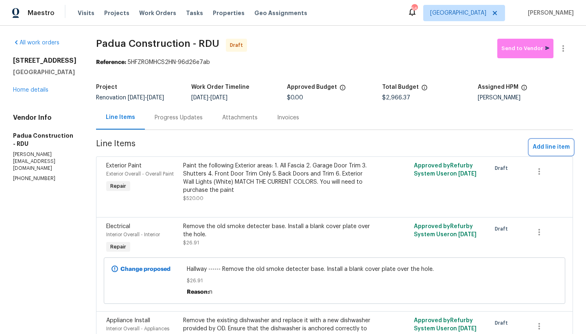
click at [538, 148] on span "Add line item" at bounding box center [551, 147] width 37 height 10
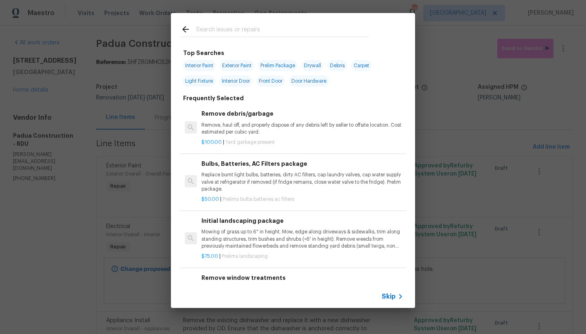
click at [245, 32] on input "text" at bounding box center [282, 30] width 173 height 12
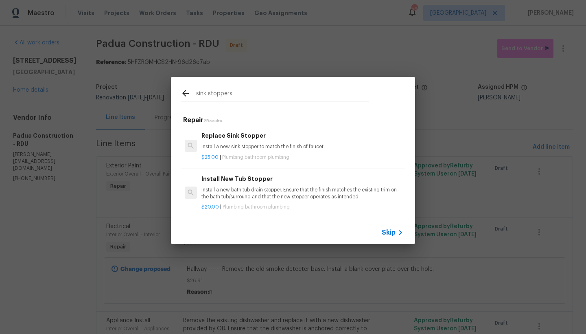
type input "sink stoppers"
click at [230, 132] on h6 "Replace Sink Stopper" at bounding box center [303, 135] width 202 height 9
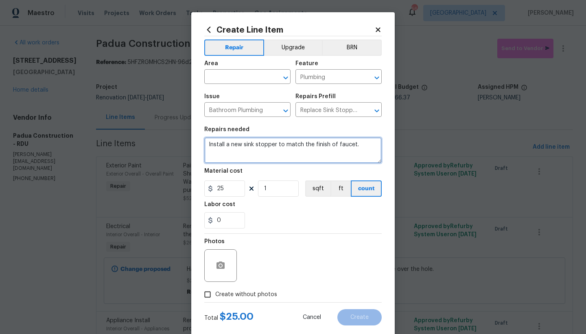
click at [204, 143] on textarea "Install a new sink stopper to match the finish of faucet." at bounding box center [293, 150] width 178 height 26
click at [217, 144] on textarea "Install a new sink stopper to match the finish of faucet." at bounding box center [293, 150] width 178 height 26
type textarea "All bathroom sinks ----- Install a new sink stopper to match the finish of fauc…"
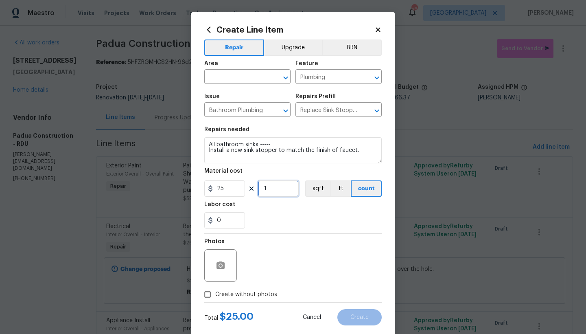
drag, startPoint x: 264, startPoint y: 187, endPoint x: 257, endPoint y: 186, distance: 6.9
click at [261, 186] on input "1" at bounding box center [278, 188] width 41 height 16
type input "3"
click at [239, 75] on input "text" at bounding box center [236, 77] width 64 height 13
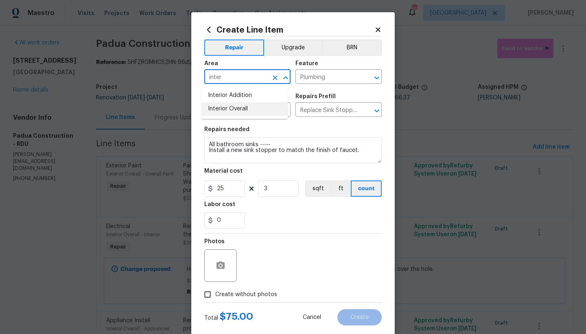
click at [243, 109] on li "Interior Overall" at bounding box center [245, 108] width 86 height 13
type input "Interior Overall"
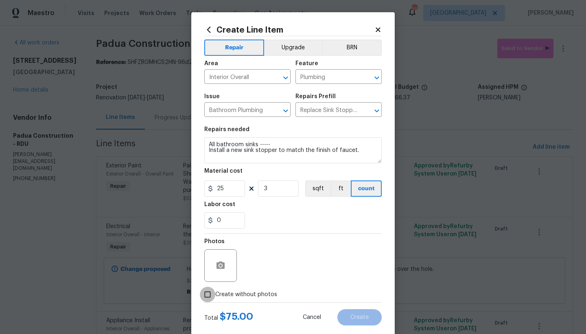
click at [209, 294] on input "Create without photos" at bounding box center [207, 294] width 15 height 15
checkbox input "true"
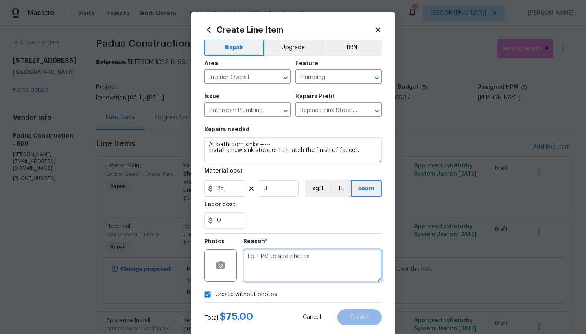
click at [274, 263] on textarea at bounding box center [312, 265] width 138 height 33
type textarea "n"
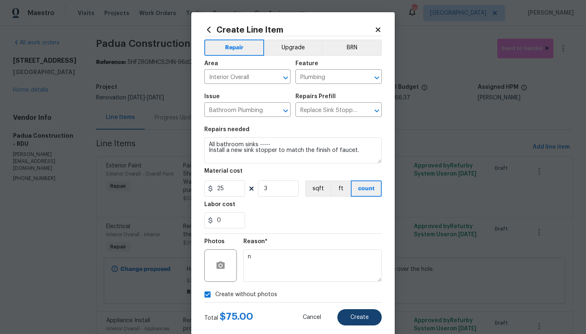
click at [347, 316] on button "Create" at bounding box center [360, 317] width 44 height 16
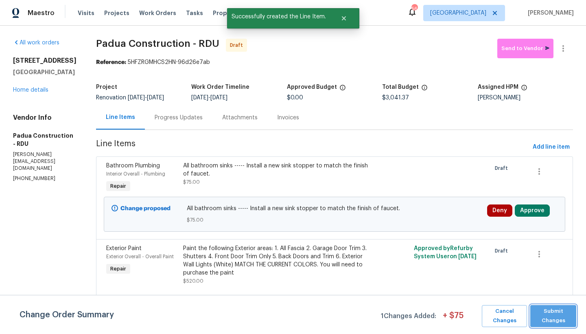
click at [555, 310] on span "Submit Changes" at bounding box center [554, 316] width 38 height 19
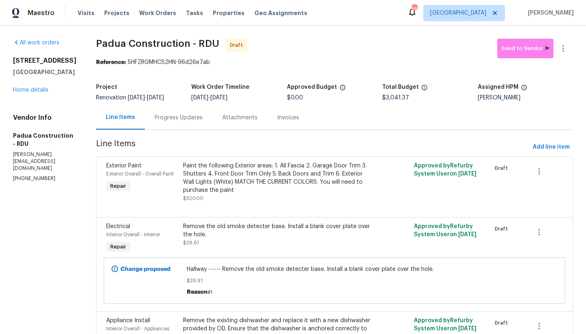
scroll to position [2, 0]
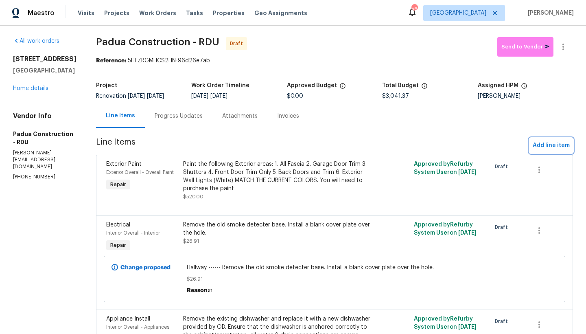
click at [537, 146] on span "Add line item" at bounding box center [551, 145] width 37 height 10
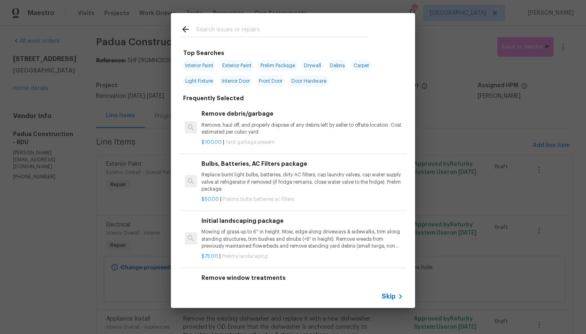
click at [242, 29] on input "text" at bounding box center [282, 30] width 173 height 12
click at [206, 64] on span "Interior Paint" at bounding box center [199, 65] width 33 height 11
type input "Interior Paint"
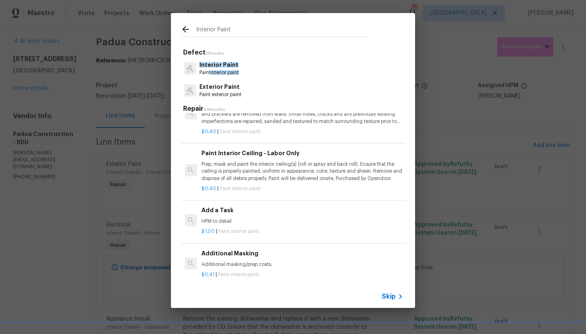
scroll to position [290, 0]
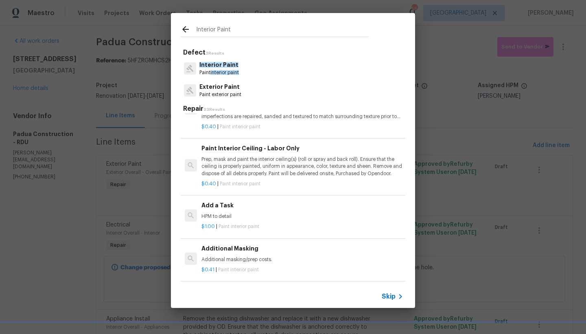
click at [204, 202] on h6 "Add a Task" at bounding box center [303, 205] width 202 height 9
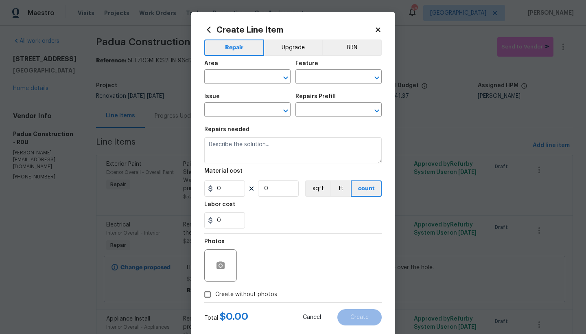
type input "Overall Paint"
type input "Interior Paint"
type input "Add a Task $1.00"
type textarea "HPM to detail"
type input "1"
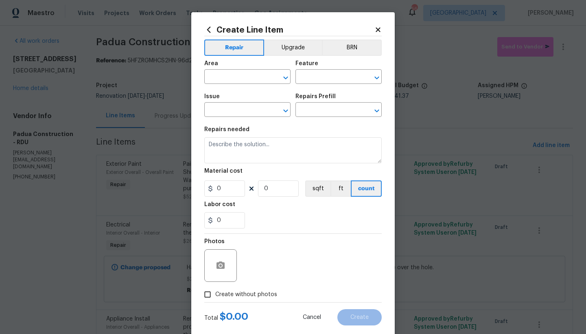
type input "1"
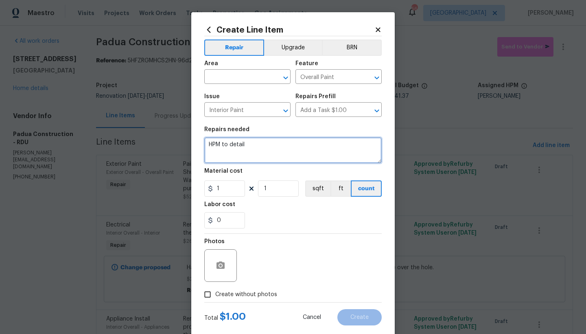
drag, startPoint x: 236, startPoint y: 146, endPoint x: 175, endPoint y: 151, distance: 61.3
click at [175, 151] on div "Create Line Item Repair Upgrade BRN Area ​ Feature Overall Paint ​ Issue Interi…" at bounding box center [293, 167] width 586 height 334
drag, startPoint x: 246, startPoint y: 147, endPoint x: 171, endPoint y: 147, distance: 74.9
click at [171, 147] on div "Create Line Item Repair Upgrade BRN Area ​ Feature Overall Paint ​ Issue Interi…" at bounding box center [293, 167] width 586 height 334
click at [243, 144] on textarea "HPM to detail" at bounding box center [293, 150] width 178 height 26
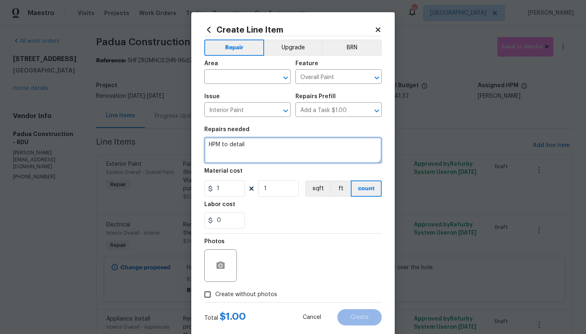
drag, startPoint x: 227, startPoint y: 147, endPoint x: 197, endPoint y: 147, distance: 30.1
click at [197, 147] on div "Create Line Item Repair Upgrade BRN Area ​ Feature Overall Paint ​ Issue Interi…" at bounding box center [293, 175] width 204 height 326
type textarea "P"
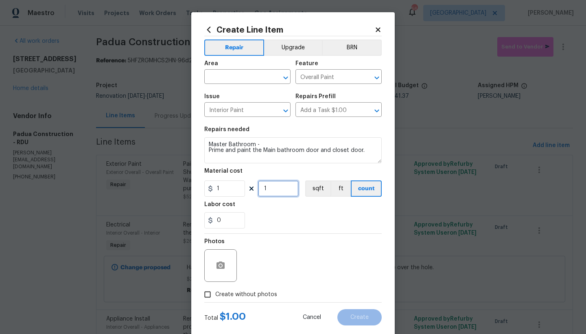
drag, startPoint x: 267, startPoint y: 186, endPoint x: 245, endPoint y: 186, distance: 22.0
click at [245, 186] on div "1 1 sqft ft count" at bounding box center [293, 188] width 178 height 16
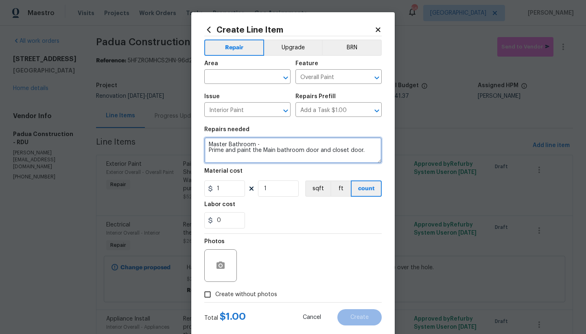
click at [365, 150] on textarea "Master Bathroom - Prime and paint the Main bathroom door and closet door." at bounding box center [293, 150] width 178 height 26
type textarea "Master Bathroom - Prime and paint the Main bathroom door and closet door. You b…"
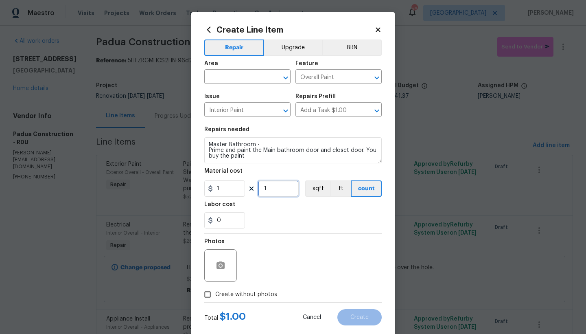
click at [276, 191] on input "1" at bounding box center [278, 188] width 41 height 16
drag, startPoint x: 275, startPoint y: 190, endPoint x: 248, endPoint y: 191, distance: 27.3
click at [250, 191] on div "1 1 sqft ft count" at bounding box center [293, 188] width 178 height 16
type input "150"
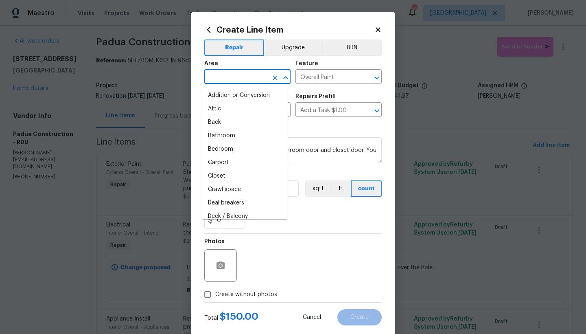
click at [233, 76] on input "text" at bounding box center [236, 77] width 64 height 13
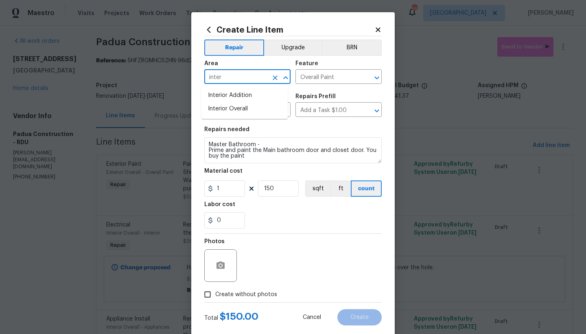
scroll to position [2, 0]
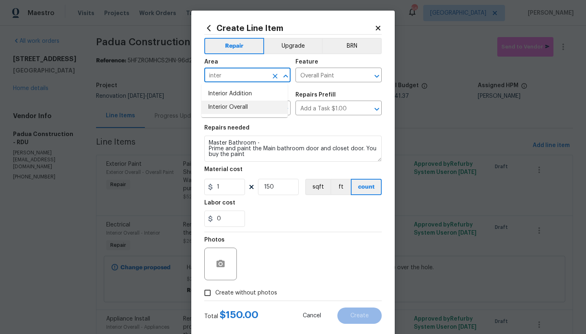
click at [233, 107] on li "Interior Overall" at bounding box center [245, 107] width 86 height 13
type input "Interior Overall"
click at [203, 293] on input "Create without photos" at bounding box center [207, 292] width 15 height 15
checkbox input "true"
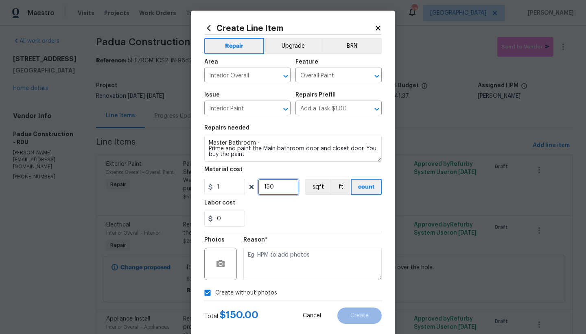
drag, startPoint x: 272, startPoint y: 187, endPoint x: 241, endPoint y: 183, distance: 31.7
click at [242, 183] on div "1 150 sqft ft count" at bounding box center [293, 187] width 178 height 16
click at [307, 217] on div "0" at bounding box center [293, 218] width 178 height 16
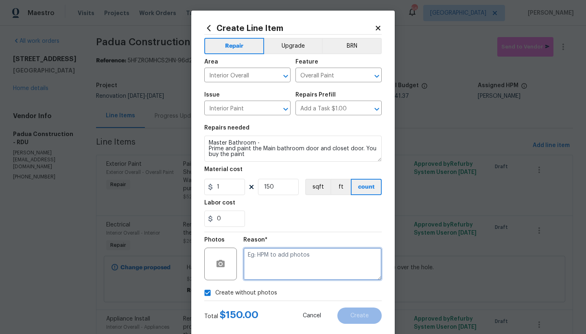
click at [284, 261] on textarea at bounding box center [312, 264] width 138 height 33
type textarea "n"
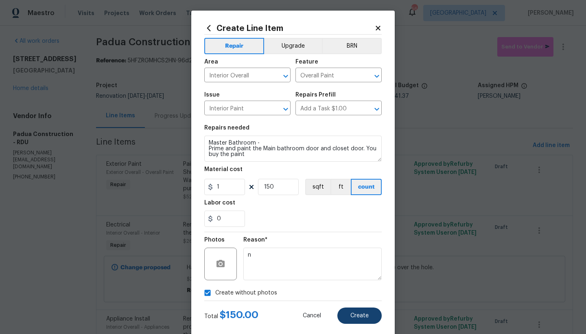
click at [356, 318] on span "Create" at bounding box center [360, 316] width 18 height 6
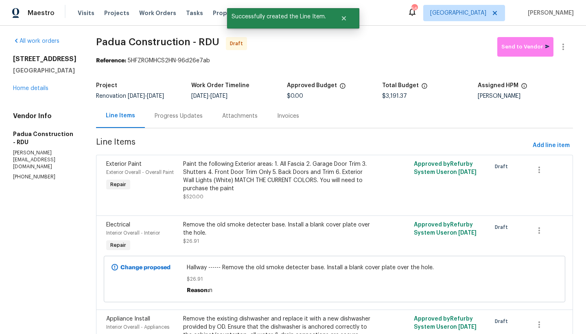
scroll to position [0, 0]
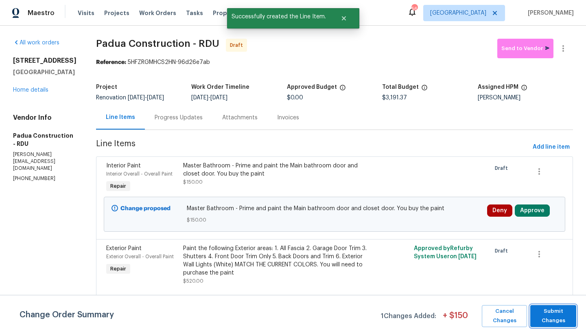
click at [552, 319] on span "Submit Changes" at bounding box center [554, 316] width 38 height 19
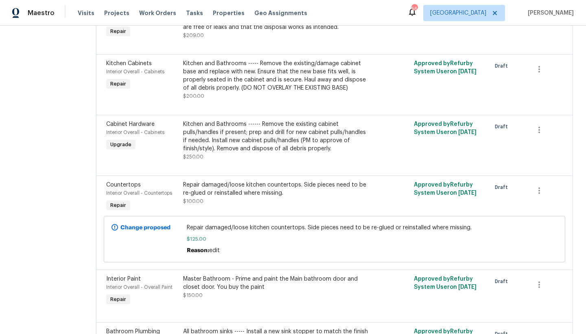
scroll to position [1070, 0]
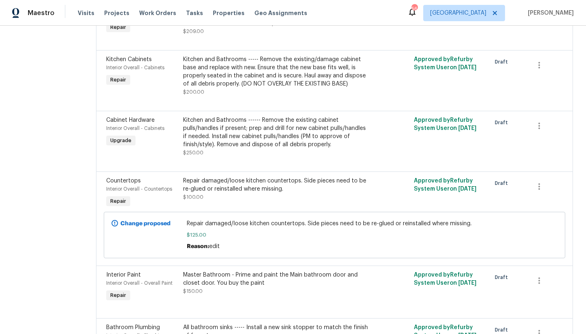
click at [276, 274] on div "Master Bathroom - Prime and paint the Main bathroom door and closet door. You b…" at bounding box center [277, 279] width 188 height 16
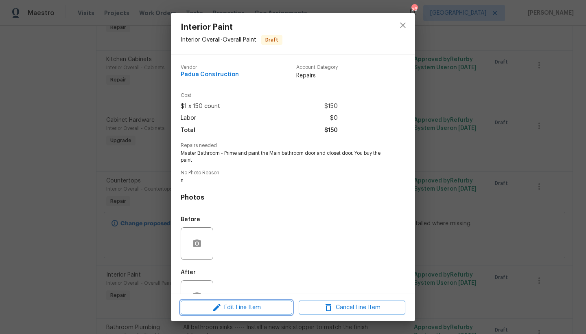
click at [229, 307] on span "Edit Line Item" at bounding box center [236, 307] width 107 height 10
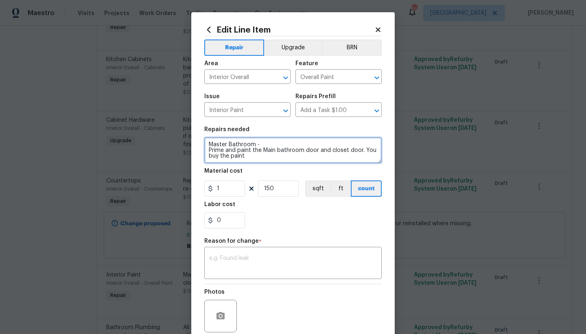
click at [242, 156] on textarea "Master Bathroom - Prime and paint the Main bathroom door and closet door. You b…" at bounding box center [293, 150] width 178 height 26
click at [359, 150] on textarea "Master Bathroom - Prime and paint the Main bathroom door and closet door. You b…" at bounding box center [293, 150] width 178 height 26
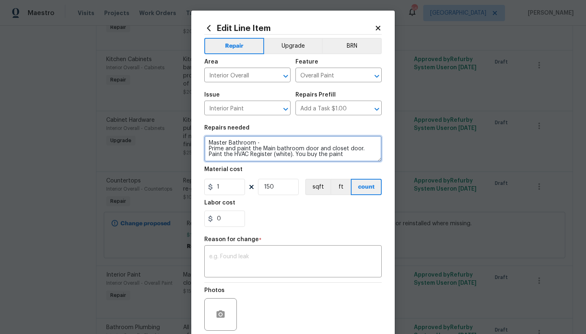
click at [274, 154] on textarea "Master Bathroom - Prime and paint the Main bathroom door and closet door. Paint…" at bounding box center [293, 149] width 178 height 26
type textarea "Master Bathroom - Prime and paint the Main bathroom door and closet door. Paint…"
click at [238, 265] on textarea at bounding box center [293, 262] width 168 height 17
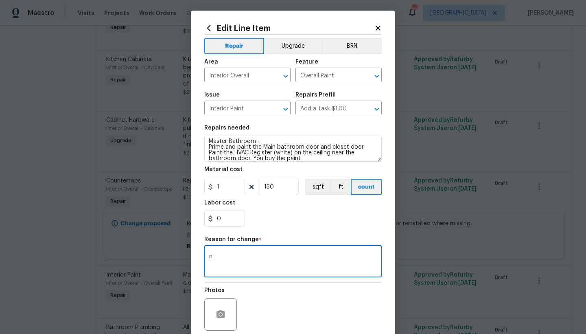
type textarea "n"
click at [286, 228] on section "Repairs needed Master Bathroom - Prime and paint the Main bathroom door and clo…" at bounding box center [293, 176] width 178 height 112
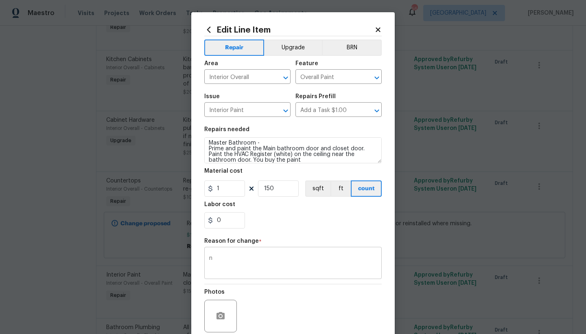
scroll to position [67, 0]
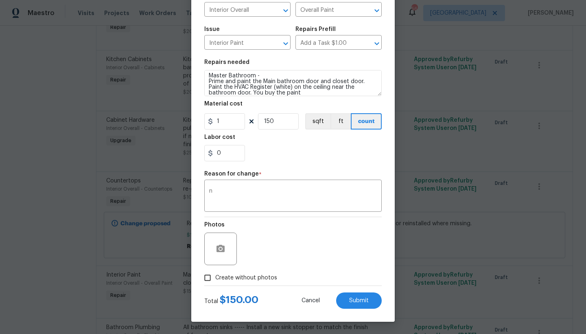
click at [208, 279] on input "Create without photos" at bounding box center [207, 277] width 15 height 15
click at [355, 300] on span "Submit" at bounding box center [359, 301] width 20 height 6
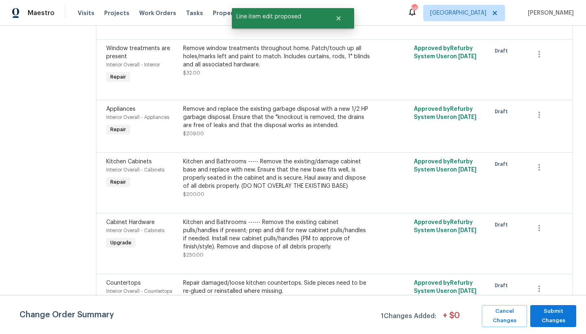
scroll to position [0, 0]
click at [546, 316] on span "Submit Changes" at bounding box center [554, 316] width 38 height 19
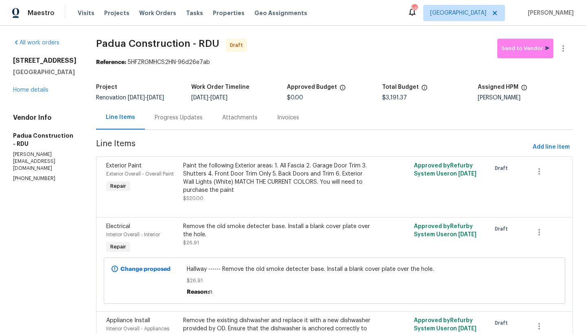
click at [31, 94] on div "1508 Royal Springs St Fayetteville, NC 28312 Home details" at bounding box center [45, 75] width 64 height 37
click at [32, 93] on link "Home details" at bounding box center [30, 90] width 35 height 6
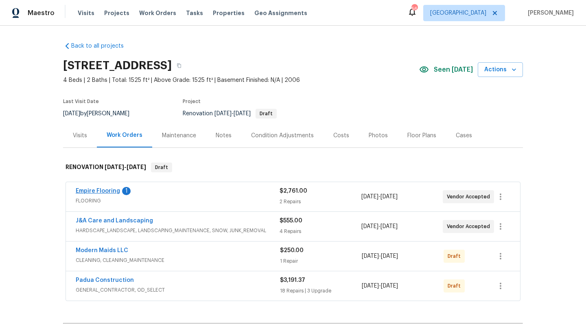
click at [90, 189] on link "Empire Flooring" at bounding box center [98, 191] width 44 height 6
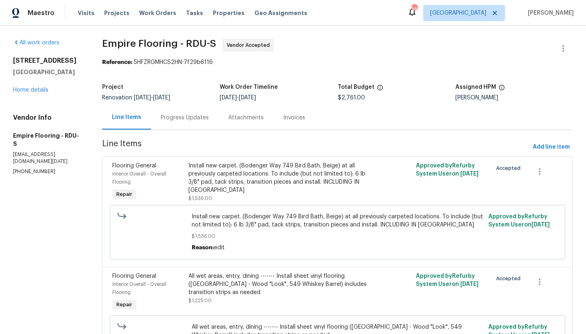
click at [191, 117] on div "Progress Updates" at bounding box center [185, 118] width 48 height 8
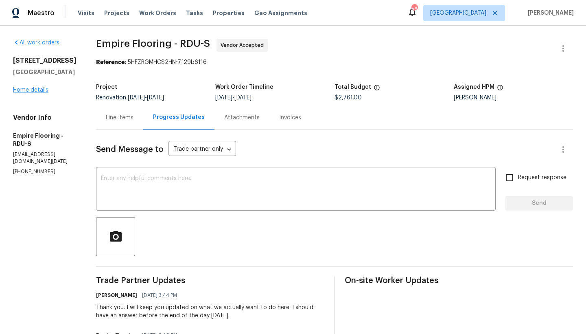
click at [34, 90] on link "Home details" at bounding box center [30, 90] width 35 height 6
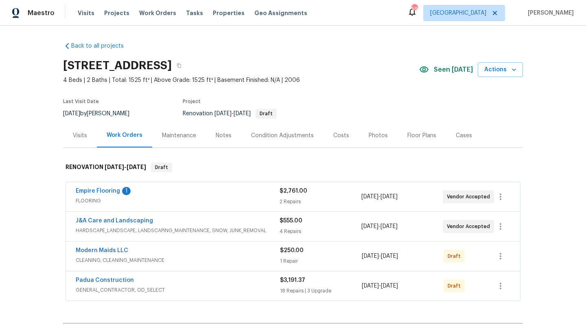
click at [102, 189] on link "Empire Flooring" at bounding box center [98, 191] width 44 height 6
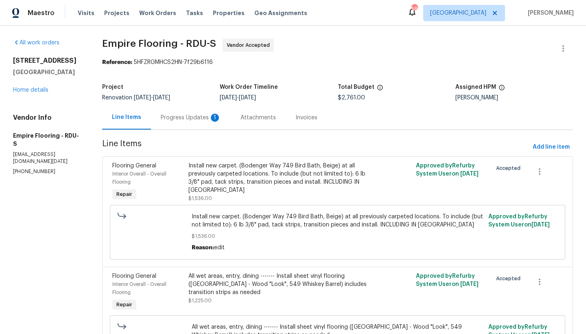
click at [189, 115] on div "Progress Updates 1" at bounding box center [191, 118] width 60 height 8
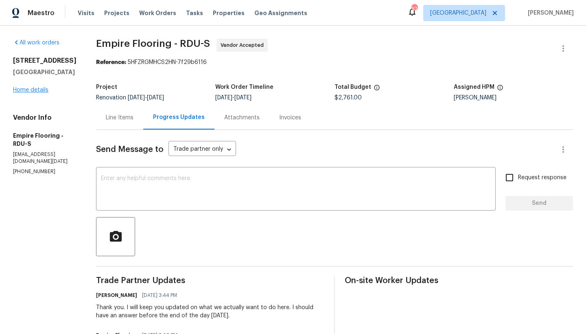
click at [29, 89] on link "Home details" at bounding box center [30, 90] width 35 height 6
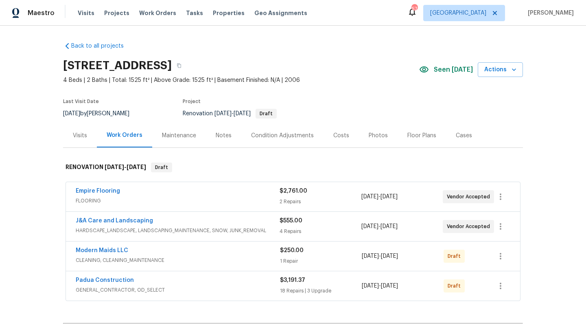
click at [335, 135] on div "Costs" at bounding box center [341, 136] width 16 height 8
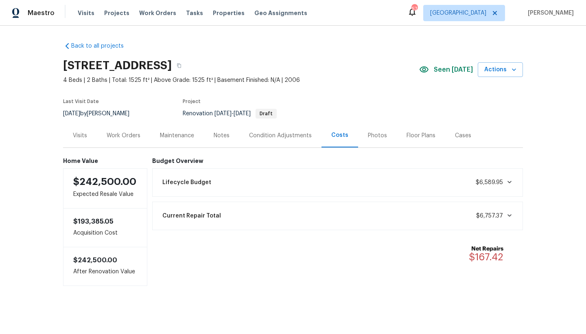
click at [118, 134] on div "Work Orders" at bounding box center [124, 136] width 34 height 8
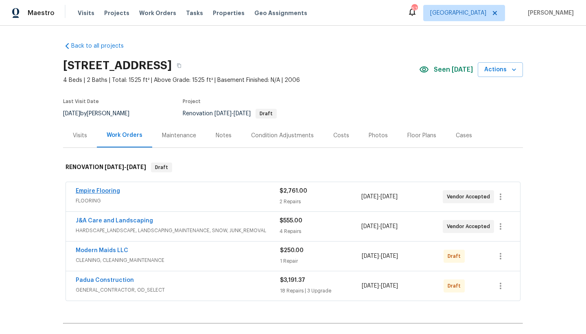
click at [110, 189] on link "Empire Flooring" at bounding box center [98, 191] width 44 height 6
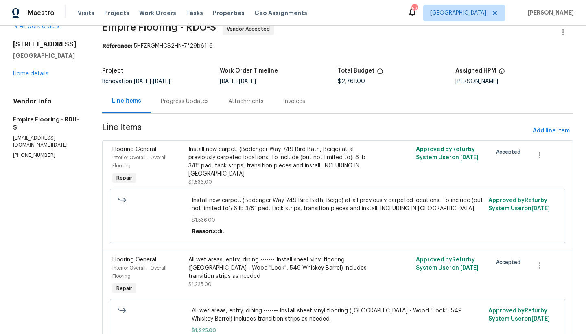
scroll to position [67, 0]
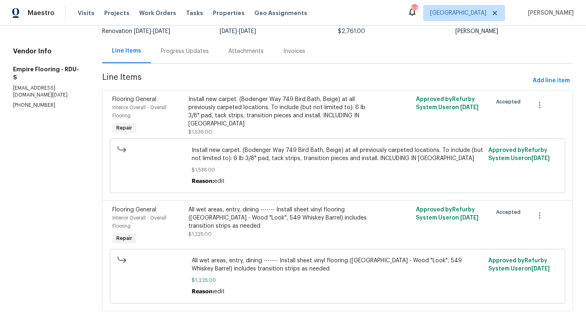
click at [248, 115] on div "Install new carpet. (Bodenger Way 749 Bird Bath, Beige) at all previously carpe…" at bounding box center [280, 111] width 185 height 33
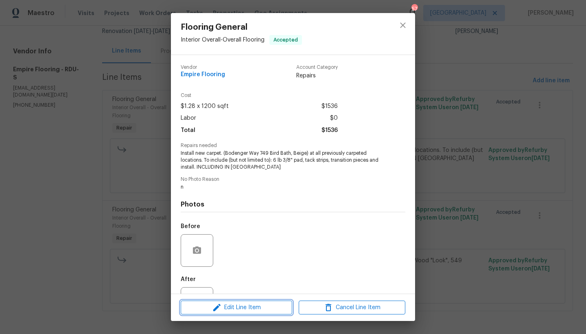
click at [257, 307] on span "Edit Line Item" at bounding box center [236, 307] width 107 height 10
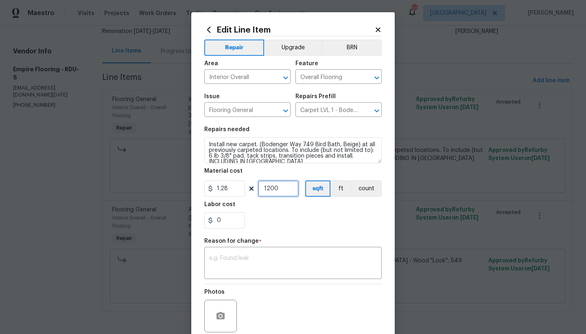
drag, startPoint x: 277, startPoint y: 190, endPoint x: 253, endPoint y: 191, distance: 24.4
click at [253, 191] on div "1.28 1200 sqft ft count" at bounding box center [293, 188] width 178 height 16
type input "900"
click at [287, 217] on div "0" at bounding box center [293, 220] width 178 height 16
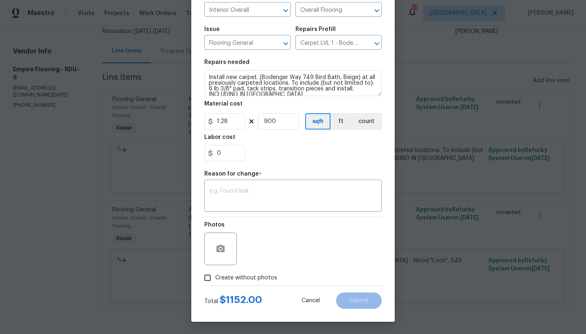
click at [208, 278] on input "Create without photos" at bounding box center [207, 277] width 15 height 15
checkbox input "true"
click at [243, 195] on textarea at bounding box center [293, 196] width 168 height 17
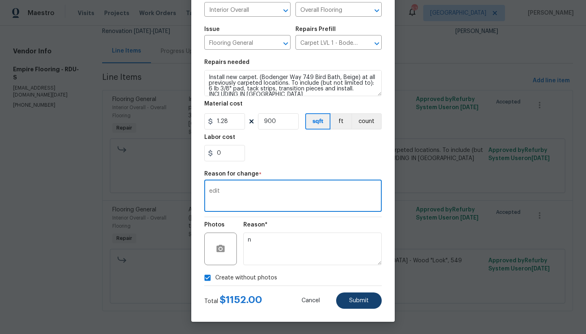
type textarea "edit"
click at [359, 299] on span "Submit" at bounding box center [359, 301] width 20 height 6
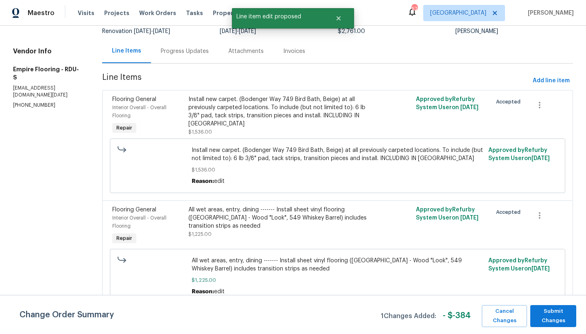
scroll to position [0, 0]
click at [552, 316] on span "Submit Changes" at bounding box center [554, 316] width 38 height 19
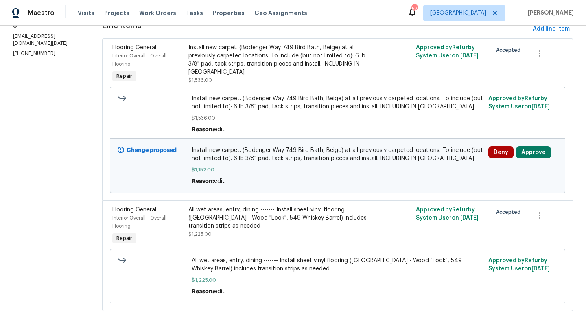
scroll to position [51, 0]
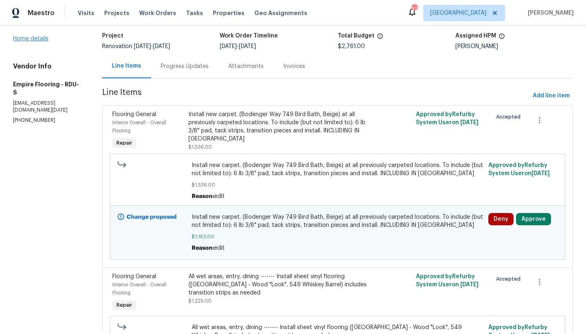
click at [33, 39] on link "Home details" at bounding box center [30, 39] width 35 height 6
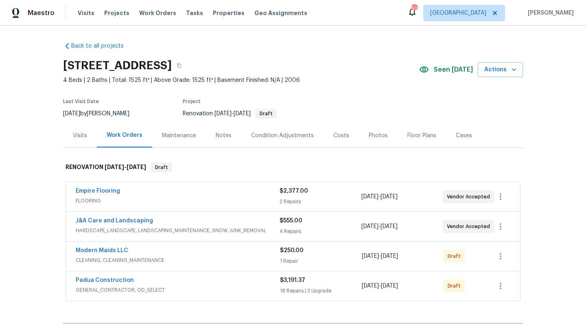
click at [333, 133] on div "Costs" at bounding box center [341, 136] width 16 height 8
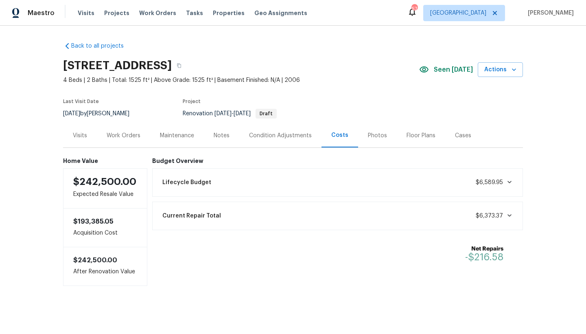
click at [109, 136] on div "Work Orders" at bounding box center [124, 136] width 34 height 8
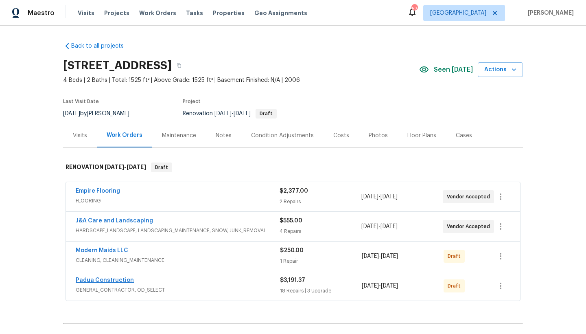
click at [115, 281] on link "Padua Construction" at bounding box center [105, 280] width 58 height 6
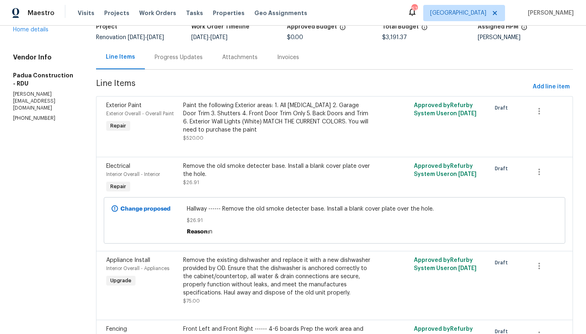
scroll to position [9, 0]
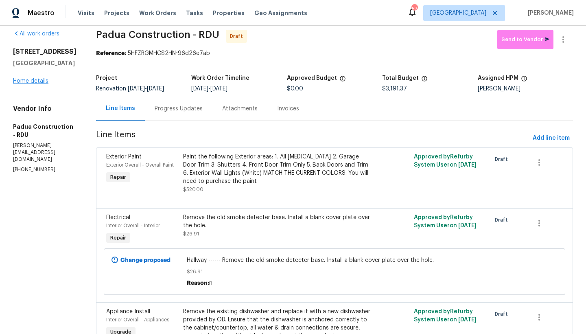
click at [22, 84] on link "Home details" at bounding box center [30, 81] width 35 height 6
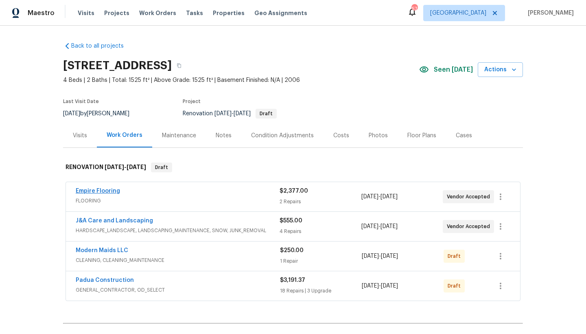
click at [112, 190] on link "Empire Flooring" at bounding box center [98, 191] width 44 height 6
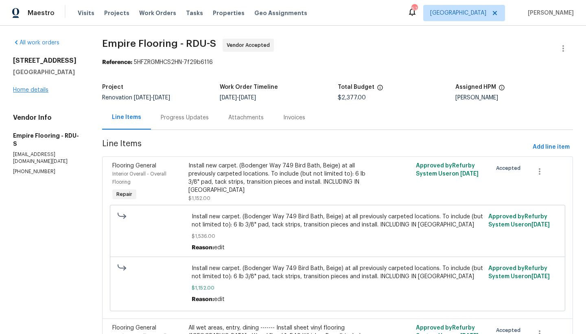
click at [39, 90] on link "Home details" at bounding box center [30, 90] width 35 height 6
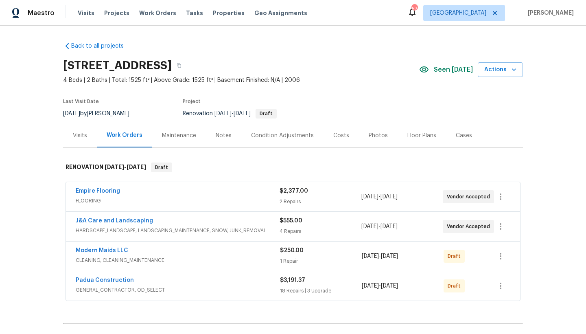
click at [335, 137] on div "Costs" at bounding box center [341, 136] width 16 height 8
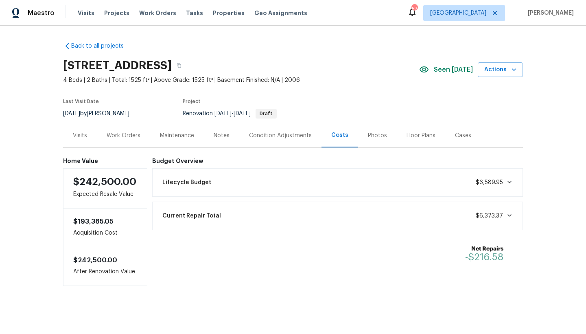
click at [112, 138] on div "Work Orders" at bounding box center [124, 136] width 34 height 8
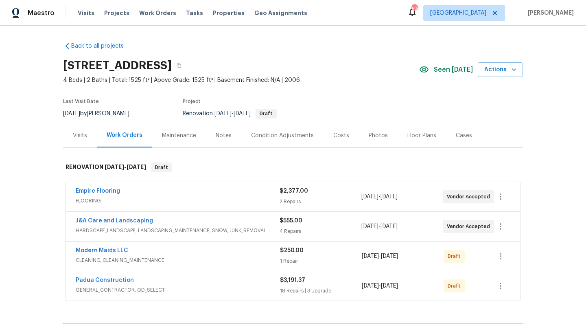
click at [126, 276] on span "Padua Construction" at bounding box center [105, 280] width 58 height 8
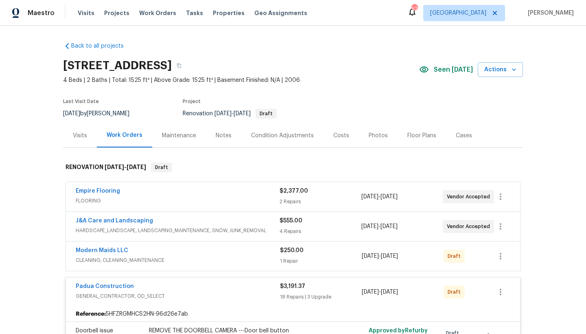
click at [73, 135] on div "Visits" at bounding box center [80, 136] width 14 height 8
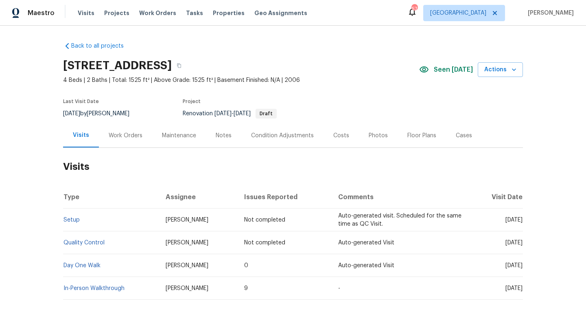
click at [122, 137] on div "Work Orders" at bounding box center [126, 136] width 34 height 8
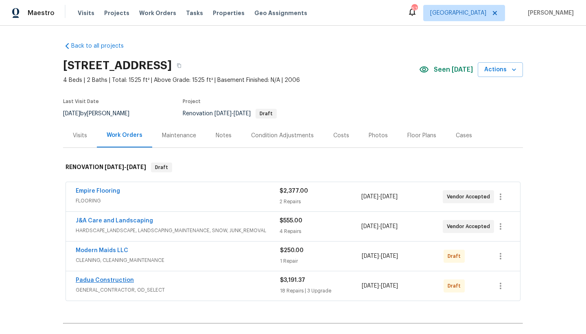
click at [121, 279] on link "Padua Construction" at bounding box center [105, 280] width 58 height 6
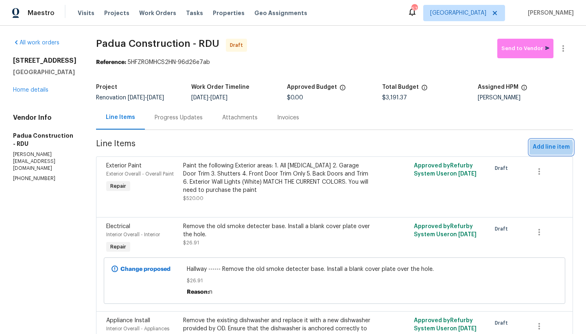
click at [545, 147] on span "Add line item" at bounding box center [551, 147] width 37 height 10
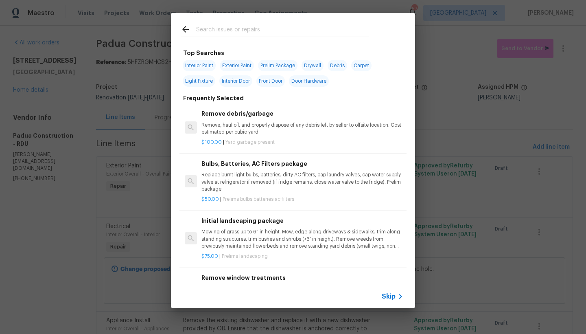
click at [230, 26] on input "text" at bounding box center [282, 30] width 173 height 12
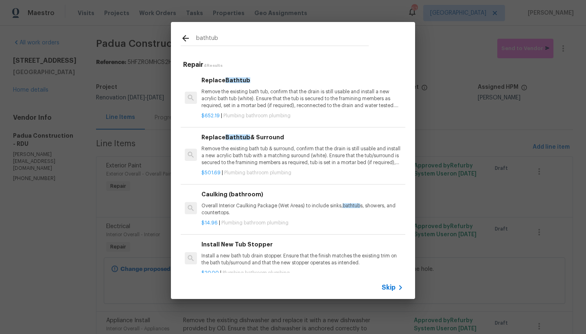
drag, startPoint x: 223, startPoint y: 40, endPoint x: 159, endPoint y: 40, distance: 63.9
click at [159, 40] on div "bathtub Repair 4 Results Replace Bathtub Remove the existing bath tub, confirm …" at bounding box center [293, 160] width 586 height 321
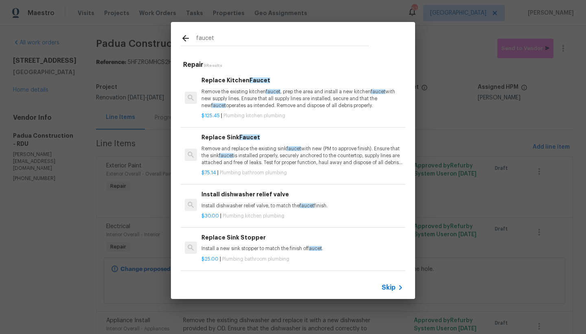
drag, startPoint x: 217, startPoint y: 39, endPoint x: 174, endPoint y: 41, distance: 43.2
click at [174, 41] on div "faucet" at bounding box center [275, 38] width 208 height 32
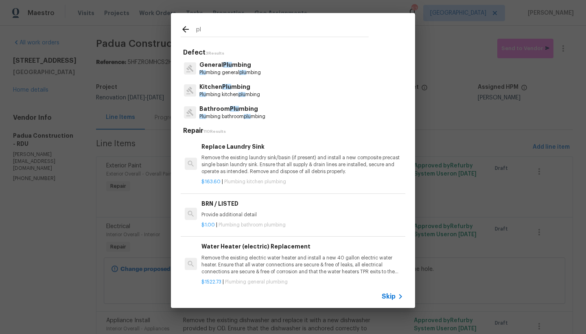
type input "p"
type input "plumb"
click at [239, 66] on p "General Plumb ing" at bounding box center [229, 65] width 61 height 9
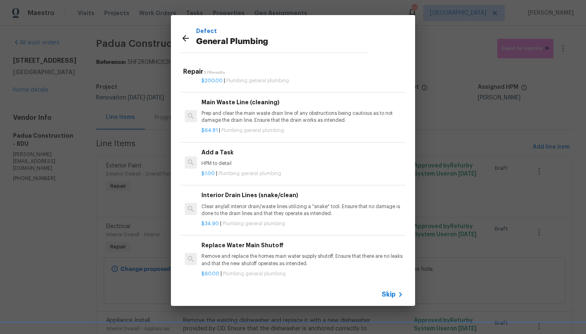
scroll to position [847, 0]
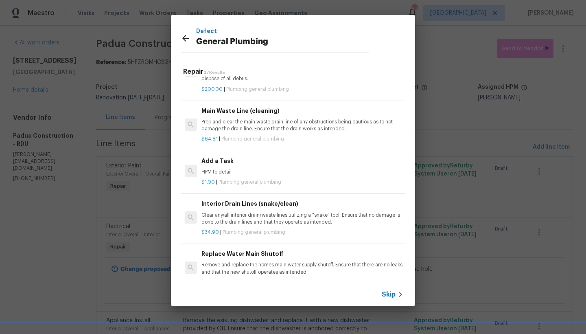
click at [206, 164] on h6 "Add a Task" at bounding box center [303, 160] width 202 height 9
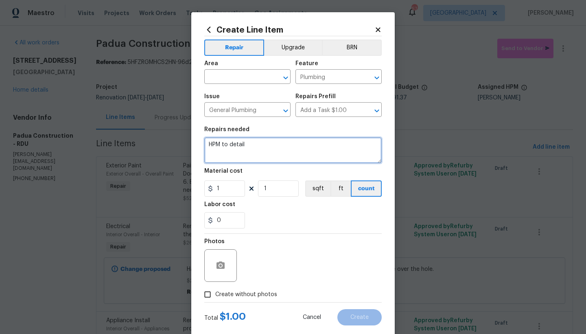
drag, startPoint x: 249, startPoint y: 142, endPoint x: 168, endPoint y: 146, distance: 80.7
click at [168, 146] on div "Create Line Item Repair Upgrade BRN Area ​ Feature Plumbing ​ Issue General Plu…" at bounding box center [293, 167] width 586 height 334
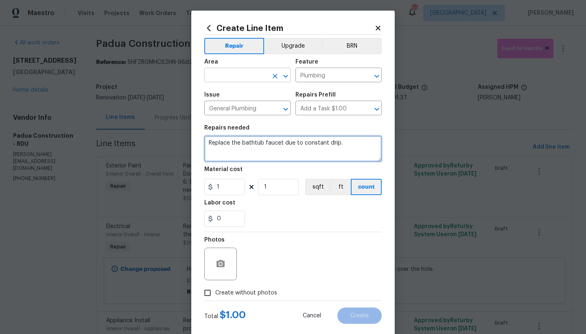
type textarea "Replace the bathtub faucet due to constant drip."
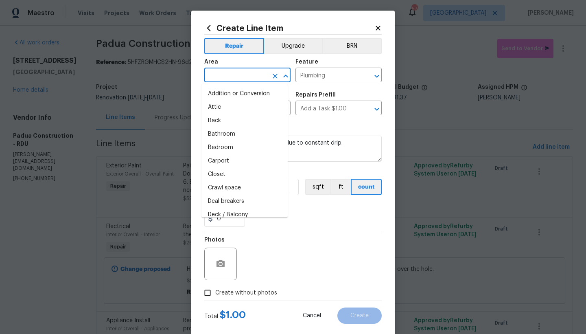
click at [229, 75] on input "text" at bounding box center [236, 76] width 64 height 13
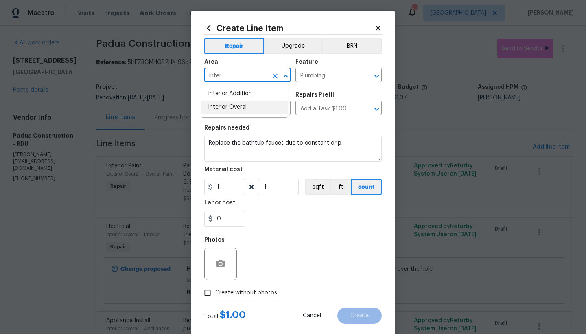
click at [230, 108] on li "Interior Overall" at bounding box center [245, 107] width 86 height 13
type input "Interior Overall"
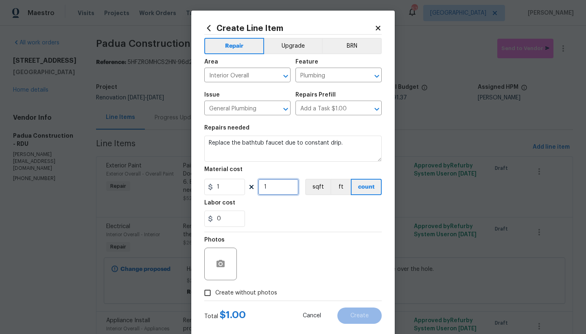
drag, startPoint x: 269, startPoint y: 187, endPoint x: 248, endPoint y: 184, distance: 21.1
click at [248, 184] on div "1 1 sqft ft count" at bounding box center [293, 187] width 178 height 16
type input "90"
click at [206, 294] on input "Create without photos" at bounding box center [207, 292] width 15 height 15
checkbox input "true"
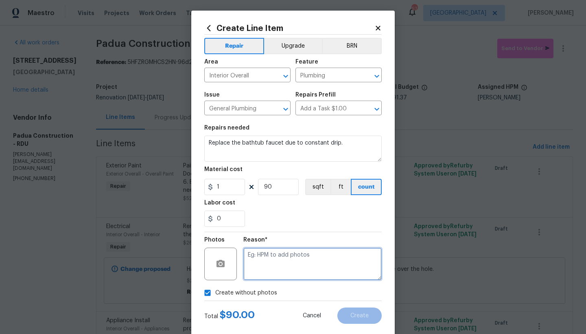
click at [257, 260] on textarea at bounding box center [312, 264] width 138 height 33
type textarea "n"
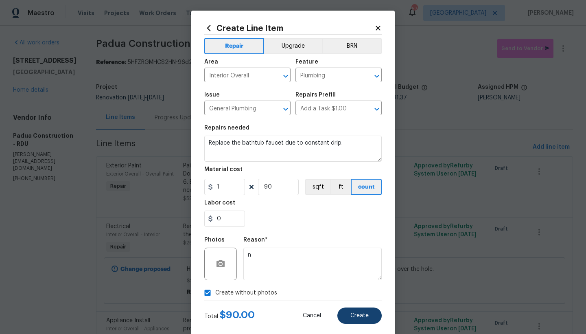
click at [352, 316] on span "Create" at bounding box center [360, 316] width 18 height 6
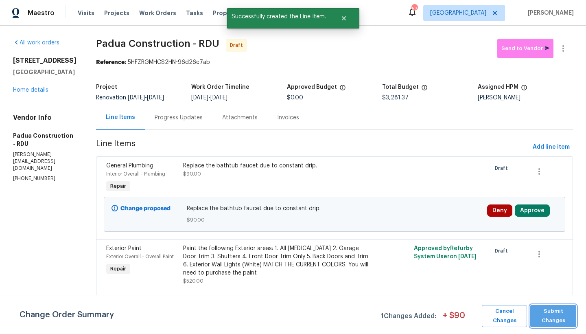
click at [548, 317] on span "Submit Changes" at bounding box center [554, 316] width 38 height 19
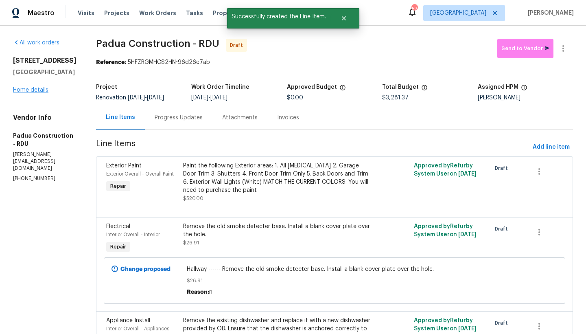
click at [34, 93] on link "Home details" at bounding box center [30, 90] width 35 height 6
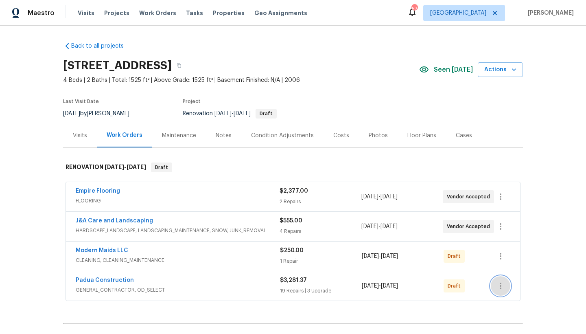
click at [496, 287] on icon "button" at bounding box center [501, 286] width 10 height 10
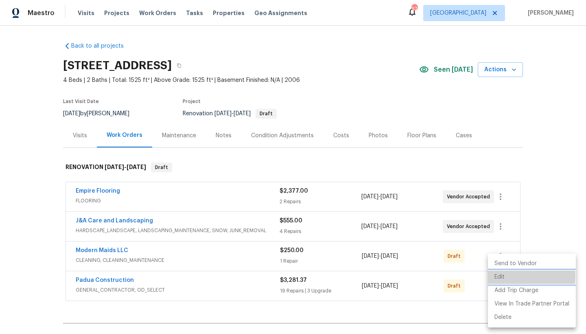
click at [499, 276] on li "Edit" at bounding box center [532, 276] width 88 height 13
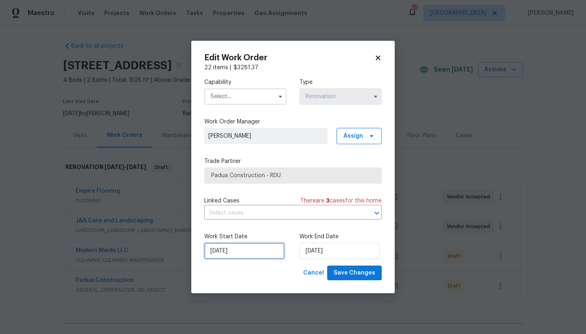
click at [227, 249] on input "[DATE]" at bounding box center [244, 251] width 80 height 16
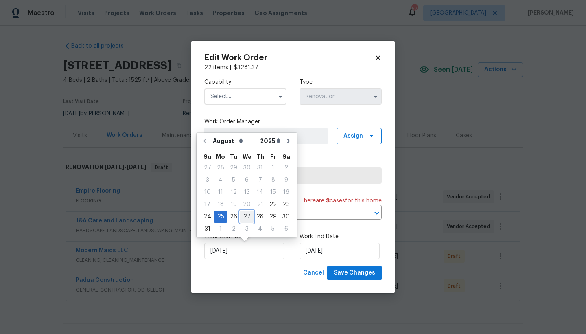
click at [244, 216] on div "27" at bounding box center [246, 216] width 13 height 11
type input "[DATE]"
click at [225, 252] on input "[DATE]" at bounding box center [244, 251] width 80 height 16
click at [268, 249] on input "[DATE]" at bounding box center [244, 251] width 80 height 16
click at [319, 251] on input "[DATE]" at bounding box center [340, 251] width 80 height 16
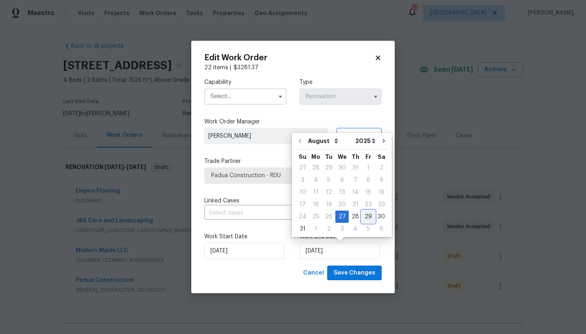
click at [365, 216] on div "29" at bounding box center [368, 216] width 13 height 11
type input "[DATE]"
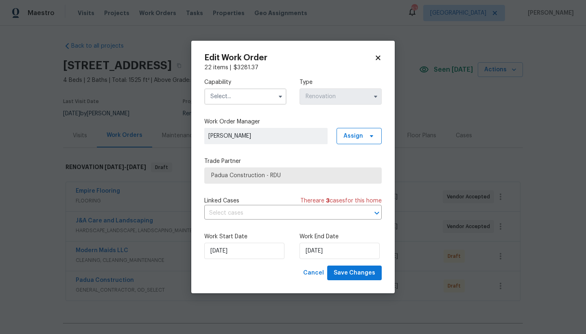
click at [243, 99] on input "text" at bounding box center [245, 96] width 82 height 16
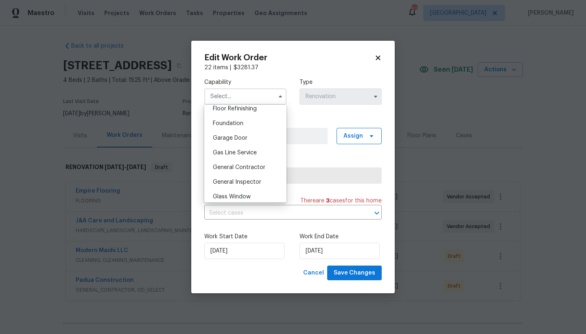
scroll to position [336, 0]
click at [252, 170] on span "General Contractor" at bounding box center [239, 167] width 53 height 6
type input "General Contractor"
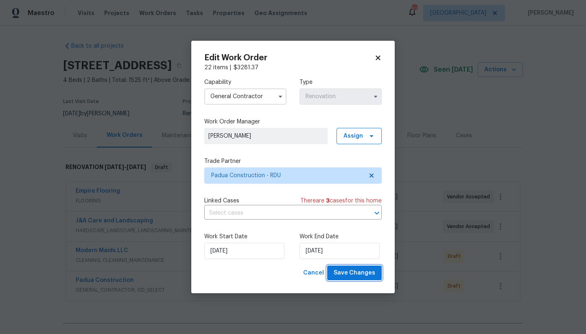
click at [343, 273] on span "Save Changes" at bounding box center [355, 273] width 42 height 10
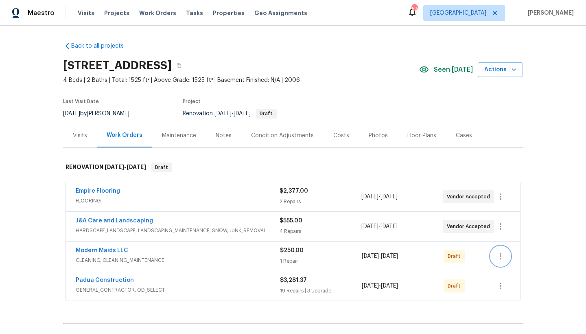
click at [499, 255] on icon "button" at bounding box center [501, 256] width 10 height 10
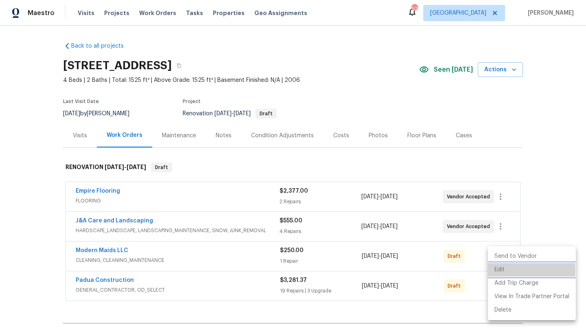
click at [501, 270] on li "Edit" at bounding box center [532, 269] width 88 height 13
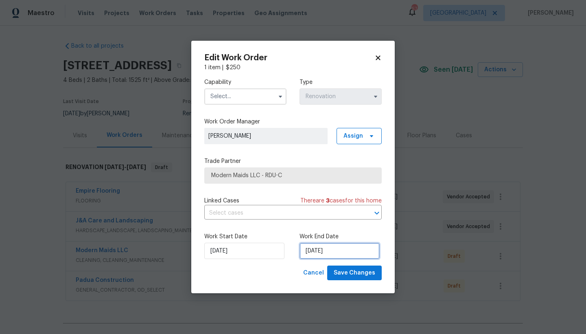
click at [324, 250] on input "[DATE]" at bounding box center [340, 251] width 80 height 16
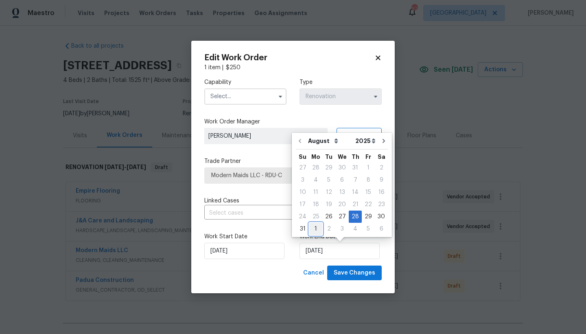
click at [314, 229] on div "1" at bounding box center [315, 228] width 13 height 11
type input "[DATE]"
select select "8"
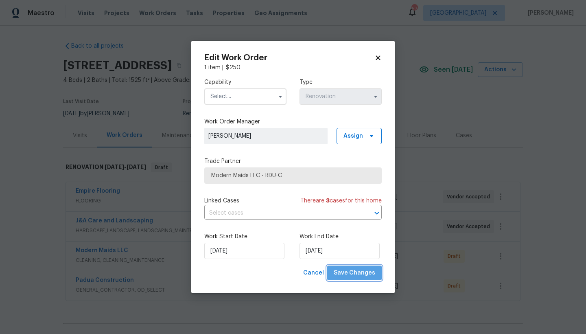
click at [358, 276] on span "Save Changes" at bounding box center [355, 273] width 42 height 10
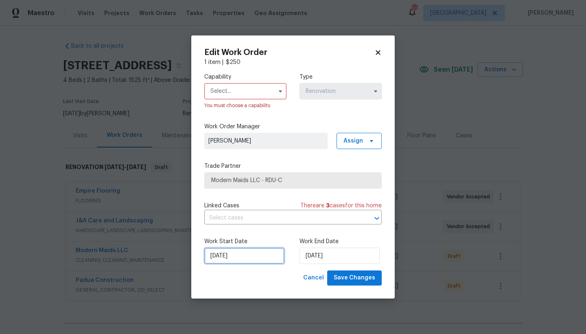
click at [219, 259] on input "[DATE]" at bounding box center [244, 256] width 80 height 16
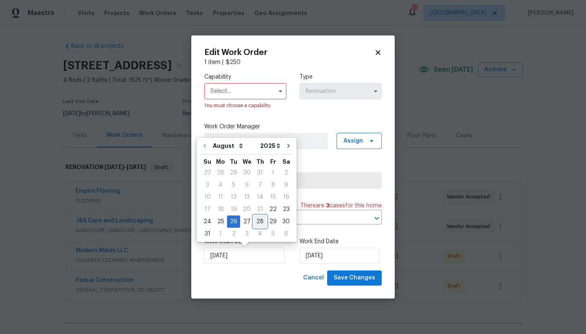
click at [256, 221] on div "28" at bounding box center [260, 221] width 13 height 11
type input "[DATE]"
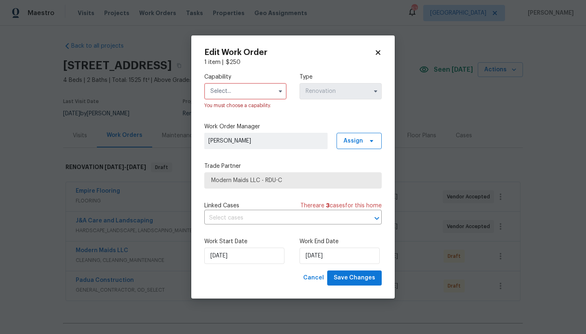
click at [244, 95] on input "text" at bounding box center [245, 91] width 82 height 16
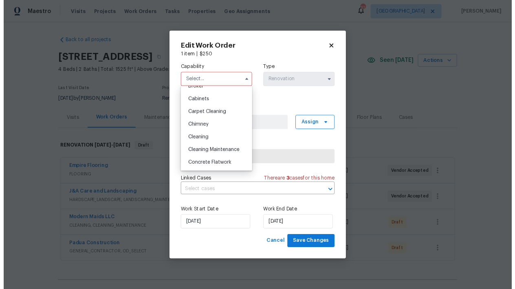
scroll to position [77, 0]
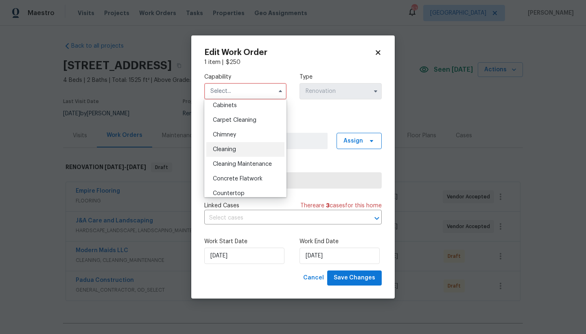
click at [221, 150] on span "Cleaning" at bounding box center [224, 150] width 23 height 6
type input "Cleaning"
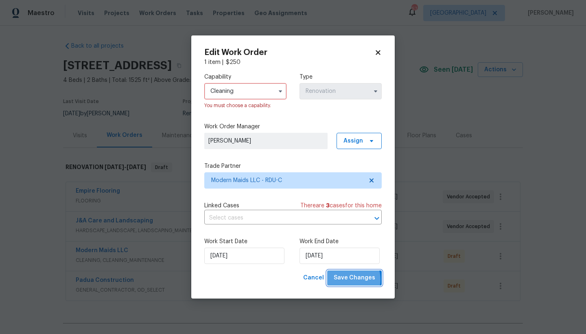
drag, startPoint x: 348, startPoint y: 280, endPoint x: 385, endPoint y: 295, distance: 39.8
click at [348, 280] on span "Save Changes" at bounding box center [355, 278] width 42 height 10
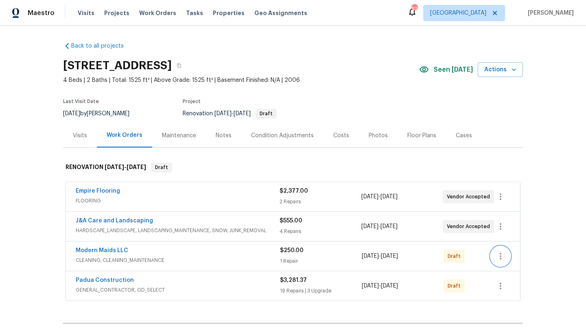
click at [499, 254] on icon "button" at bounding box center [501, 256] width 10 height 10
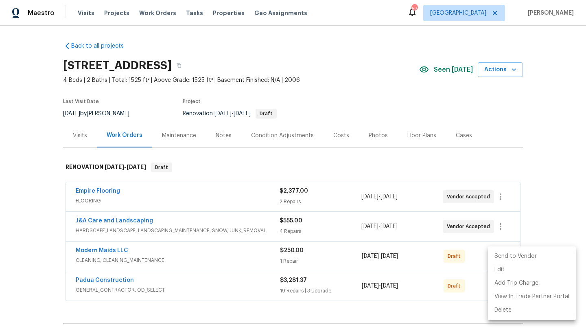
click at [508, 256] on li "Send to Vendor" at bounding box center [532, 256] width 88 height 13
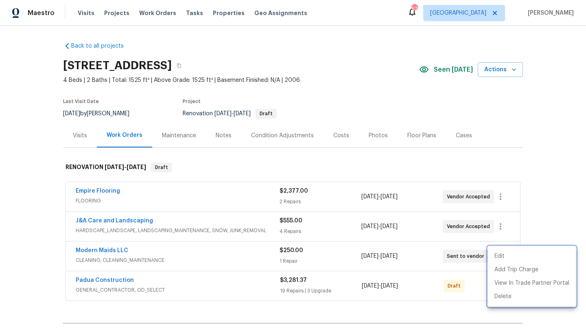
click at [86, 251] on div at bounding box center [293, 167] width 586 height 334
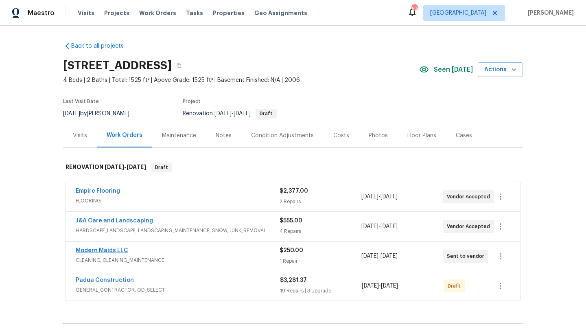
click at [97, 252] on link "Modern Maids LLC" at bounding box center [102, 251] width 53 height 6
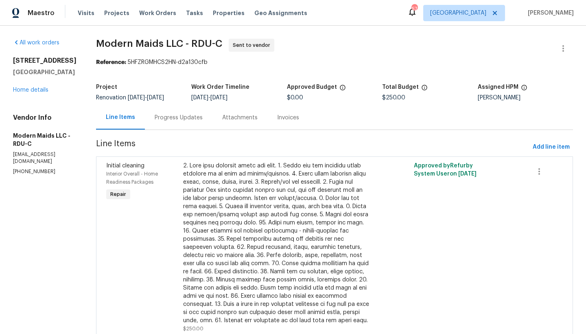
click at [182, 118] on div "Progress Updates" at bounding box center [179, 118] width 48 height 8
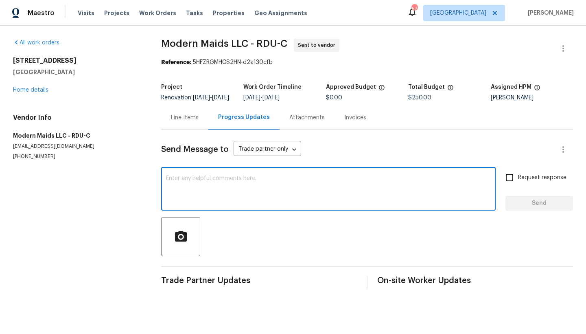
click at [210, 183] on textarea at bounding box center [328, 189] width 325 height 28
type textarea "Please schedule this cleaning for [DATE]."
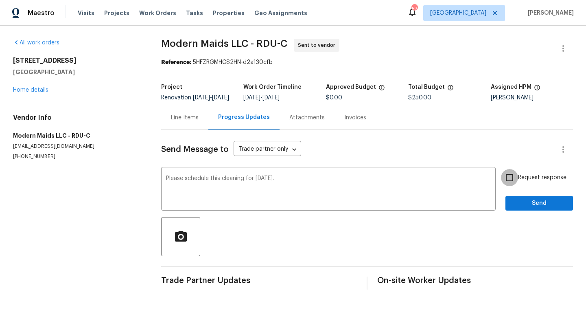
click at [506, 186] on input "Request response" at bounding box center [509, 177] width 17 height 17
checkbox input "true"
click at [516, 211] on button "Send" at bounding box center [540, 203] width 68 height 15
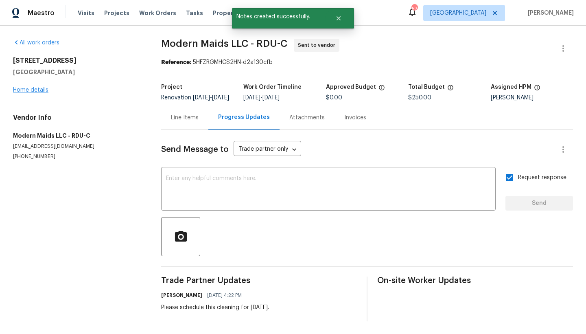
click at [39, 90] on link "Home details" at bounding box center [30, 90] width 35 height 6
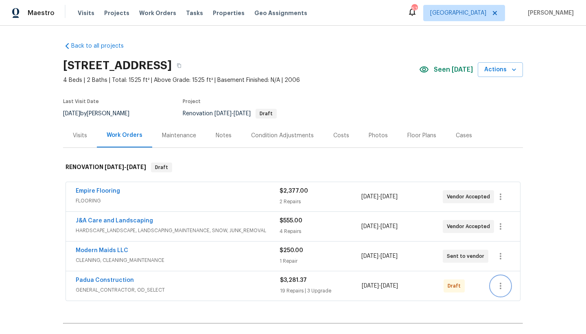
click at [496, 287] on icon "button" at bounding box center [501, 286] width 10 height 10
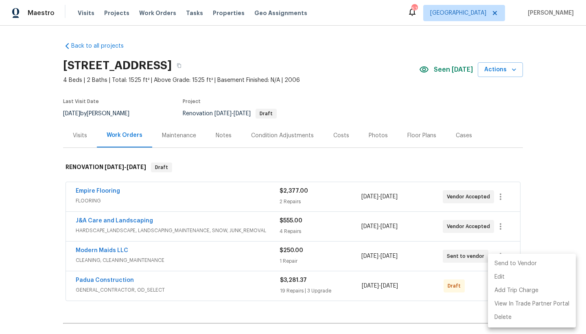
click at [512, 262] on li "Send to Vendor" at bounding box center [532, 263] width 88 height 13
click at [107, 280] on div at bounding box center [293, 167] width 586 height 334
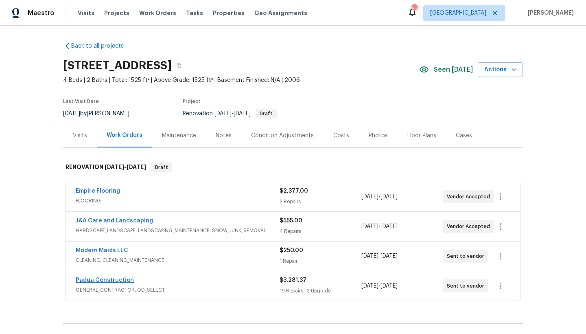
click at [107, 281] on link "Padua Construction" at bounding box center [105, 280] width 58 height 6
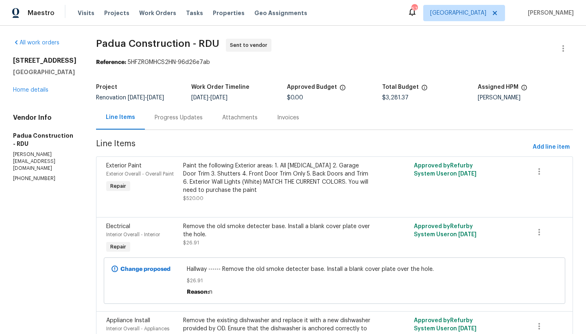
click at [164, 121] on div "Progress Updates" at bounding box center [179, 118] width 48 height 8
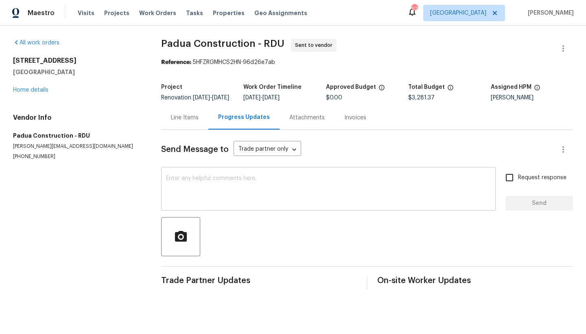
click at [188, 189] on textarea at bounding box center [328, 189] width 325 height 28
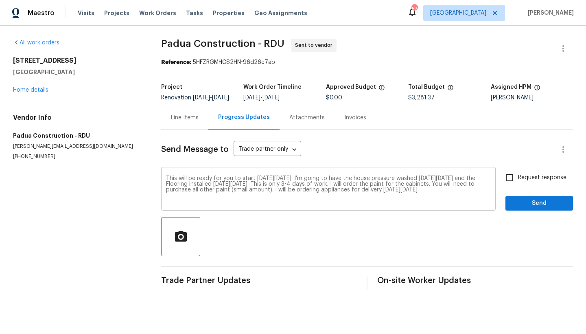
drag, startPoint x: 165, startPoint y: 182, endPoint x: 284, endPoint y: 186, distance: 118.9
click at [284, 186] on div "This will be ready for you to start [DATE][DATE]. I'm going to have the house p…" at bounding box center [328, 190] width 335 height 42
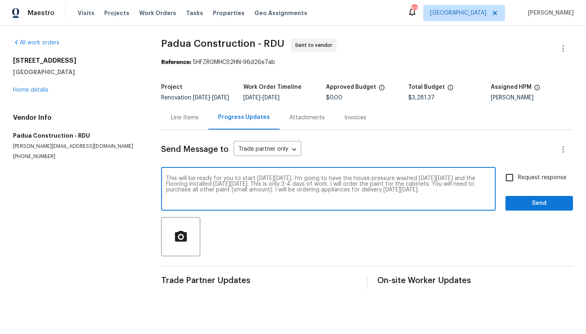
drag, startPoint x: 167, startPoint y: 184, endPoint x: 428, endPoint y: 198, distance: 261.8
click at [449, 202] on textarea "This will be ready for you to start [DATE][DATE]. I'm going to have the house p…" at bounding box center [328, 189] width 325 height 28
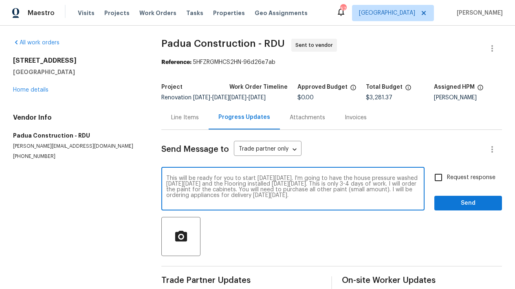
click at [342, 204] on textarea "This will be ready for you to start [DATE][DATE]. I'm going to have the house p…" at bounding box center [292, 189] width 253 height 28
type textarea "This will be ready for you to start [DATE][DATE]. I'm going to have the house p…"
click at [431, 184] on input "Request response" at bounding box center [438, 177] width 17 height 17
checkbox input "true"
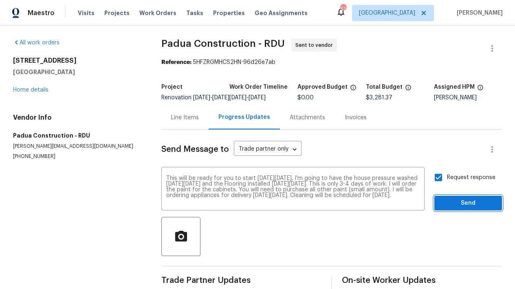
click at [454, 208] on span "Send" at bounding box center [468, 203] width 55 height 10
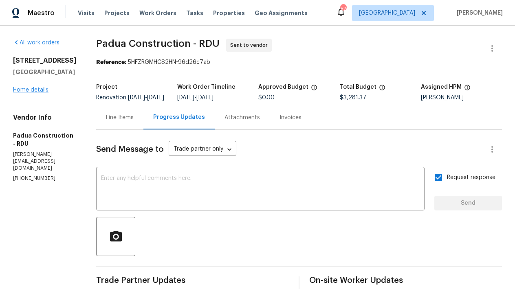
click at [25, 93] on link "Home details" at bounding box center [30, 90] width 35 height 6
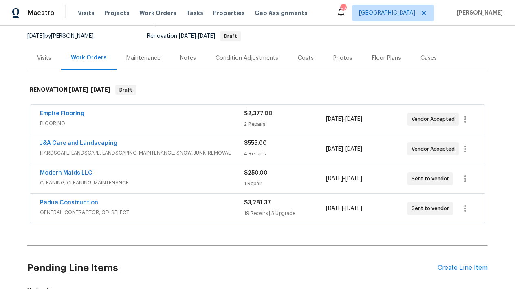
scroll to position [145, 0]
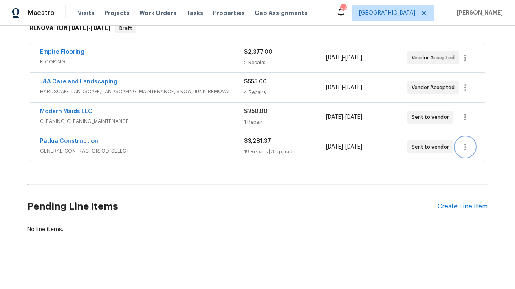
click at [466, 142] on icon "button" at bounding box center [465, 147] width 10 height 10
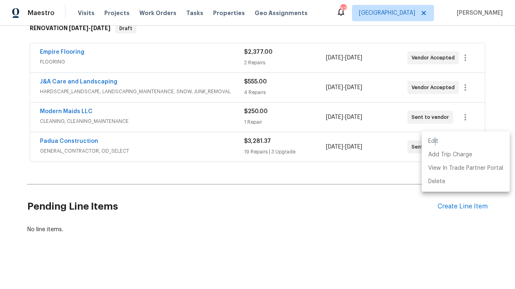
click at [436, 142] on li "Edit" at bounding box center [465, 141] width 88 height 13
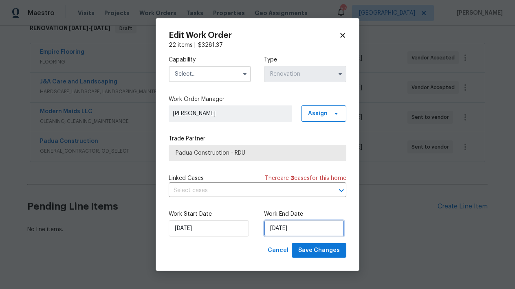
click at [290, 228] on input "[DATE]" at bounding box center [304, 228] width 80 height 16
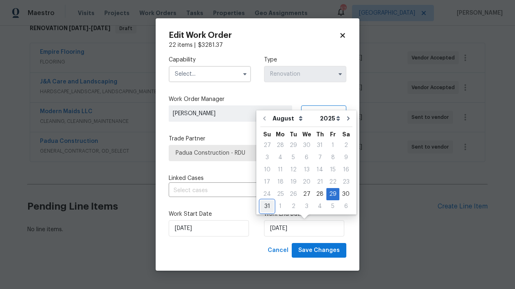
click at [266, 206] on div "31" at bounding box center [266, 206] width 13 height 11
type input "[DATE]"
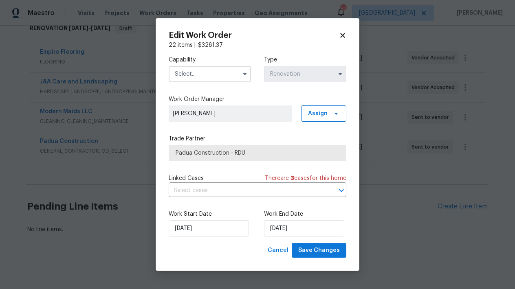
click at [184, 76] on input "text" at bounding box center [210, 74] width 82 height 16
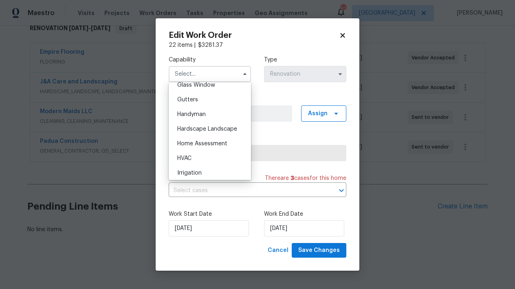
scroll to position [404, 0]
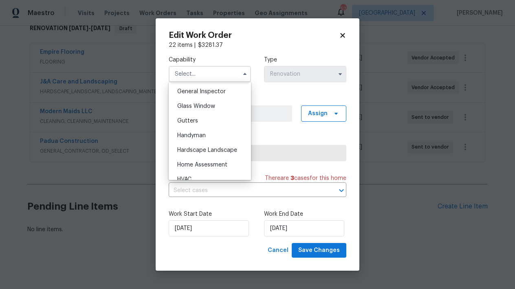
click at [218, 80] on span "General Contractor" at bounding box center [203, 77] width 53 height 6
type input "General Contractor"
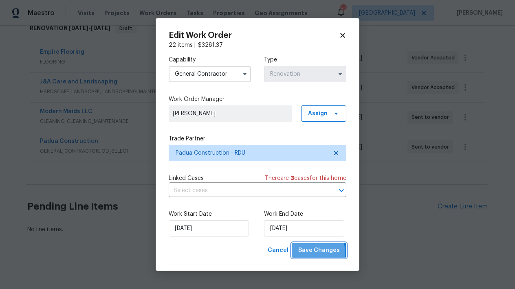
click at [307, 253] on span "Save Changes" at bounding box center [319, 250] width 42 height 10
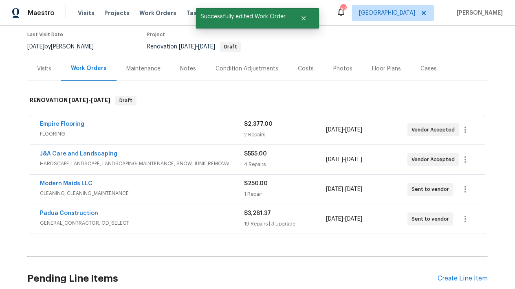
scroll to position [145, 0]
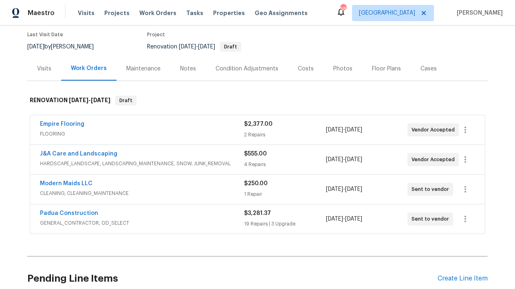
scroll to position [64, 0]
